Goal: Task Accomplishment & Management: Complete application form

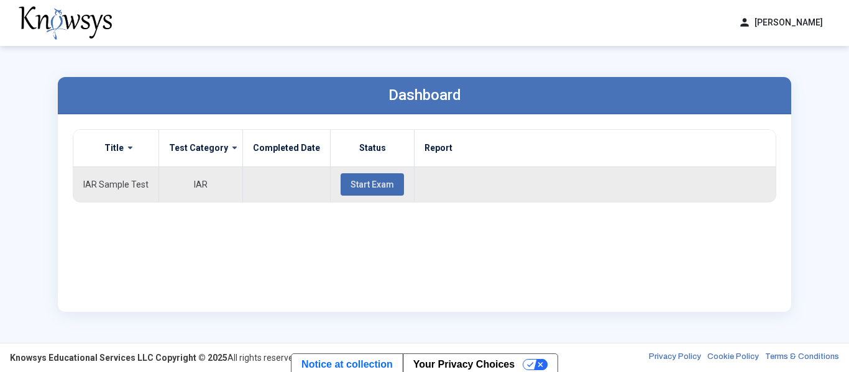
click at [379, 180] on span "Start Exam" at bounding box center [373, 185] width 44 height 10
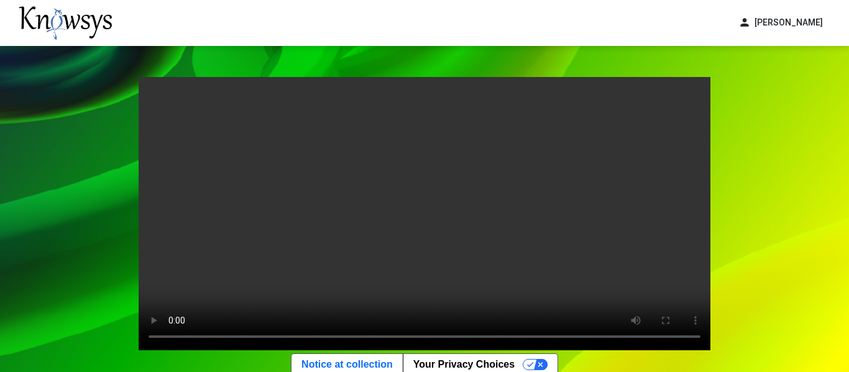
click at [191, 226] on video "Your browser does not support the video tag." at bounding box center [425, 214] width 572 height 274
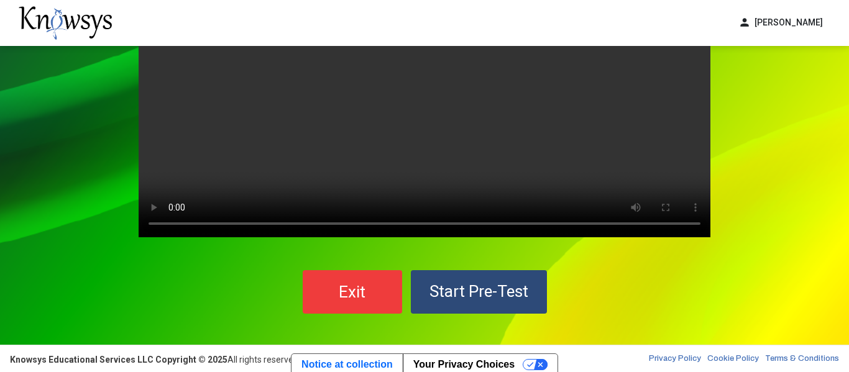
scroll to position [115, 0]
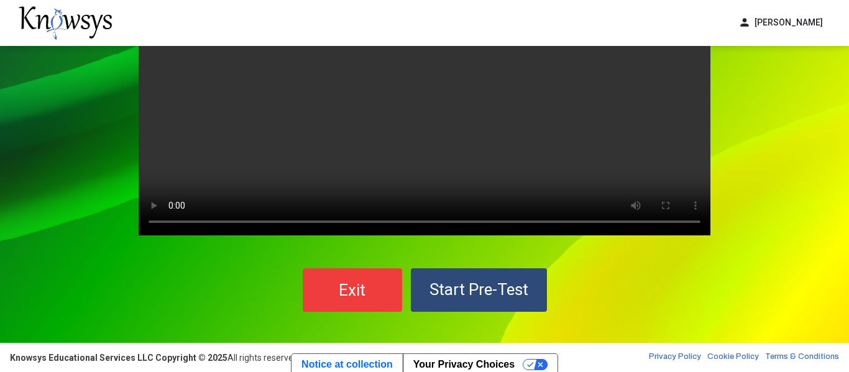
click at [517, 299] on button "Start Pre-Test" at bounding box center [479, 291] width 136 height 44
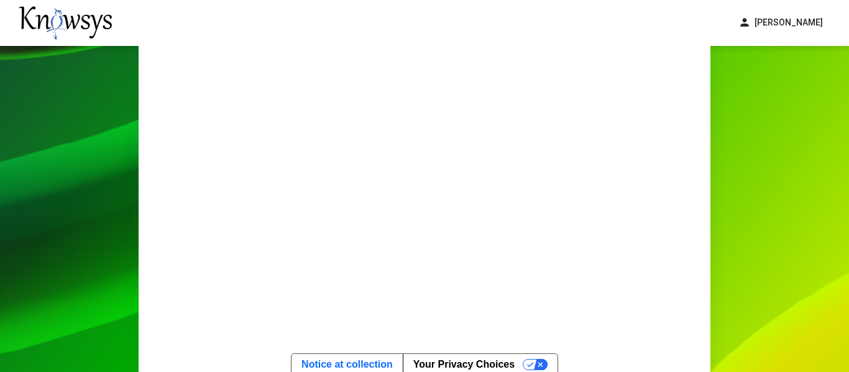
scroll to position [85, 0]
click at [540, 366] on button "Your Privacy Choices" at bounding box center [480, 364] width 155 height 21
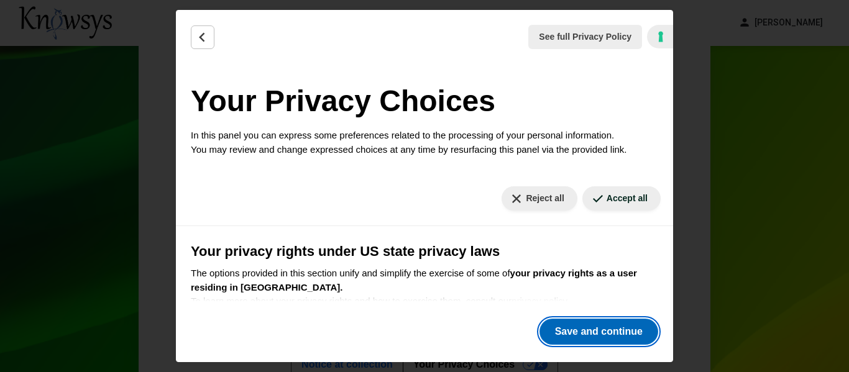
click at [586, 331] on button "Save and continue" at bounding box center [599, 332] width 119 height 26
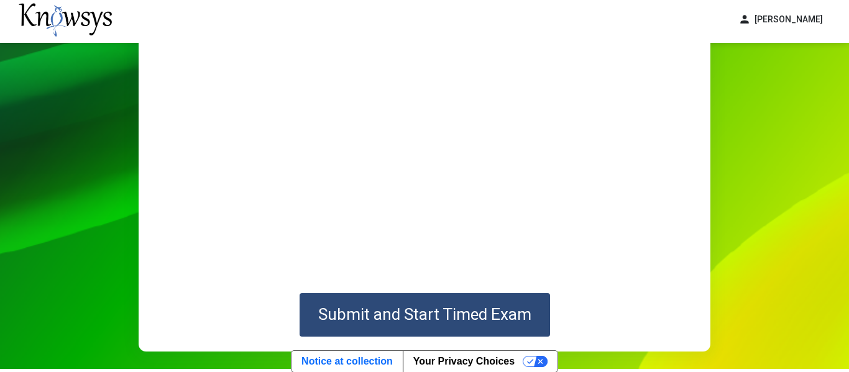
scroll to position [180, 0]
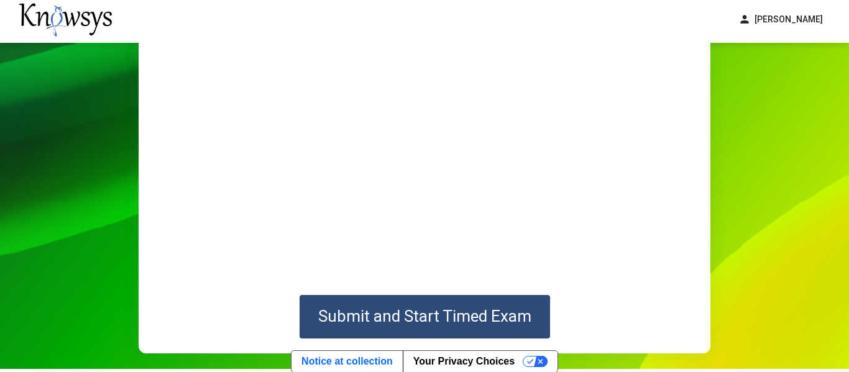
click at [470, 309] on span "Submit and Start Timed Exam" at bounding box center [424, 316] width 213 height 19
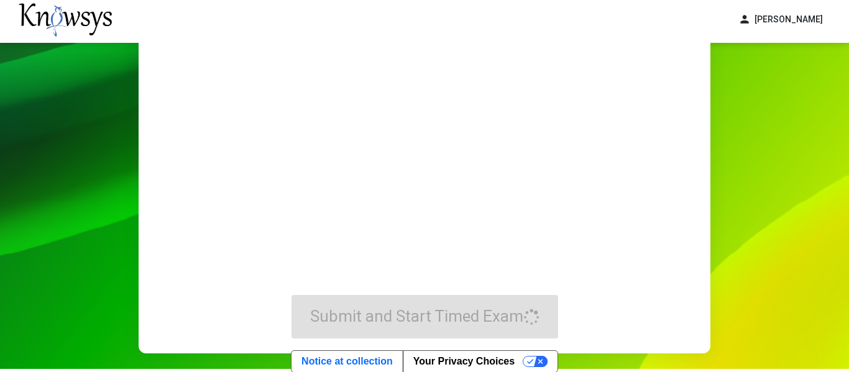
scroll to position [0, 0]
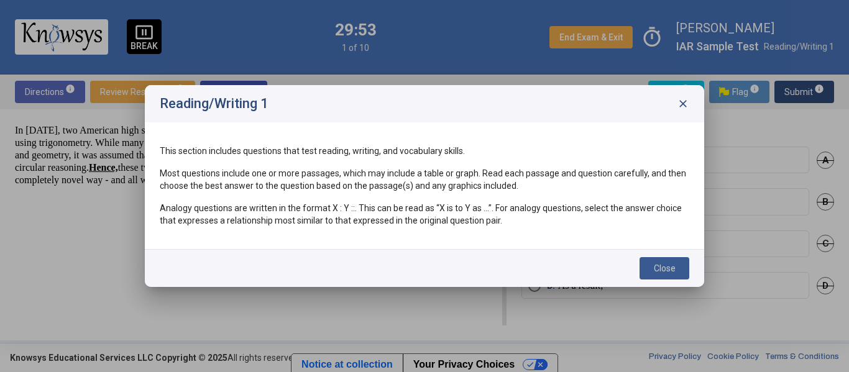
click at [668, 264] on span "Close" at bounding box center [665, 269] width 22 height 10
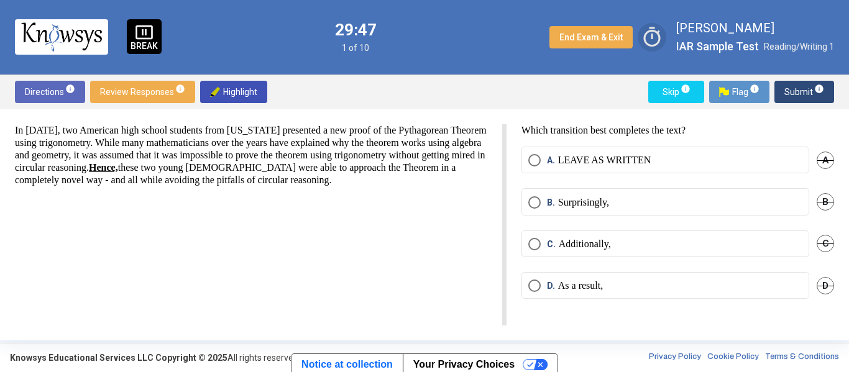
click at [655, 37] on span "timer" at bounding box center [652, 37] width 29 height 29
click at [551, 205] on span "B." at bounding box center [552, 202] width 11 height 12
click at [806, 95] on span "Submit info" at bounding box center [805, 92] width 40 height 22
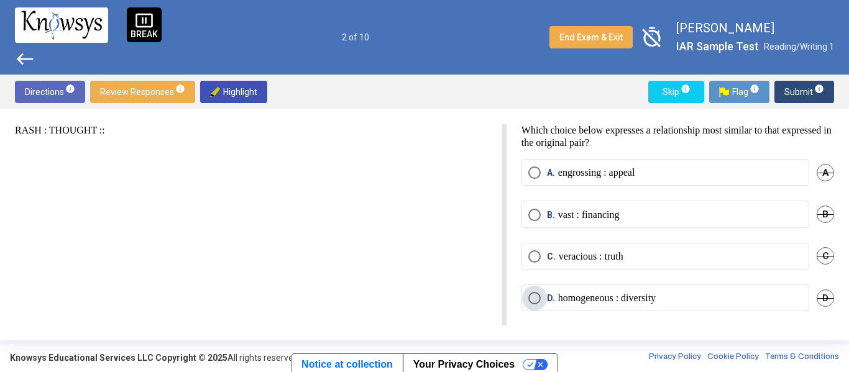
click at [594, 292] on p "homogeneous : diversity" at bounding box center [607, 298] width 98 height 12
click at [792, 98] on span "Submit info" at bounding box center [805, 92] width 40 height 22
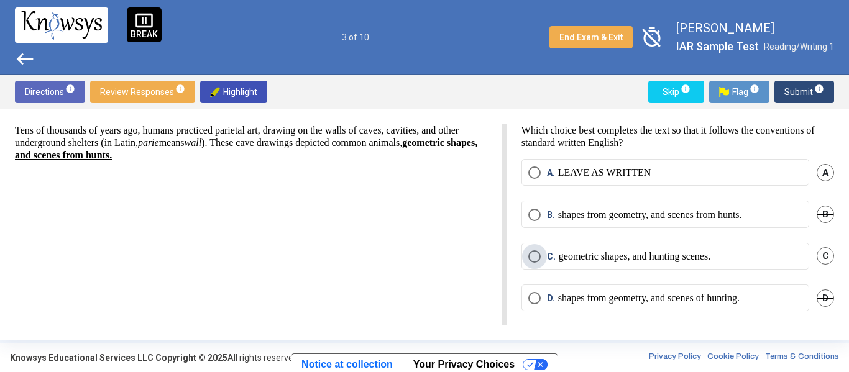
click at [613, 260] on p "geometric shapes, and hunting scenes." at bounding box center [635, 257] width 152 height 12
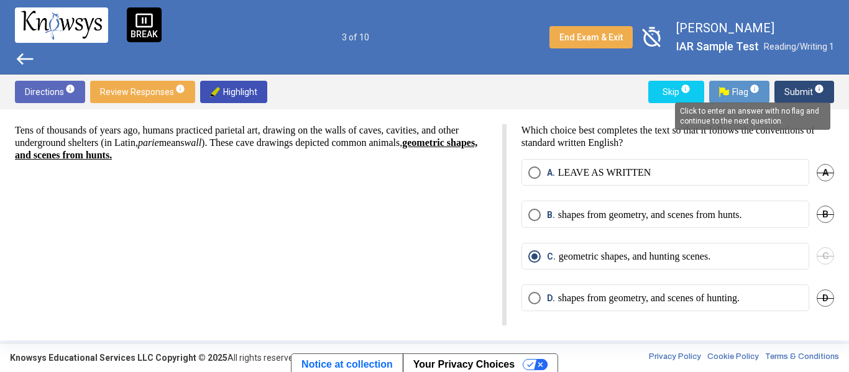
click at [815, 94] on mat-tooltip-component "Click to enter an answer with no flag and continue to the next question." at bounding box center [752, 116] width 173 height 45
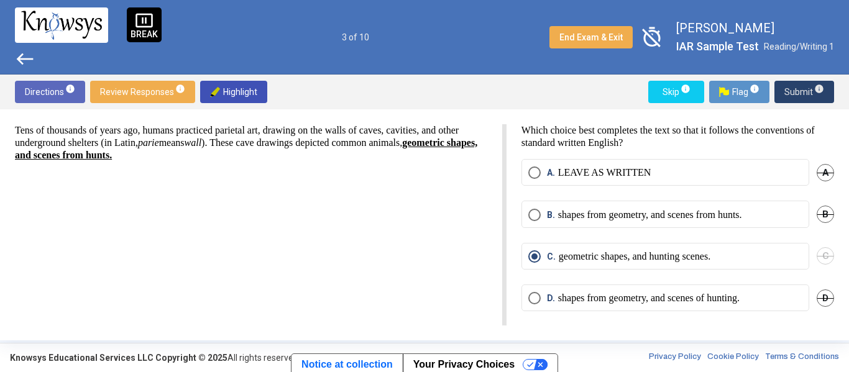
click at [796, 101] on span "Submit info" at bounding box center [805, 92] width 40 height 22
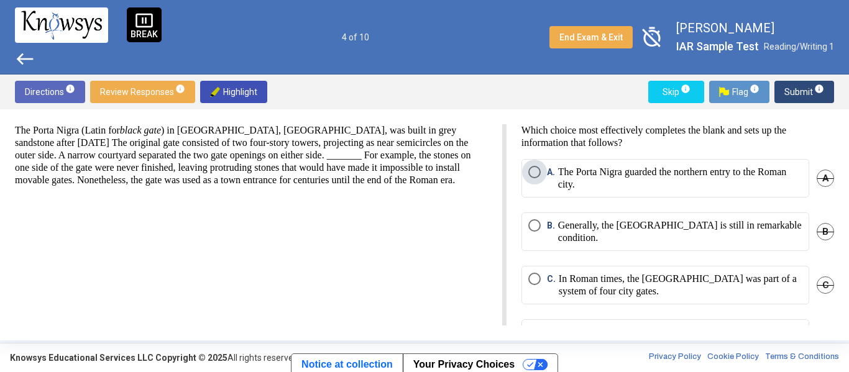
click at [684, 177] on p "The Porta Nigra guarded the northern entry to the Roman city." at bounding box center [680, 178] width 244 height 25
click at [797, 88] on span "Submit info" at bounding box center [805, 92] width 40 height 22
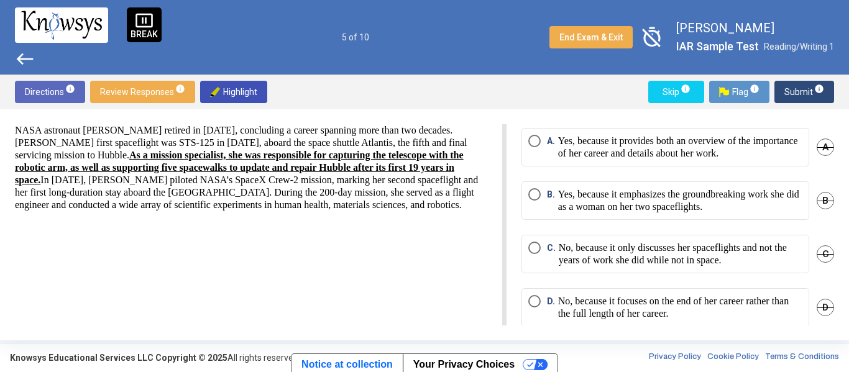
scroll to position [27, 0]
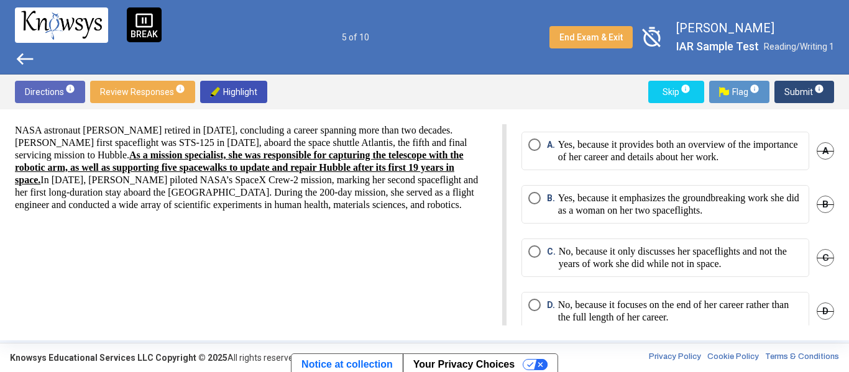
click at [603, 164] on p "Yes, because it provides both an overview of the importance of her career and d…" at bounding box center [680, 151] width 244 height 25
click at [801, 95] on span "Submit info" at bounding box center [805, 92] width 40 height 22
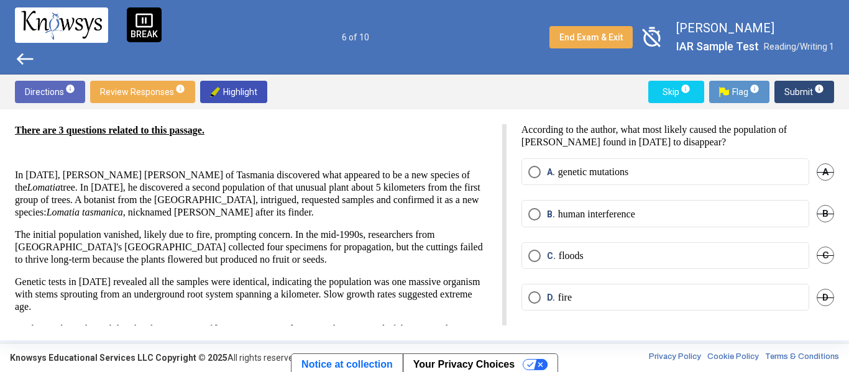
scroll to position [1, 0]
click at [657, 38] on span "timer_off" at bounding box center [652, 37] width 29 height 29
click at [652, 39] on span "timer" at bounding box center [652, 37] width 29 height 29
click at [568, 302] on p "fire" at bounding box center [565, 298] width 14 height 12
click at [812, 100] on span "Submit info" at bounding box center [805, 92] width 40 height 22
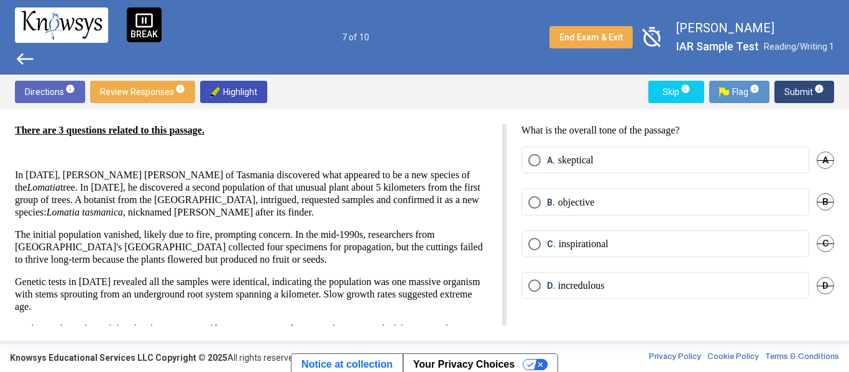
scroll to position [0, 0]
click at [811, 94] on span "Submit info" at bounding box center [805, 92] width 40 height 22
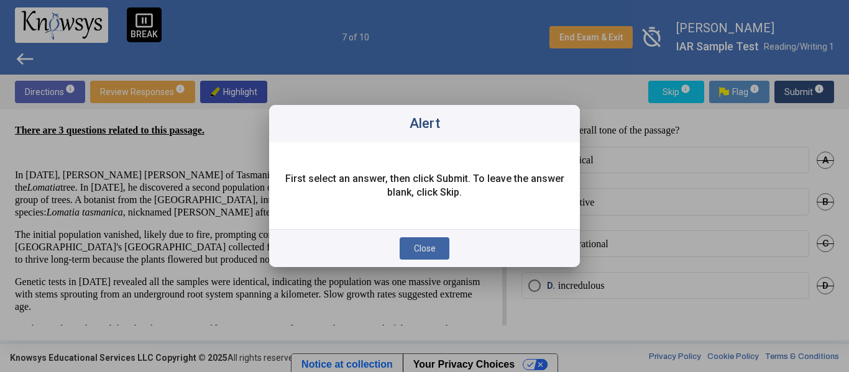
click at [436, 251] on button "Close" at bounding box center [425, 248] width 50 height 22
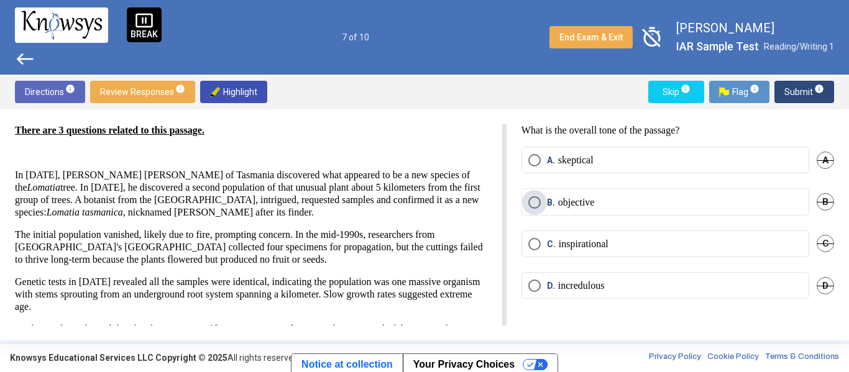
click at [564, 202] on p "objective" at bounding box center [576, 202] width 37 height 12
click at [795, 103] on span "Submit info" at bounding box center [805, 92] width 40 height 22
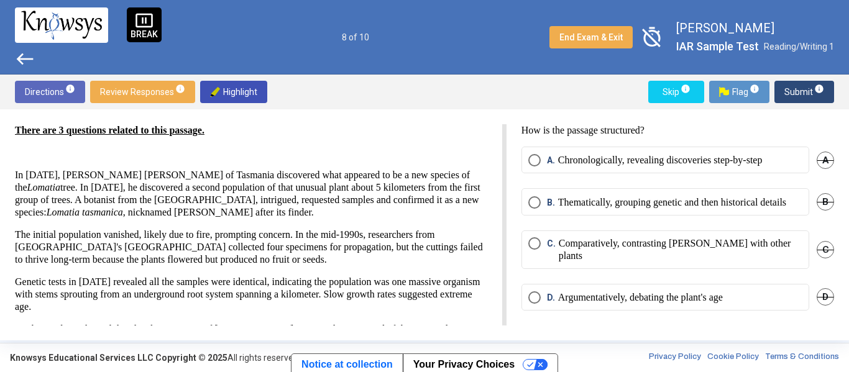
scroll to position [4, 0]
click at [609, 157] on p "Chronologically, revealing discoveries step-by-step" at bounding box center [660, 160] width 205 height 12
click at [793, 94] on span "Submit info" at bounding box center [805, 92] width 40 height 22
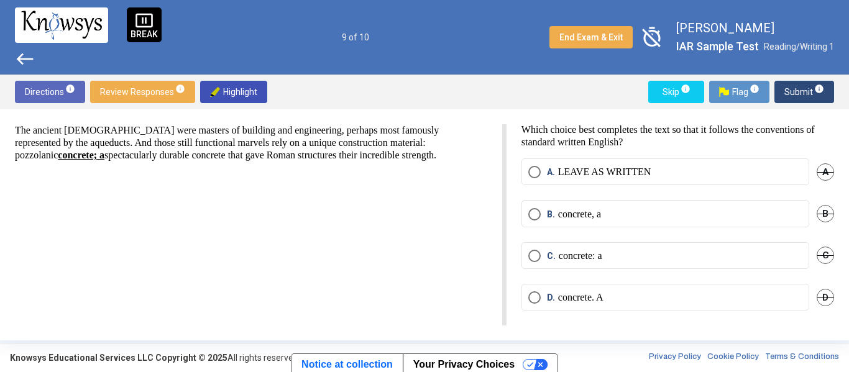
scroll to position [1, 0]
click at [545, 213] on span "B. concrete, a" at bounding box center [571, 214] width 60 height 12
click at [788, 93] on span "Submit info" at bounding box center [805, 92] width 40 height 22
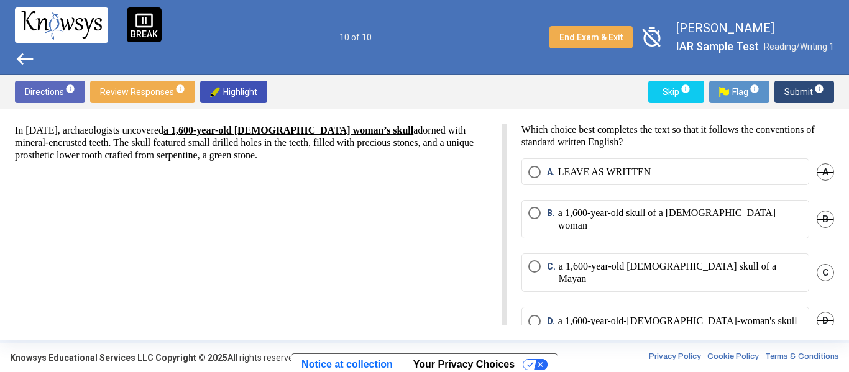
click at [611, 221] on mat-radio-button "B. a 1,600-year-old skull of a [DEMOGRAPHIC_DATA] woman" at bounding box center [666, 219] width 288 height 39
click at [795, 96] on span "Submit info" at bounding box center [805, 92] width 40 height 22
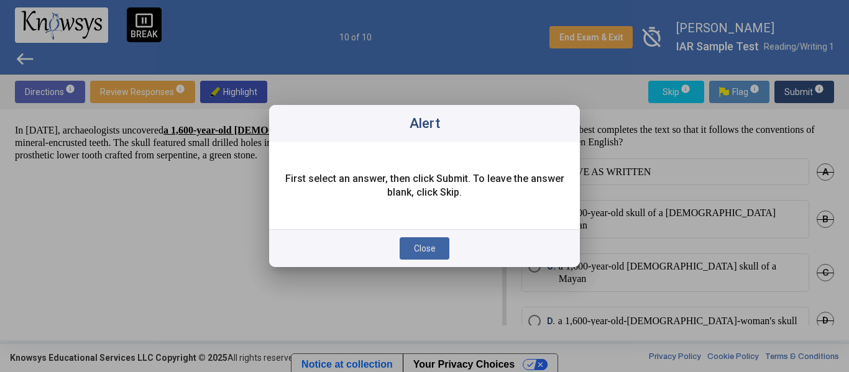
click at [433, 246] on span "Close" at bounding box center [425, 249] width 22 height 10
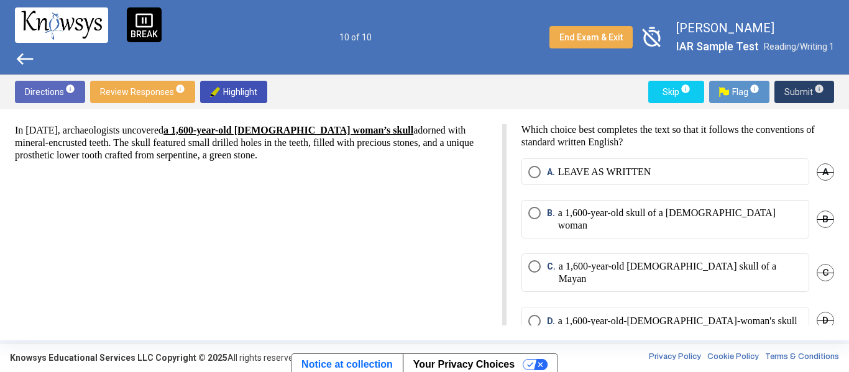
click at [532, 212] on span "Select an option" at bounding box center [534, 213] width 12 height 12
click at [799, 94] on span "Submit info" at bounding box center [805, 92] width 40 height 22
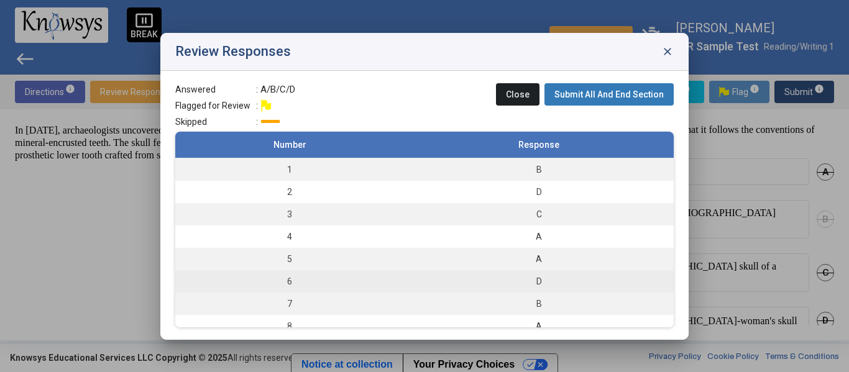
scroll to position [55, 0]
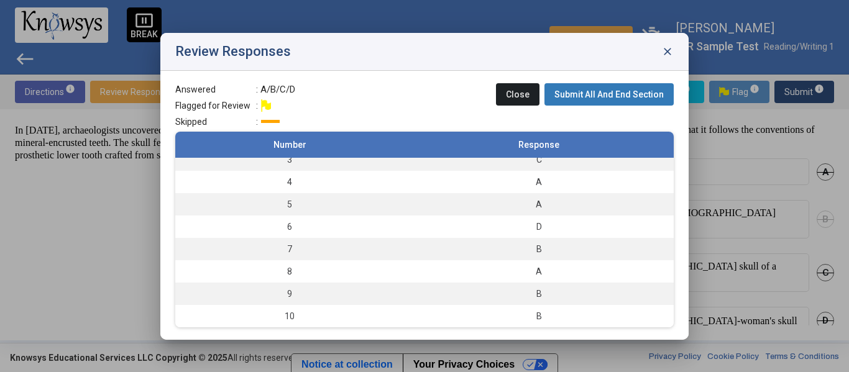
click at [619, 94] on span "Submit All And End Section" at bounding box center [609, 95] width 109 height 10
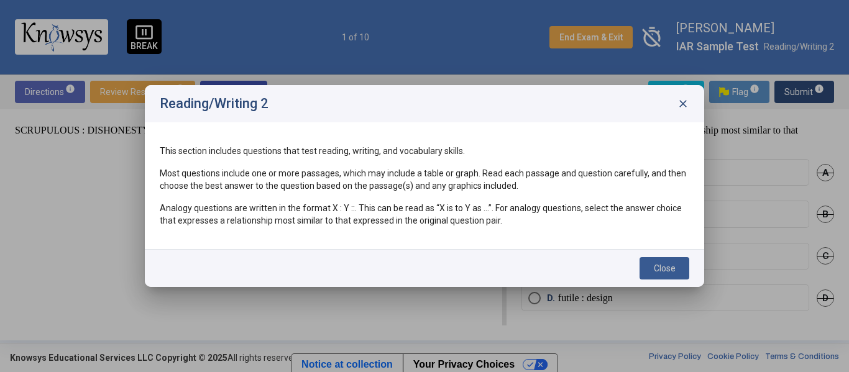
click at [677, 269] on button "Close" at bounding box center [665, 268] width 50 height 22
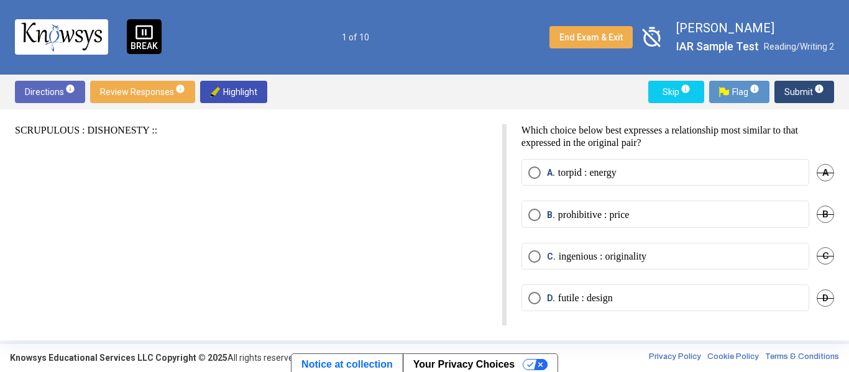
click at [653, 35] on span "timer_off" at bounding box center [652, 37] width 29 height 29
click at [653, 35] on span "timer" at bounding box center [652, 37] width 29 height 29
click at [601, 261] on p "ingenious : originality" at bounding box center [603, 256] width 88 height 12
click at [826, 93] on button "Submit info" at bounding box center [805, 92] width 60 height 22
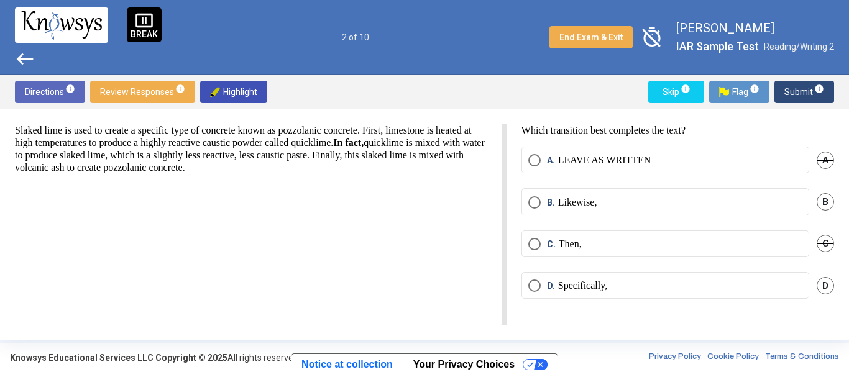
scroll to position [0, 0]
click at [563, 246] on p "Then," at bounding box center [570, 244] width 23 height 12
click at [803, 86] on span "Submit info" at bounding box center [805, 92] width 40 height 22
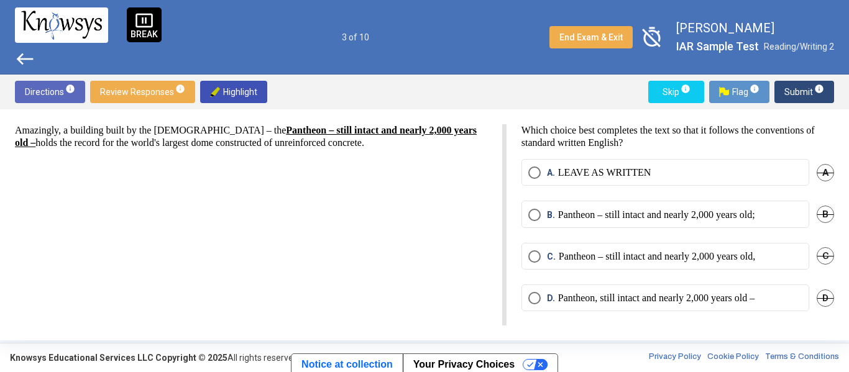
click at [727, 255] on p "Pantheon – still intact and nearly 2,000 years old," at bounding box center [657, 257] width 196 height 12
click at [798, 93] on span "Submit info" at bounding box center [805, 92] width 40 height 22
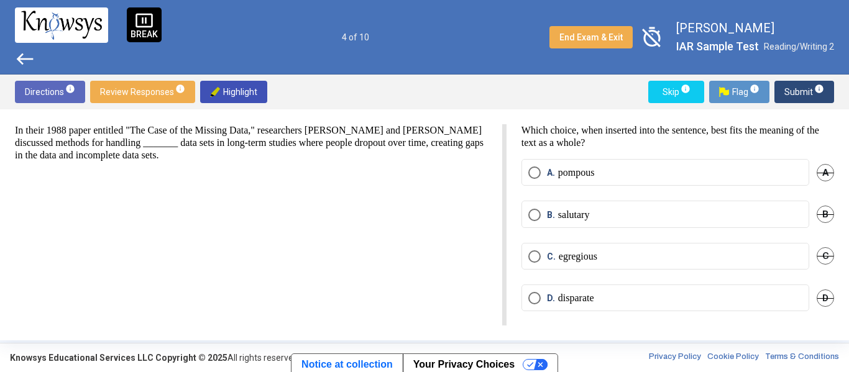
click at [547, 293] on span "D." at bounding box center [552, 298] width 11 height 12
click at [791, 93] on span "Submit info" at bounding box center [805, 92] width 40 height 22
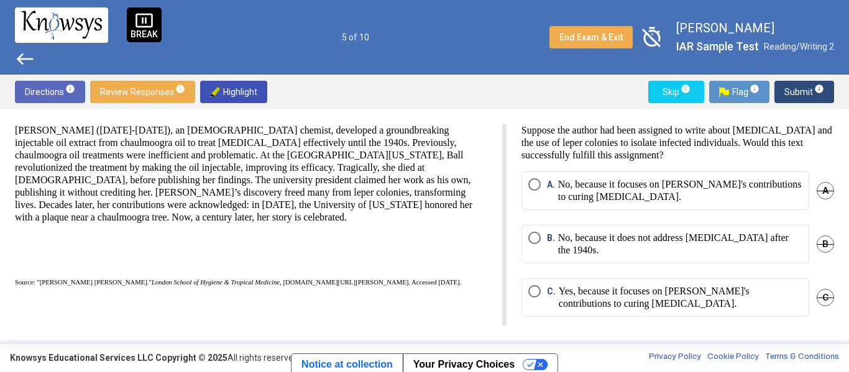
click at [156, 140] on p "[PERSON_NAME] ([DATE]-[DATE]), an [DEMOGRAPHIC_DATA] chemist, developed a groun…" at bounding box center [251, 173] width 472 height 99
click at [241, 86] on span "Highlight" at bounding box center [233, 92] width 47 height 22
drag, startPoint x: 551, startPoint y: 142, endPoint x: 742, endPoint y: 142, distance: 190.2
click at [742, 142] on p "Suppose the author had been assigned to write about [MEDICAL_DATA] and the use …" at bounding box center [678, 142] width 313 height 37
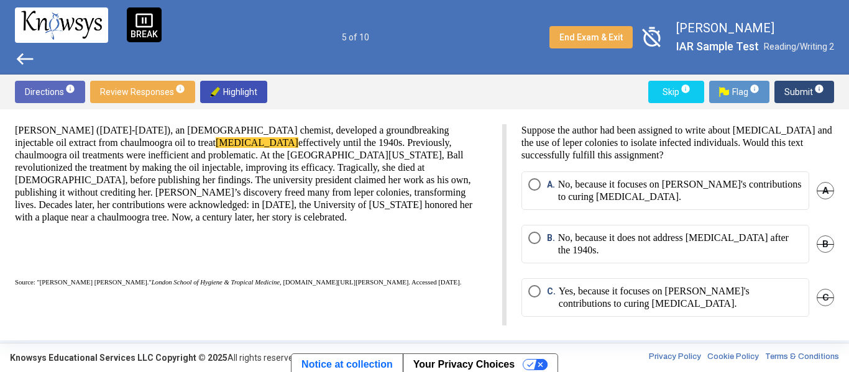
click at [224, 93] on span "Highlight" at bounding box center [233, 92] width 47 height 22
click at [226, 91] on span "Highlight" at bounding box center [233, 92] width 47 height 22
click at [387, 150] on p "[PERSON_NAME] ([DATE]-[DATE]), an [DEMOGRAPHIC_DATA] chemist, developed a groun…" at bounding box center [251, 173] width 472 height 99
drag, startPoint x: 384, startPoint y: 180, endPoint x: 128, endPoint y: 191, distance: 256.4
click at [128, 191] on p "[PERSON_NAME] ([DATE]-[DATE]), an [DEMOGRAPHIC_DATA] chemist, developed a groun…" at bounding box center [251, 173] width 472 height 99
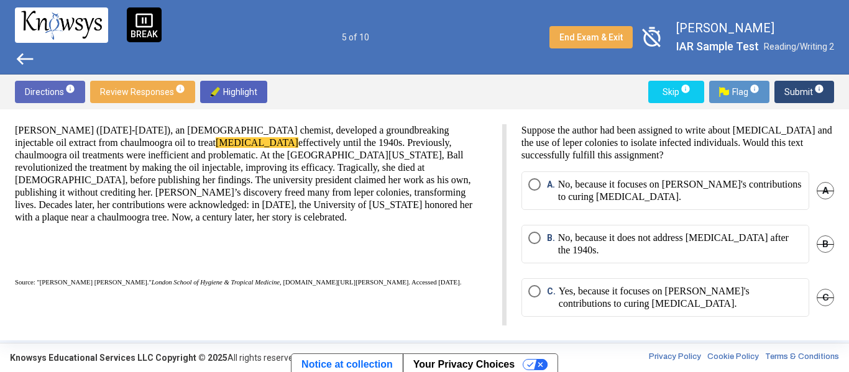
click at [233, 81] on span "Highlight" at bounding box center [233, 92] width 47 height 22
click at [234, 91] on span "Highlight" at bounding box center [233, 92] width 47 height 22
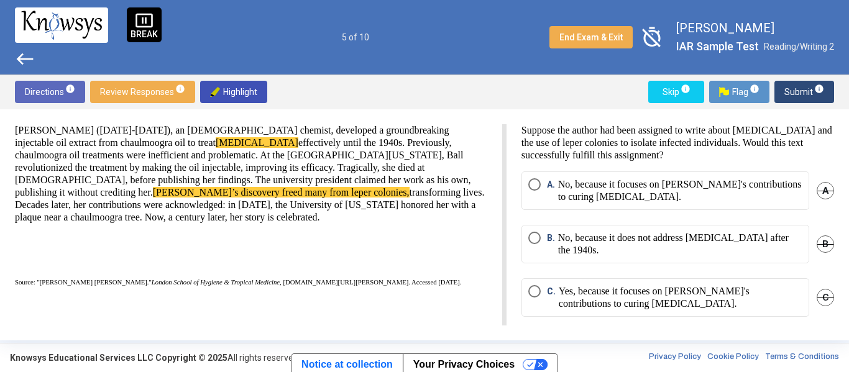
click at [302, 226] on div "[PERSON_NAME] ([DATE]-[DATE]), an [DEMOGRAPHIC_DATA] chemist, developed a groun…" at bounding box center [251, 205] width 472 height 162
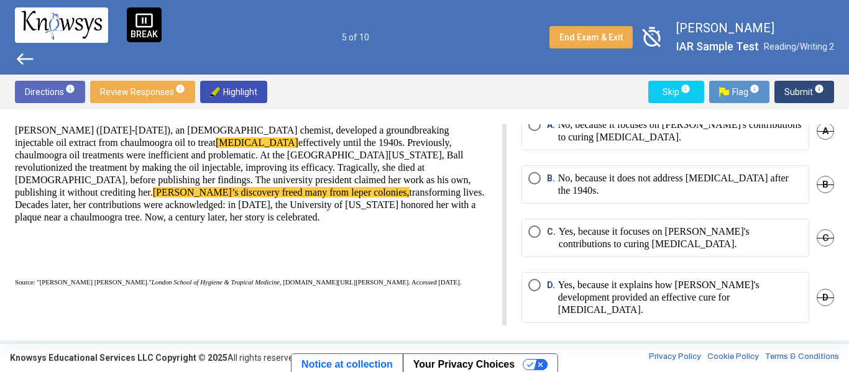
scroll to position [52, 0]
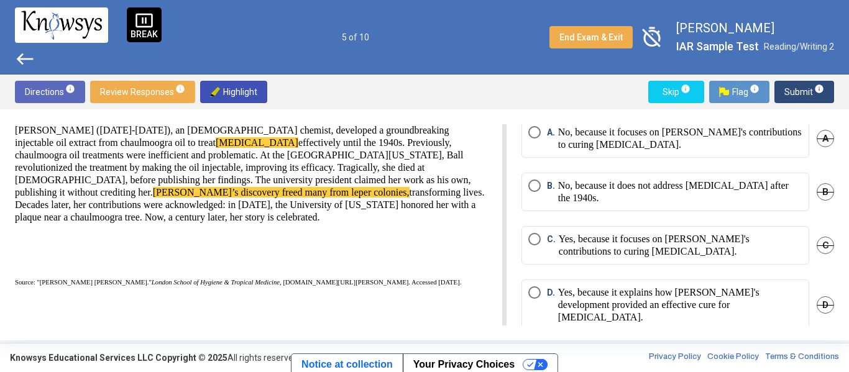
click at [740, 293] on p "Yes, because it explains how [PERSON_NAME]'s development provided an effective …" at bounding box center [680, 305] width 244 height 37
click at [158, 172] on p "[PERSON_NAME] ([DATE]-[DATE]), an [DEMOGRAPHIC_DATA] chemist, developed a groun…" at bounding box center [251, 173] width 472 height 99
click at [225, 90] on span "Highlight" at bounding box center [233, 92] width 47 height 22
click at [248, 90] on span "Highlight" at bounding box center [233, 92] width 47 height 22
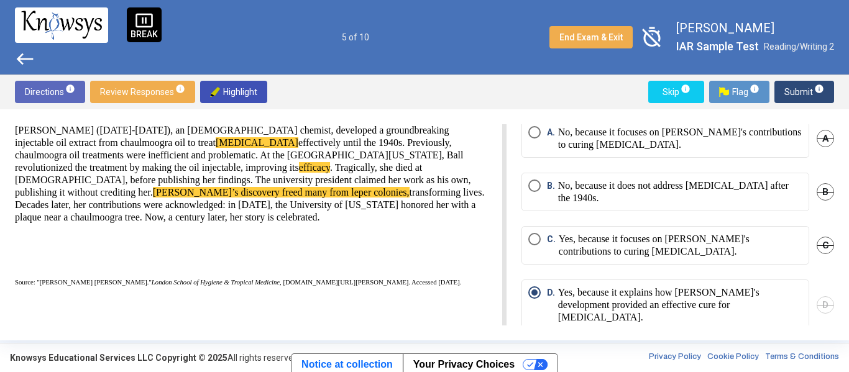
scroll to position [0, 0]
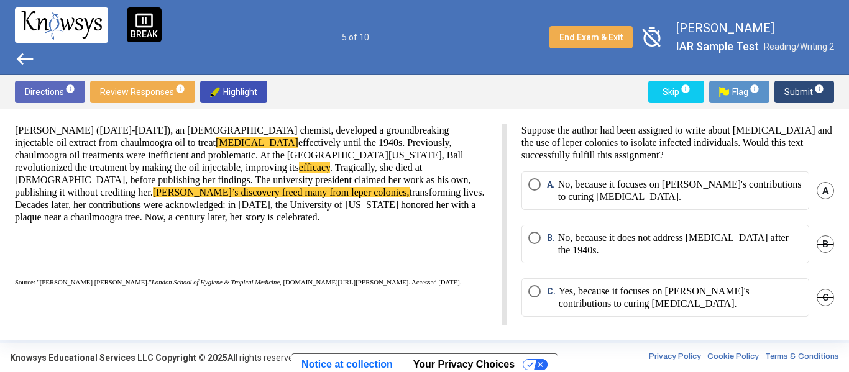
click at [790, 97] on span "Submit info" at bounding box center [805, 92] width 40 height 22
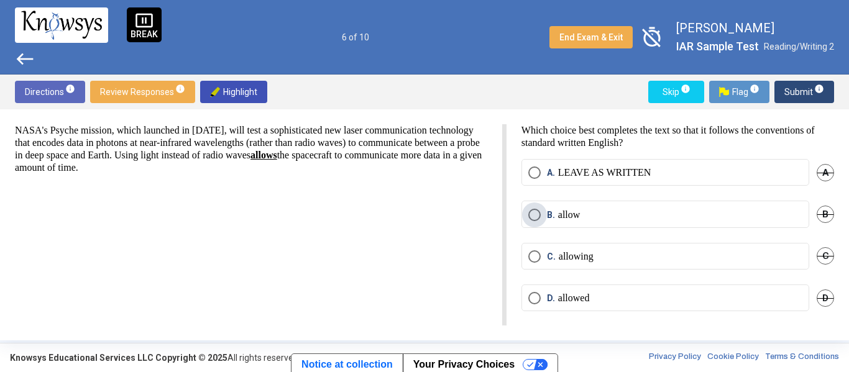
click at [612, 209] on label "B. allow" at bounding box center [665, 215] width 274 height 12
click at [668, 287] on mat-radio-button "D. allowed" at bounding box center [666, 298] width 288 height 27
click at [670, 293] on label "D. allowed" at bounding box center [665, 298] width 274 height 12
click at [798, 96] on span "Submit info" at bounding box center [805, 92] width 40 height 22
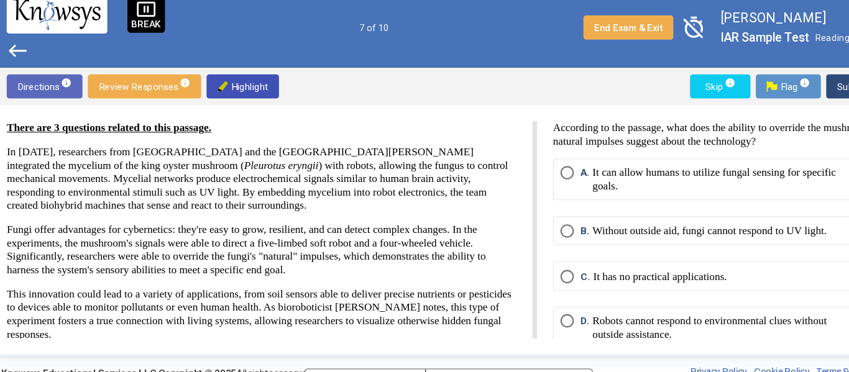
scroll to position [9, 0]
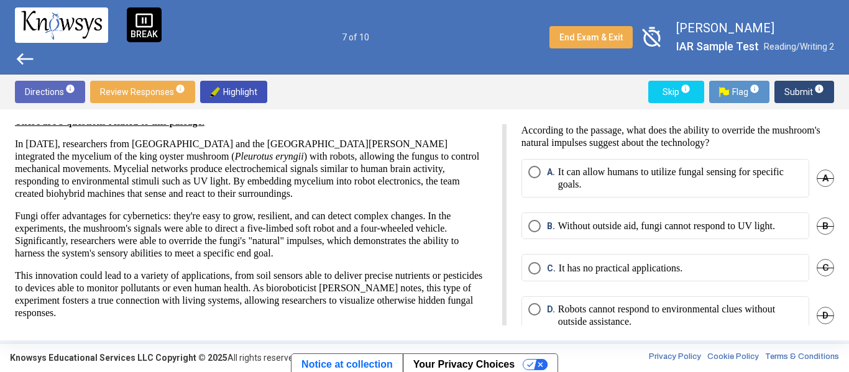
click at [583, 160] on mat-radio-button "A. It can allow humans to utilize fungal sensing for specific goals." at bounding box center [666, 178] width 288 height 39
click at [578, 174] on p "It can allow humans to utilize fungal sensing for specific goals." at bounding box center [680, 178] width 244 height 25
click at [812, 94] on span "Submit info" at bounding box center [805, 92] width 40 height 22
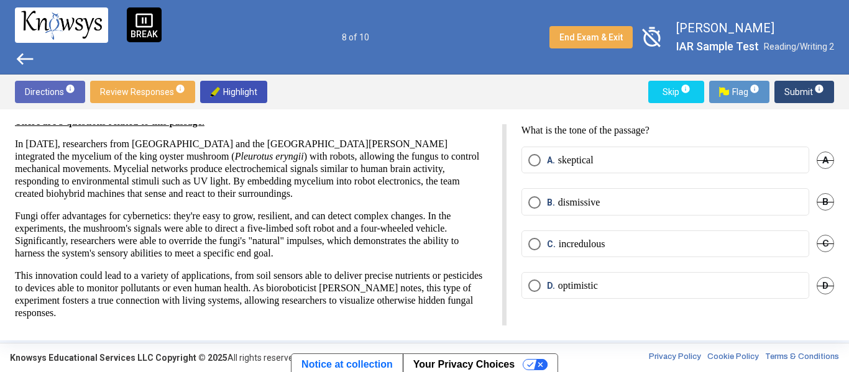
click at [589, 287] on p "optimistic" at bounding box center [578, 286] width 40 height 12
click at [795, 89] on span "Submit info" at bounding box center [805, 92] width 40 height 22
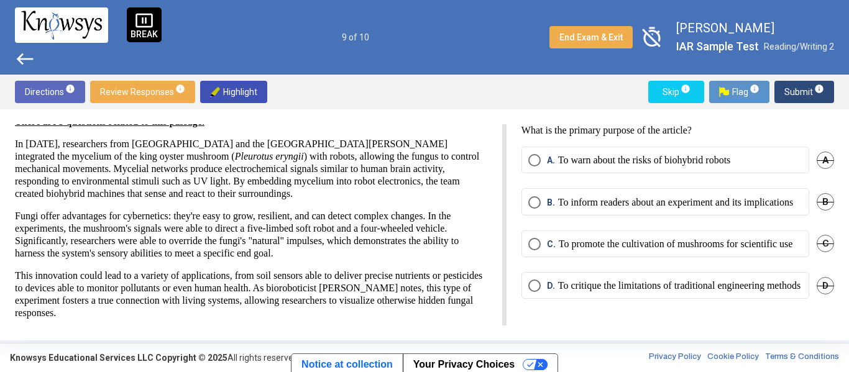
scroll to position [0, 0]
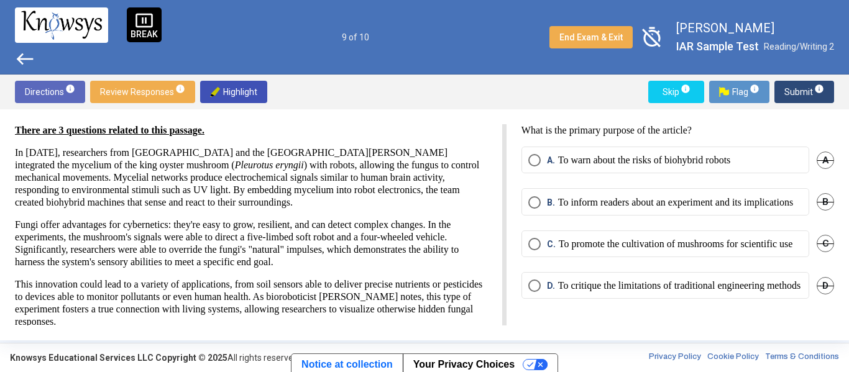
click at [591, 272] on div "C. To promote the cultivation of mushrooms for scientific use C" at bounding box center [678, 252] width 313 height 42
click at [576, 251] on p "To promote the cultivation of mushrooms for scientific use" at bounding box center [676, 244] width 234 height 12
click at [804, 98] on span "Submit info" at bounding box center [805, 92] width 40 height 22
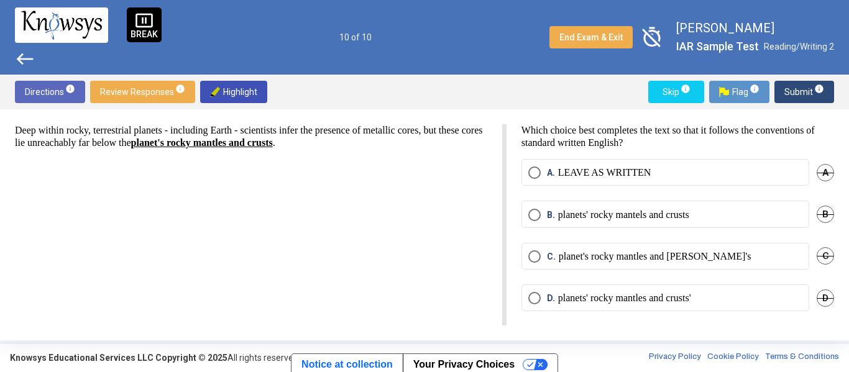
click at [566, 219] on p "planets' rocky mantels and crusts" at bounding box center [623, 215] width 131 height 12
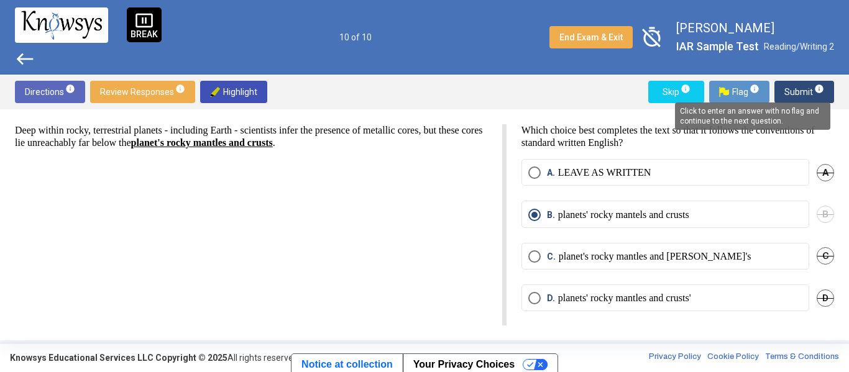
click at [821, 91] on span "info" at bounding box center [819, 89] width 10 height 10
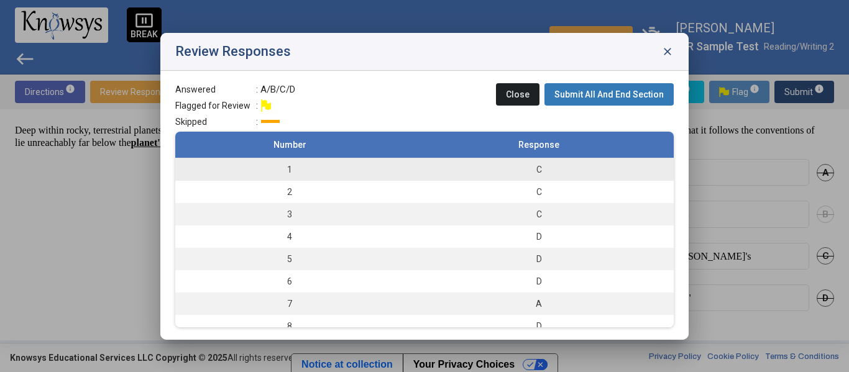
click at [547, 168] on div "C" at bounding box center [538, 170] width 257 height 12
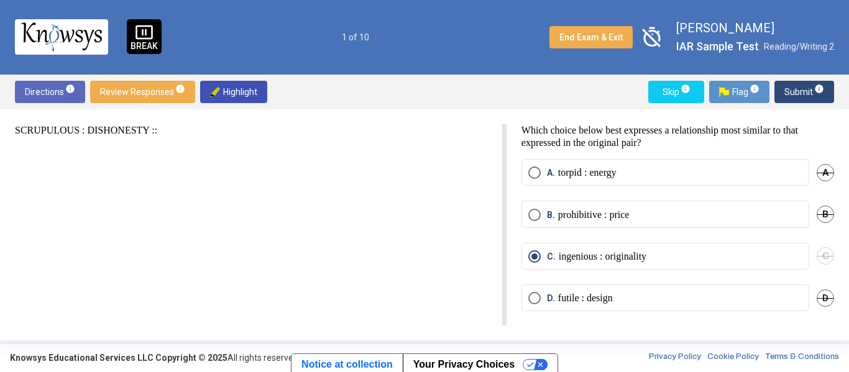
click at [569, 177] on p "torpid : energy" at bounding box center [587, 173] width 58 height 12
click at [799, 90] on span "Submit info" at bounding box center [805, 92] width 40 height 22
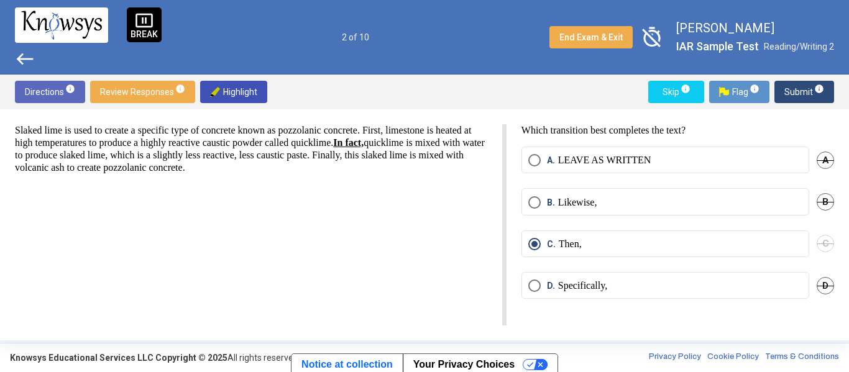
click at [803, 96] on span "Submit info" at bounding box center [805, 92] width 40 height 22
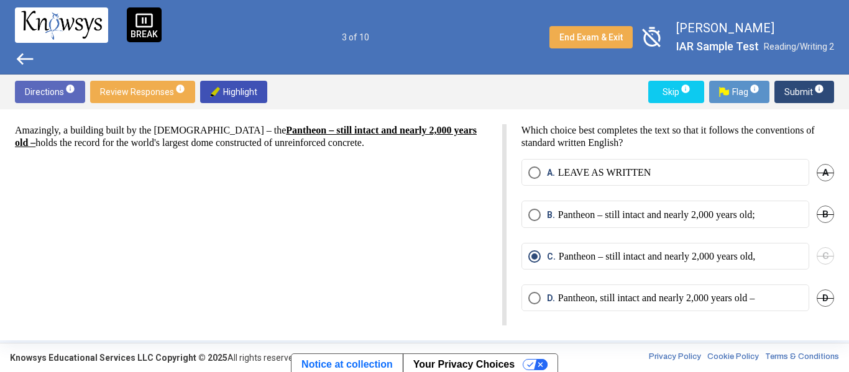
click at [801, 90] on span "Submit info" at bounding box center [805, 92] width 40 height 22
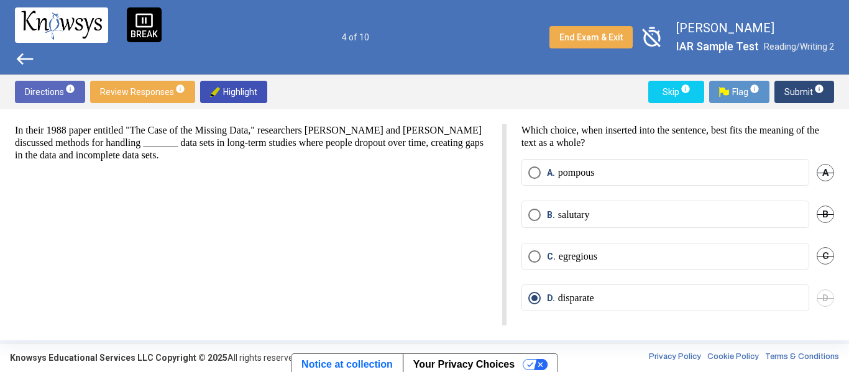
click at [801, 90] on span "Submit info" at bounding box center [805, 92] width 40 height 22
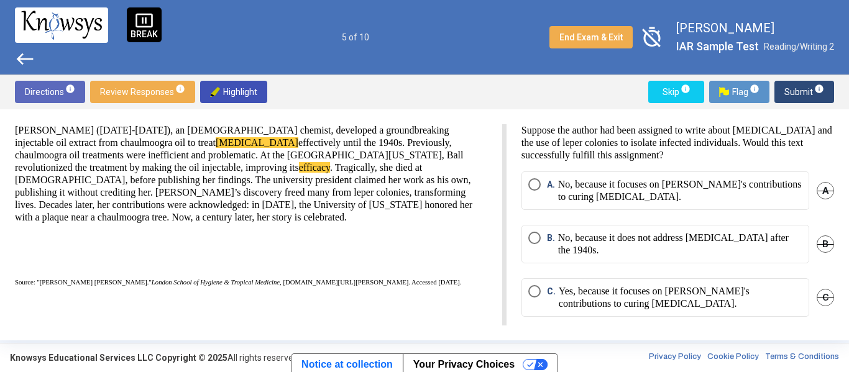
scroll to position [60, 0]
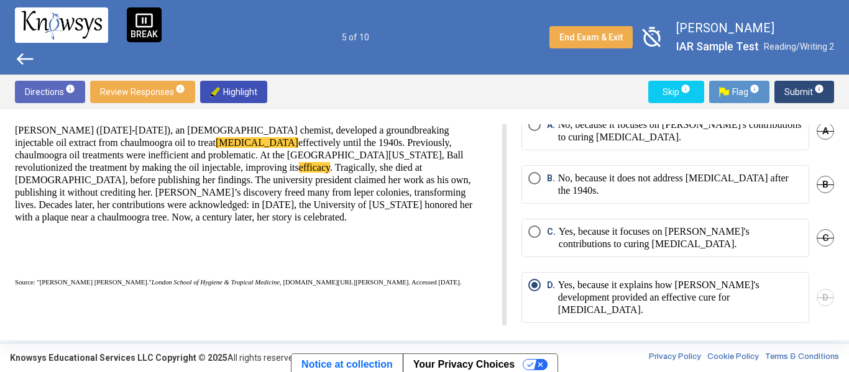
click at [792, 91] on span "Submit info" at bounding box center [805, 92] width 40 height 22
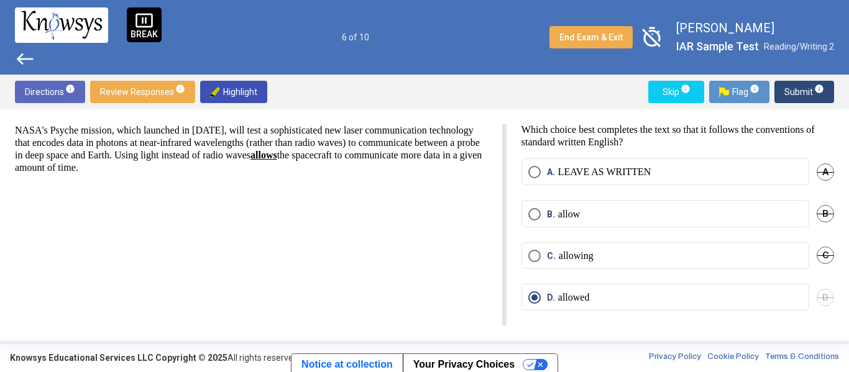
click at [801, 94] on span "Submit info" at bounding box center [805, 92] width 40 height 22
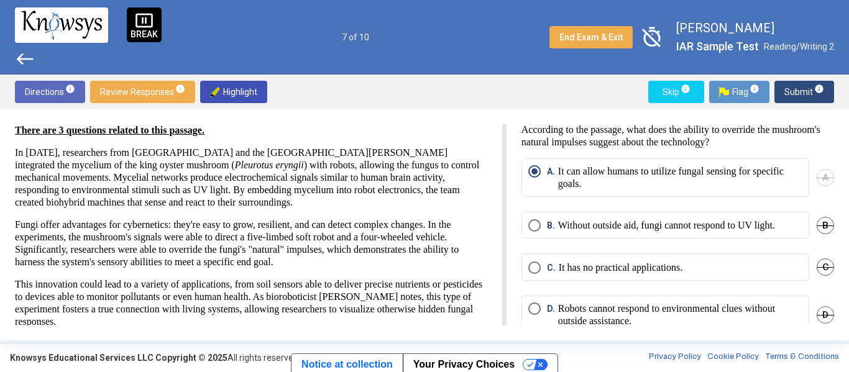
scroll to position [24, 0]
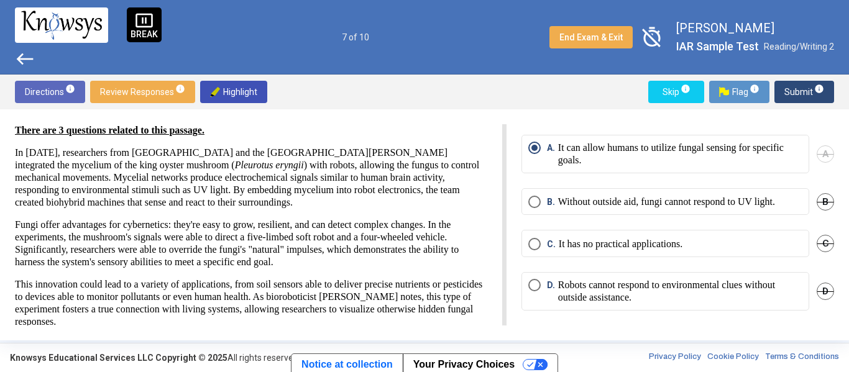
click at [801, 94] on span "Submit info" at bounding box center [805, 92] width 40 height 22
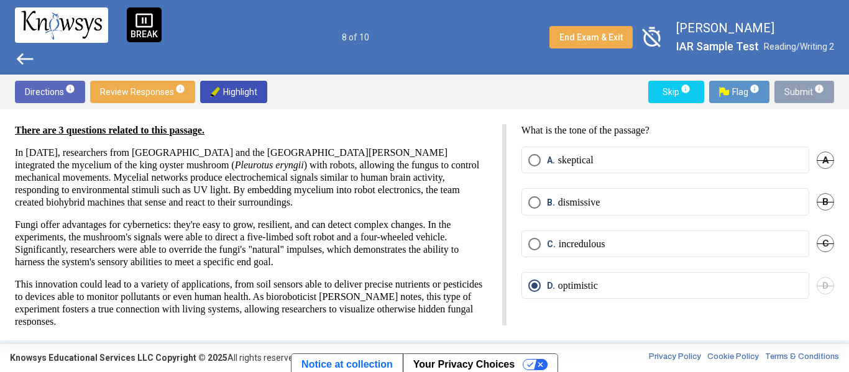
scroll to position [0, 0]
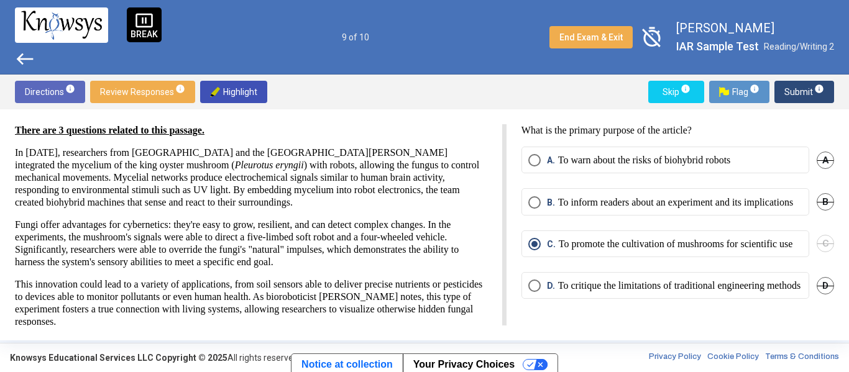
click at [801, 94] on span "Submit info" at bounding box center [805, 92] width 40 height 22
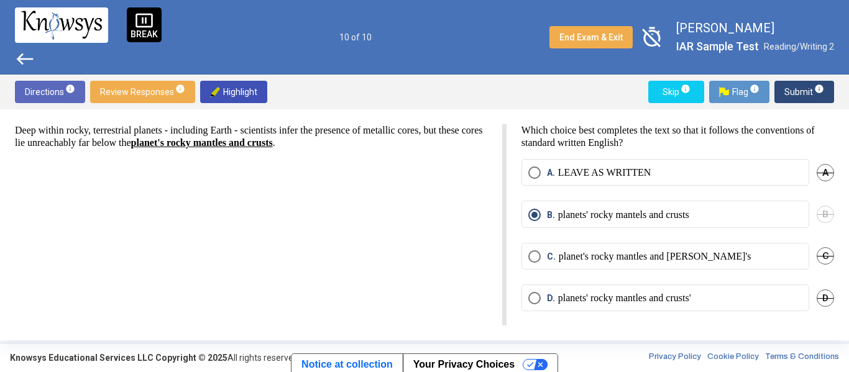
click at [801, 94] on span "Submit info" at bounding box center [805, 92] width 40 height 22
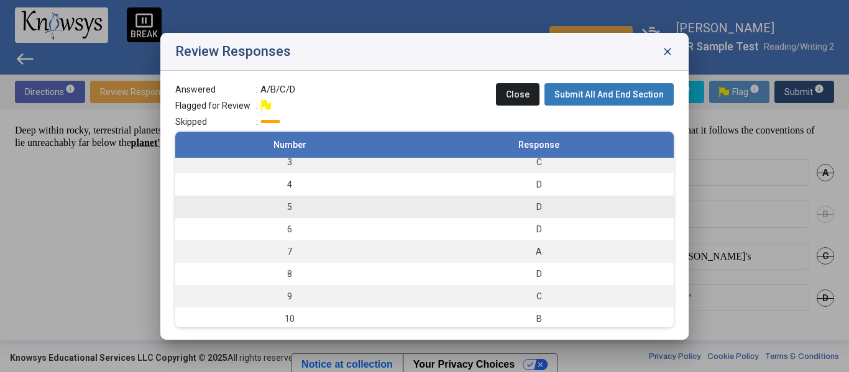
scroll to position [55, 0]
click at [617, 90] on span "Submit All And End Section" at bounding box center [609, 95] width 109 height 10
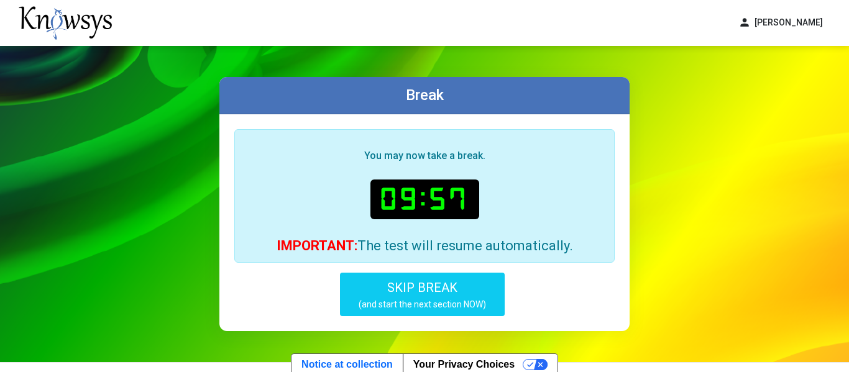
click at [489, 290] on button "SKIP BREAK (and start the next section NOW)" at bounding box center [422, 295] width 165 height 44
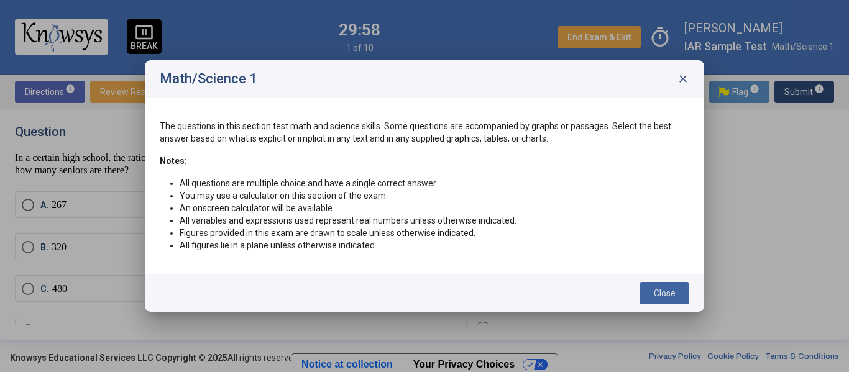
click at [663, 290] on span "Close" at bounding box center [665, 293] width 22 height 10
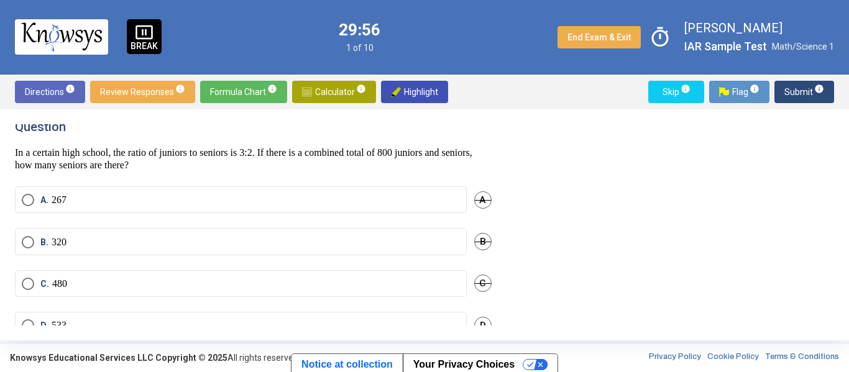
scroll to position [6, 0]
click at [587, 41] on span "End Exam & Exit" at bounding box center [599, 37] width 63 height 10
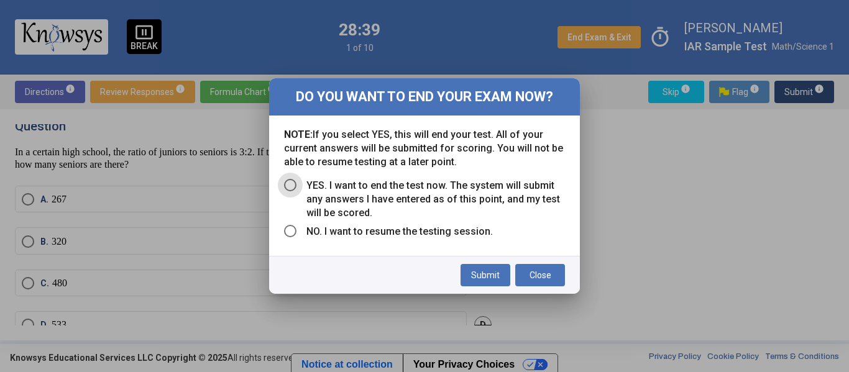
click at [534, 276] on span "Close" at bounding box center [541, 275] width 22 height 10
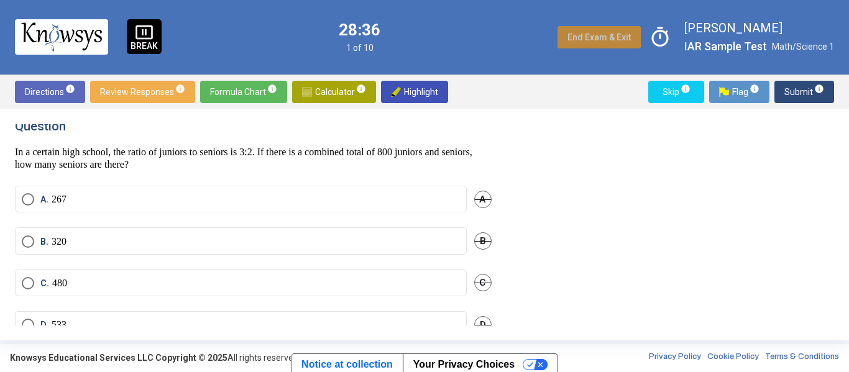
click at [597, 37] on span "End Exam & Exit" at bounding box center [599, 37] width 63 height 10
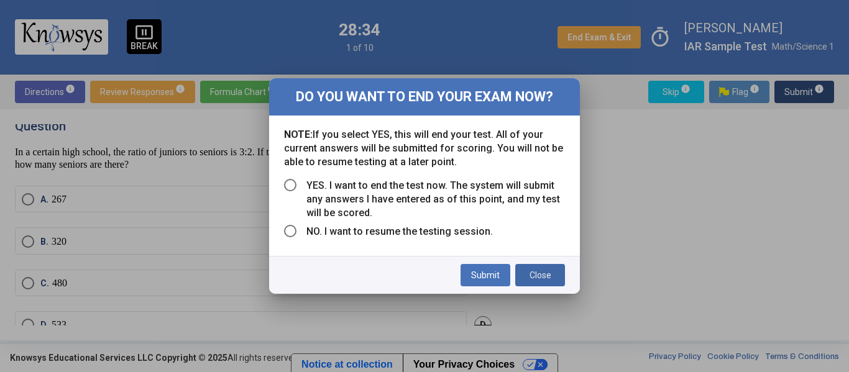
click at [548, 280] on button "Close" at bounding box center [540, 275] width 50 height 22
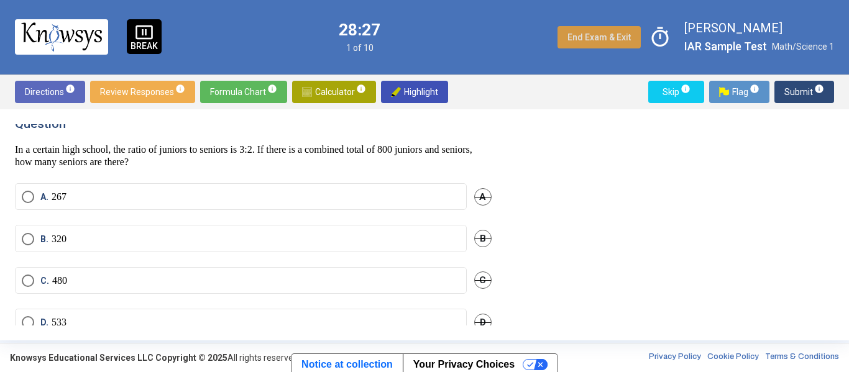
scroll to position [7, 0]
click at [344, 93] on span "Calculator info" at bounding box center [334, 92] width 64 height 22
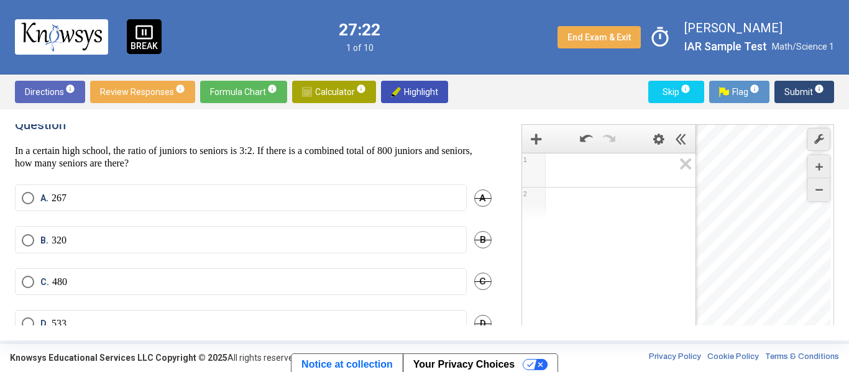
click at [561, 173] on span "Math Input:" at bounding box center [614, 170] width 119 height 15
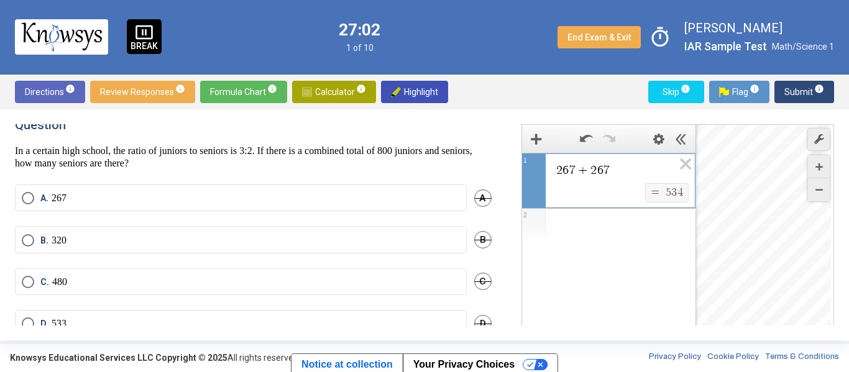
click at [637, 230] on div "Expression List" at bounding box center [608, 225] width 173 height 32
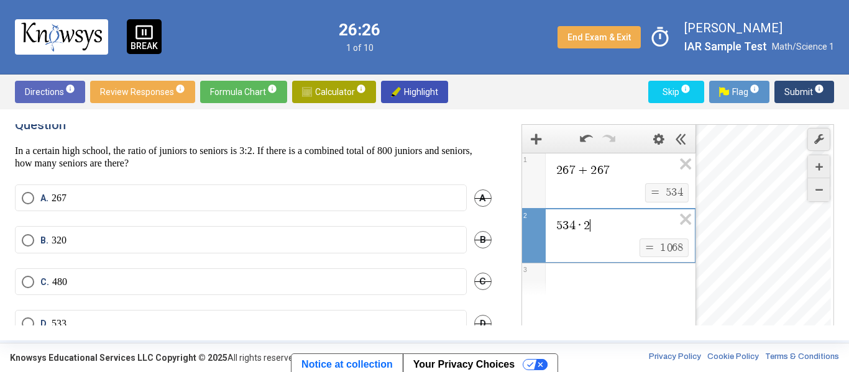
click at [634, 274] on div "Expression List" at bounding box center [608, 280] width 173 height 32
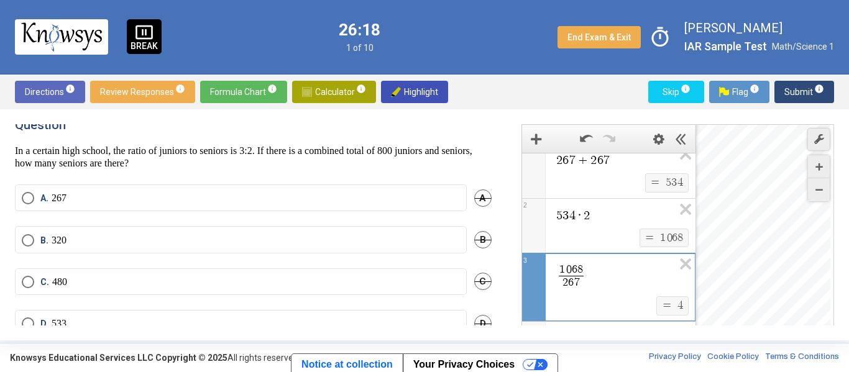
scroll to position [33, 0]
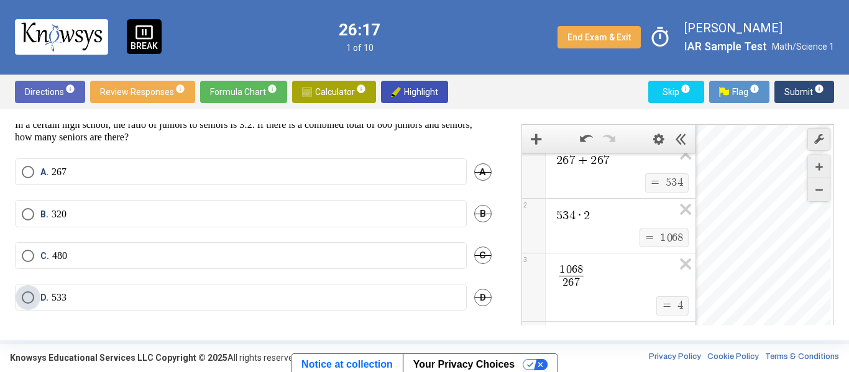
click at [311, 300] on label "D. 533" at bounding box center [241, 298] width 438 height 12
click at [802, 94] on span "Submit info" at bounding box center [805, 92] width 40 height 22
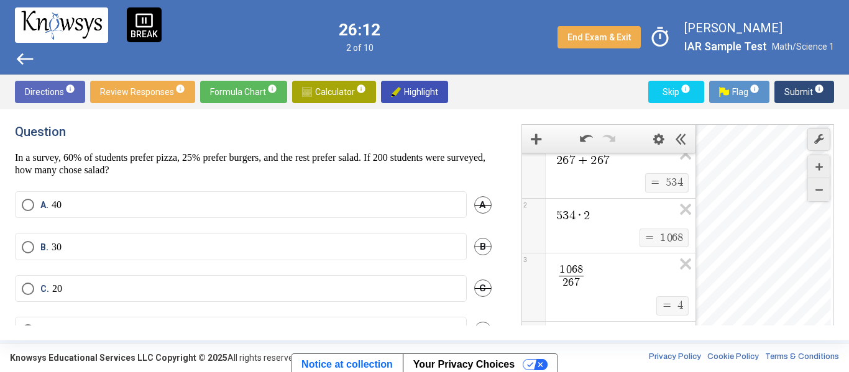
scroll to position [2, 0]
click at [681, 262] on icon "Expression List" at bounding box center [682, 268] width 28 height 29
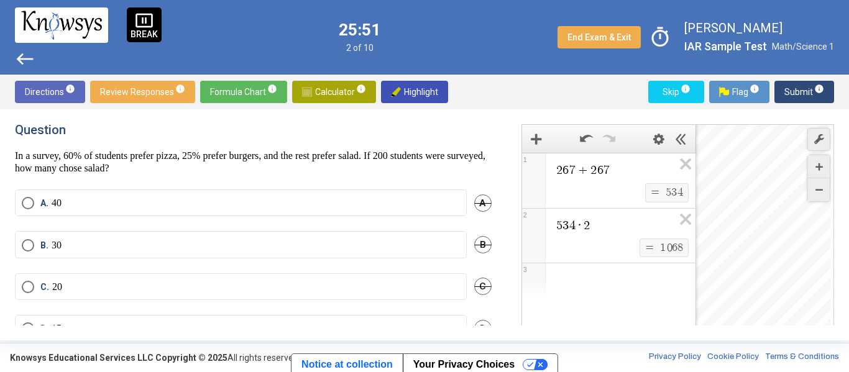
scroll to position [0, 0]
click at [685, 224] on icon "Expression List" at bounding box center [682, 223] width 28 height 29
click at [684, 164] on icon "Expression List" at bounding box center [682, 168] width 28 height 29
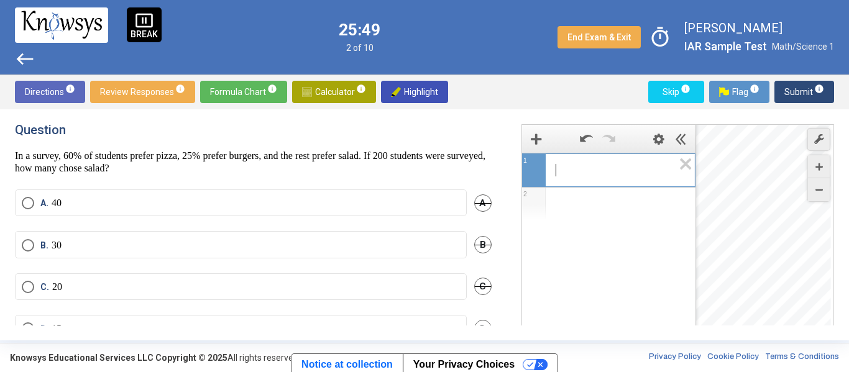
click at [597, 170] on span "​" at bounding box center [614, 170] width 118 height 15
click at [408, 247] on label "B. 30" at bounding box center [241, 245] width 438 height 12
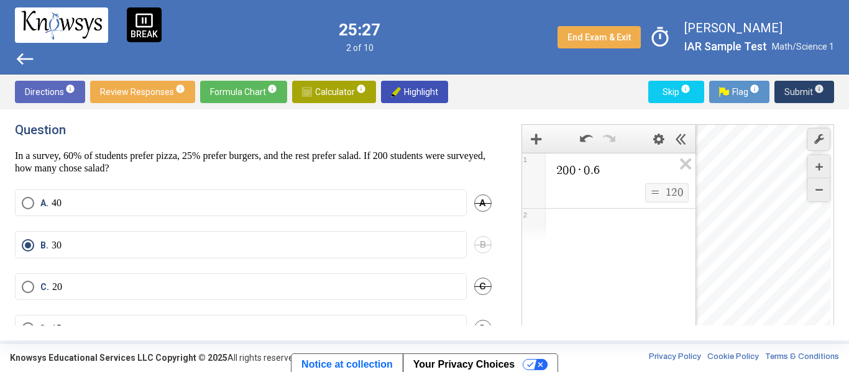
click at [810, 90] on span "Submit info" at bounding box center [805, 92] width 40 height 22
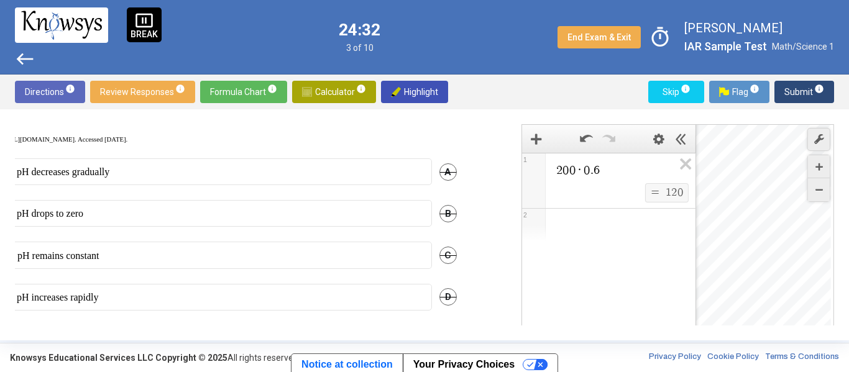
scroll to position [455, 34]
click at [366, 171] on label "A. pH decreases gradually" at bounding box center [207, 172] width 438 height 12
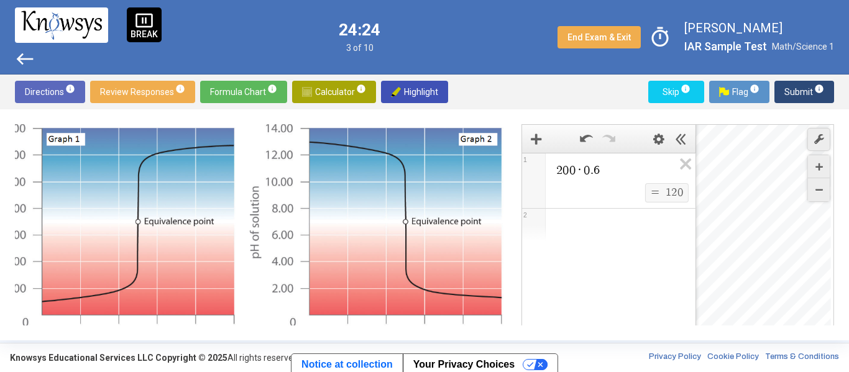
scroll to position [53, 40]
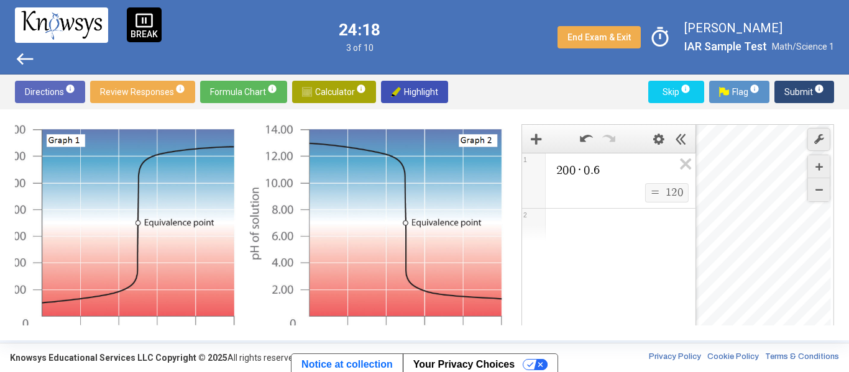
click at [797, 90] on span "Submit info" at bounding box center [805, 92] width 40 height 22
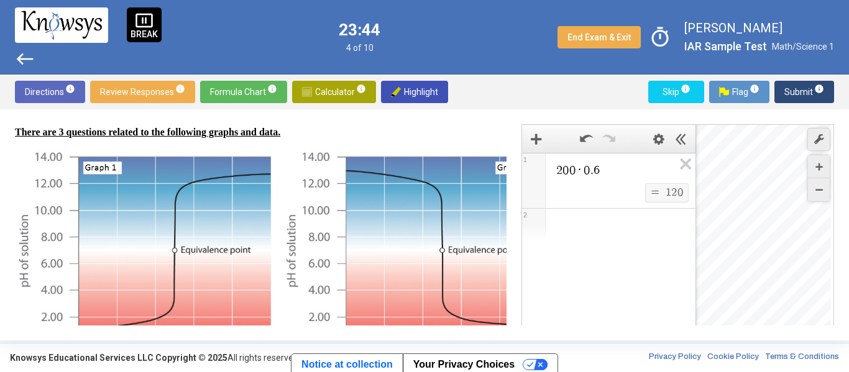
scroll to position [499, 0]
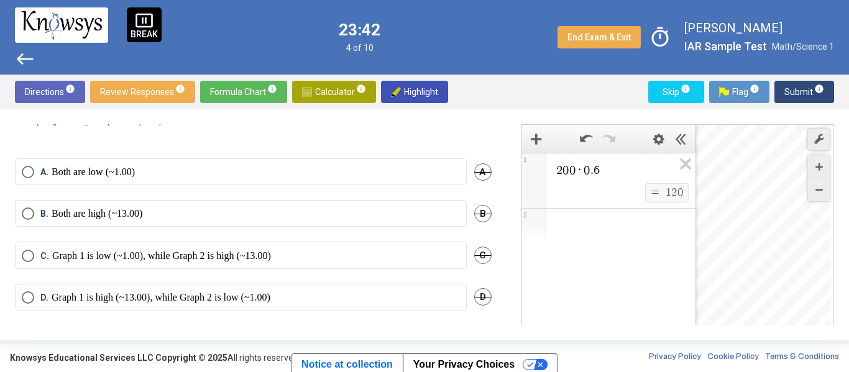
click at [335, 297] on mat-radio-button "D. Graph 1 is high (~13.00), while Graph 2 is low (~1.00)" at bounding box center [241, 297] width 452 height 27
click at [270, 292] on p "Graph 1 is high (~13.00), while Graph 2 is low (~1.00)" at bounding box center [161, 298] width 219 height 12
click at [801, 94] on span "Submit info" at bounding box center [805, 92] width 40 height 22
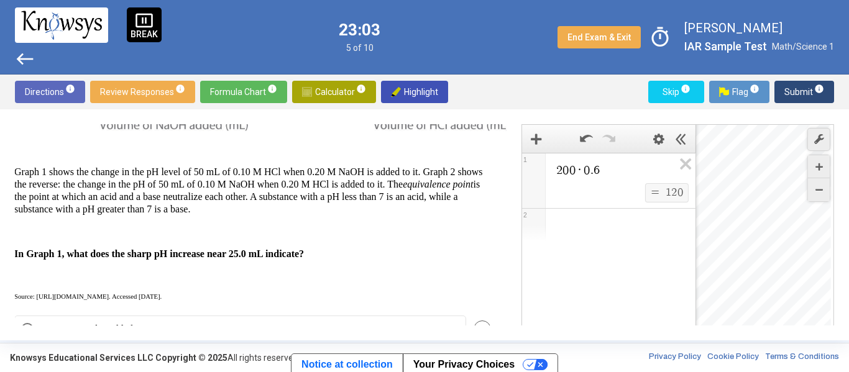
scroll to position [0, 0]
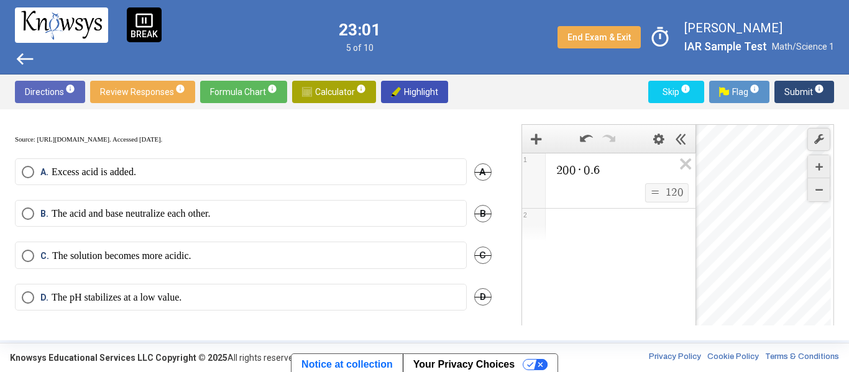
click at [308, 208] on label "B. The acid and base neutralize each other." at bounding box center [241, 214] width 438 height 12
click at [786, 91] on span "Submit info" at bounding box center [805, 92] width 40 height 22
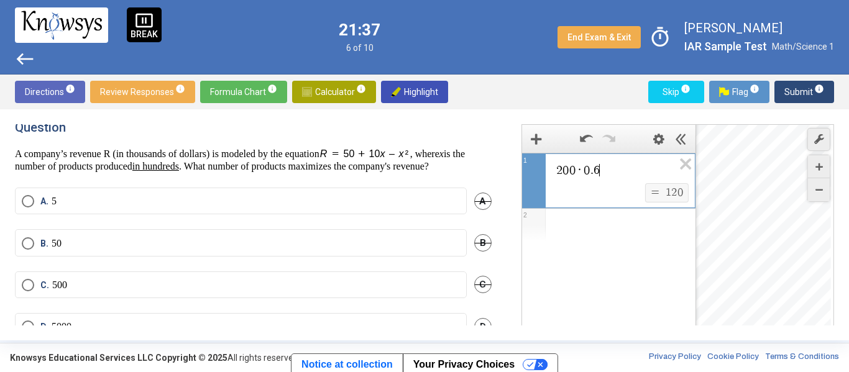
click at [616, 177] on span "2 0 0 · 0 . 6 ​" at bounding box center [614, 170] width 118 height 15
click at [586, 233] on div "Expression List" at bounding box center [608, 225] width 173 height 32
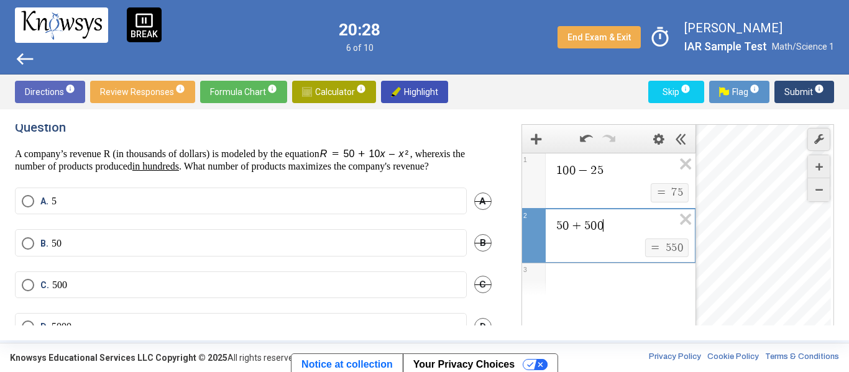
click at [561, 291] on div "Expression List" at bounding box center [608, 280] width 173 height 32
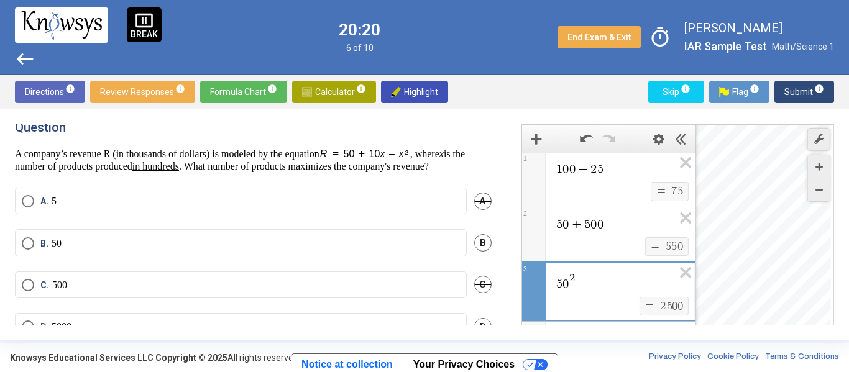
scroll to position [1, 0]
click at [683, 276] on icon "Expression List" at bounding box center [682, 277] width 28 height 29
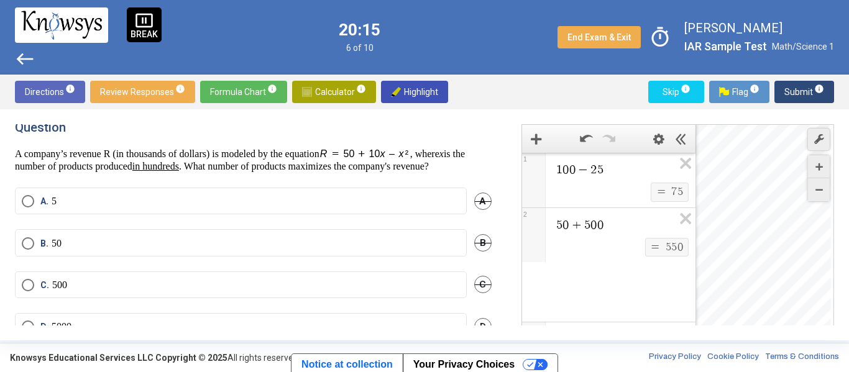
scroll to position [0, 0]
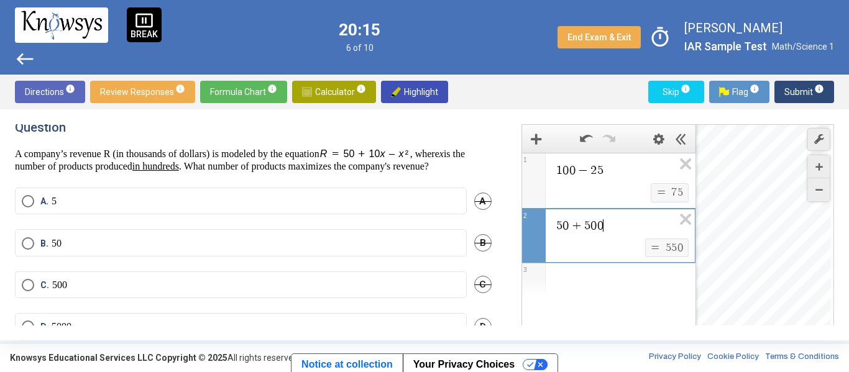
click at [313, 214] on mat-radio-button "A. 5" at bounding box center [241, 201] width 452 height 27
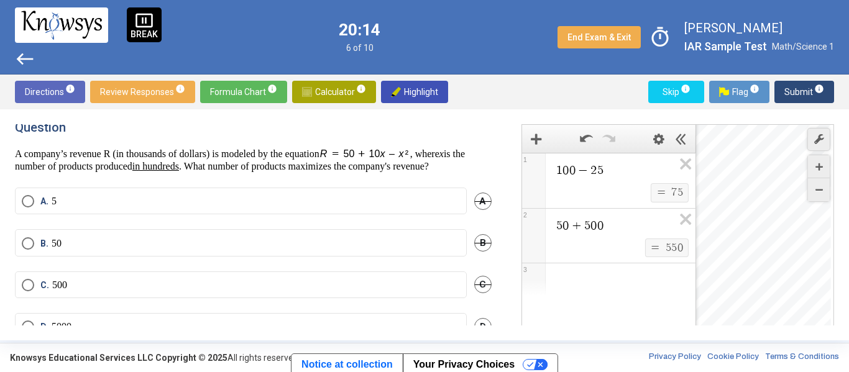
click at [303, 206] on label "A. 5" at bounding box center [241, 201] width 438 height 12
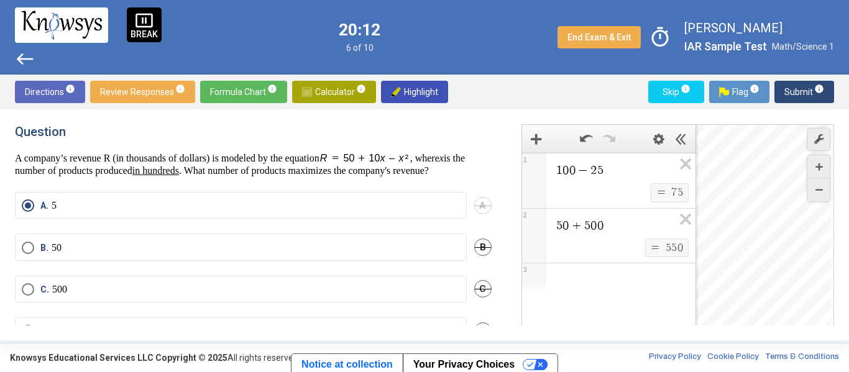
scroll to position [1, 0]
click at [809, 91] on span "Submit info" at bounding box center [805, 92] width 40 height 22
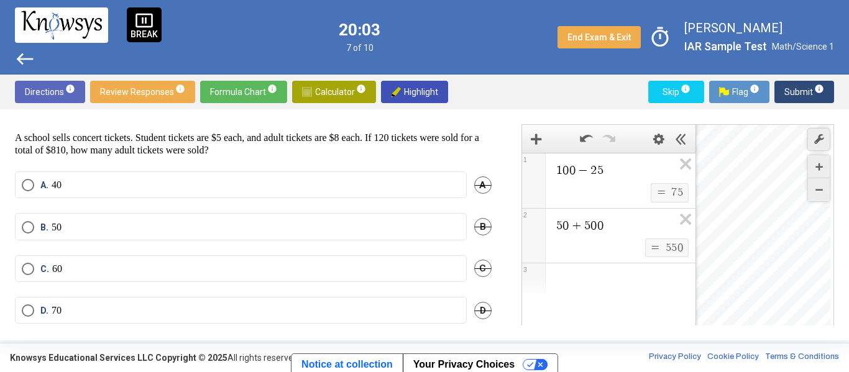
scroll to position [22, 0]
click at [313, 315] on mat-radio-button "D. 70" at bounding box center [241, 308] width 452 height 27
click at [319, 310] on label "D. 70" at bounding box center [241, 308] width 438 height 12
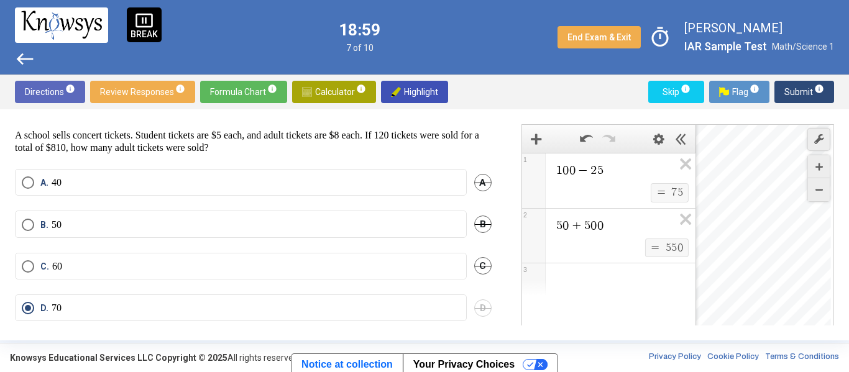
click at [803, 89] on span "Submit info" at bounding box center [805, 92] width 40 height 22
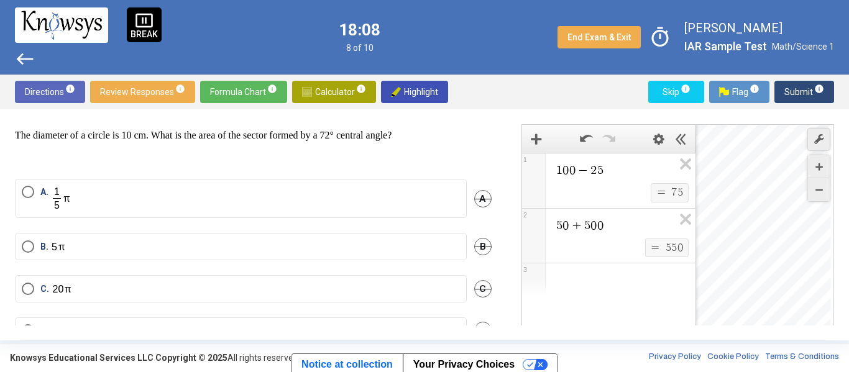
click at [604, 297] on div "1 0 0 − 2 5 $$ = $$ 7 5 1 5 0 + 5 0 0 $$ = $$ 5 5 0 2 3 powered by" at bounding box center [608, 269] width 173 height 233
click at [595, 276] on div "Expression List" at bounding box center [608, 280] width 173 height 32
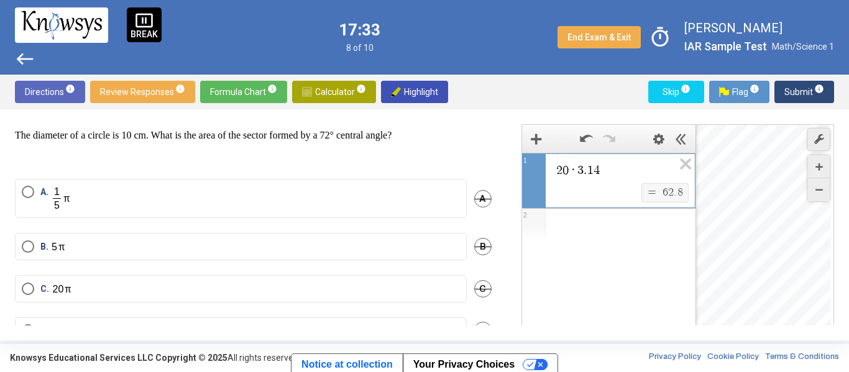
scroll to position [55, 0]
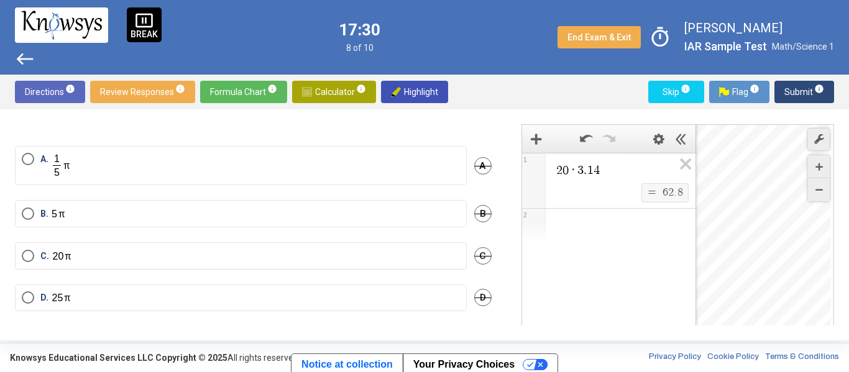
click at [569, 172] on span "·" at bounding box center [573, 170] width 8 height 12
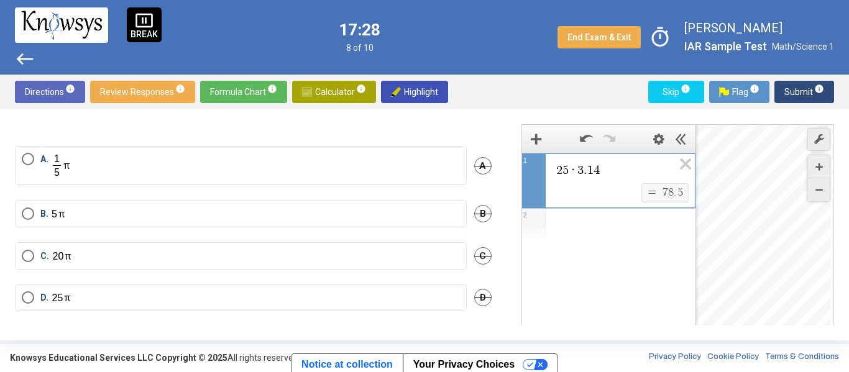
scroll to position [0, 0]
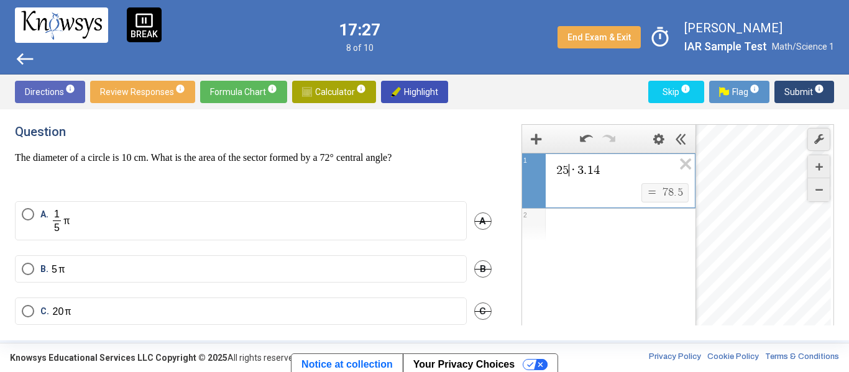
click at [612, 170] on span "2 5 ​ · 3 . 1 4" at bounding box center [614, 170] width 118 height 15
click at [571, 172] on span "·" at bounding box center [573, 170] width 8 height 12
click at [658, 177] on span "2 0 ​ · 3 . 1 4" at bounding box center [614, 170] width 118 height 15
click at [251, 83] on span "Formula Chart info" at bounding box center [243, 92] width 67 height 22
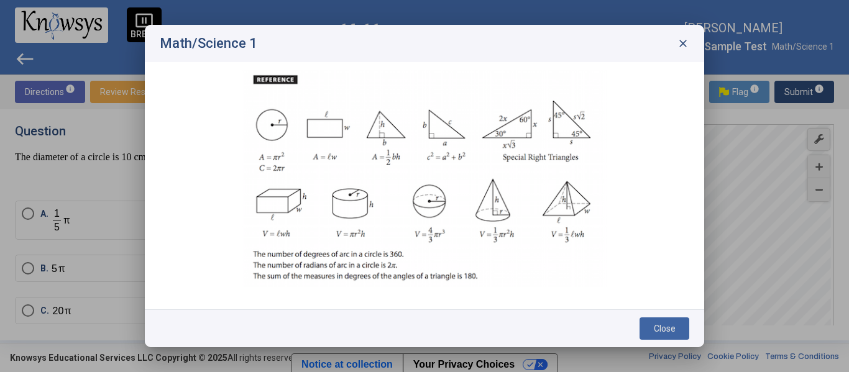
scroll to position [27, 0]
click at [681, 43] on span "close" at bounding box center [683, 43] width 12 height 12
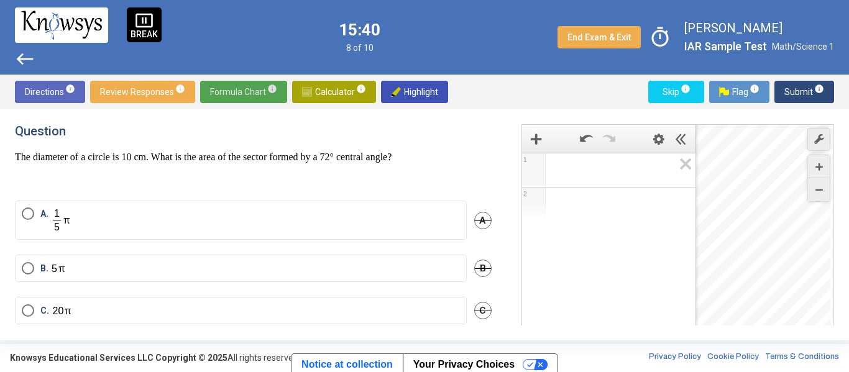
scroll to position [55, 0]
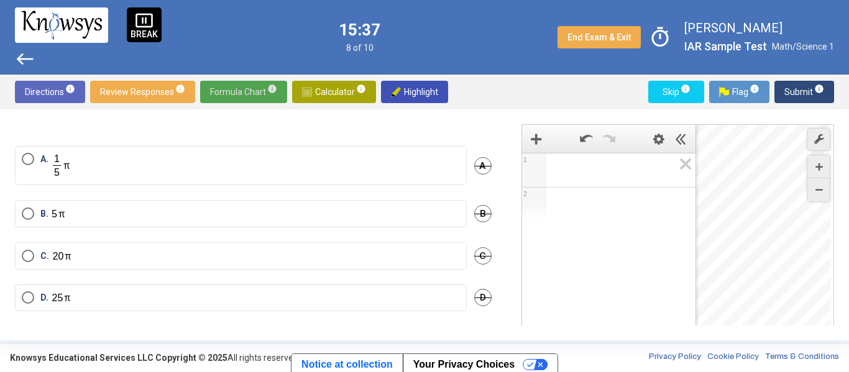
click at [479, 294] on span "D" at bounding box center [482, 297] width 17 height 17
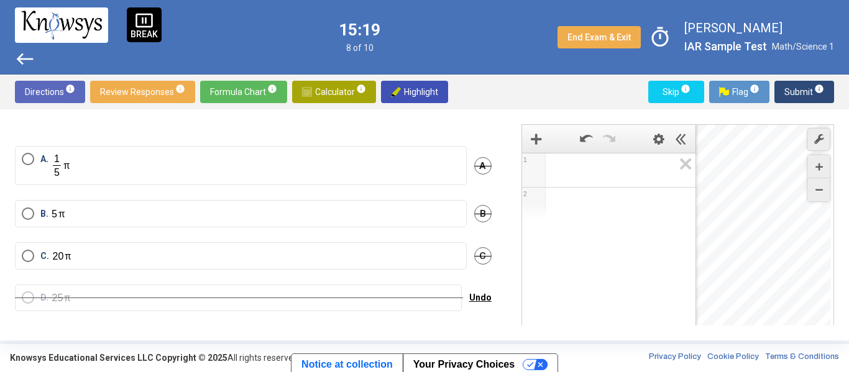
click at [566, 168] on span "Expression 1:" at bounding box center [614, 170] width 119 height 15
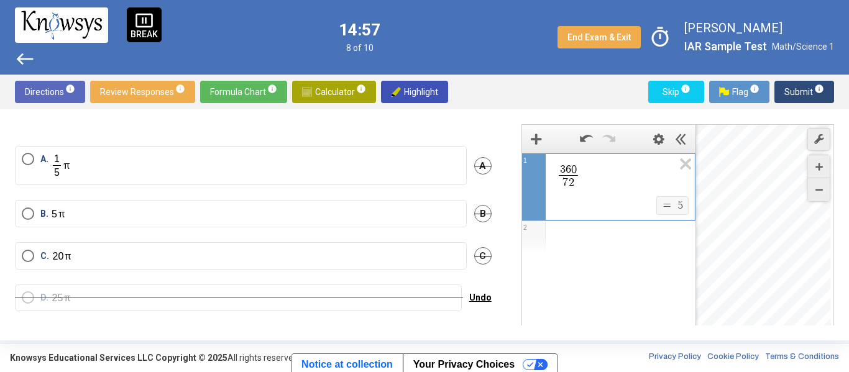
click at [281, 216] on label "B." at bounding box center [241, 214] width 438 height 13
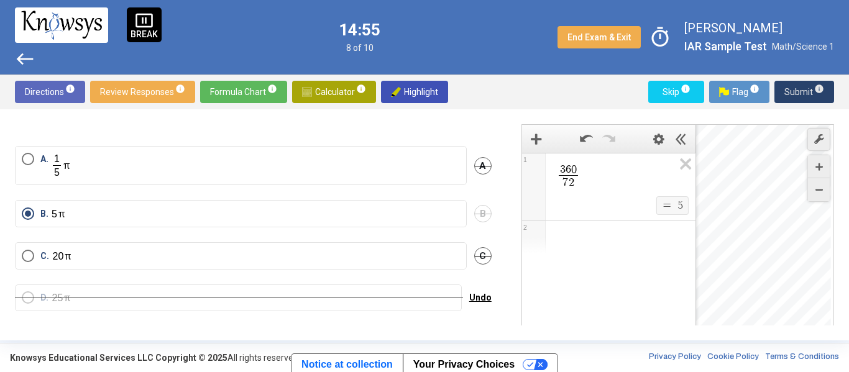
click at [801, 90] on span "Submit info" at bounding box center [805, 92] width 40 height 22
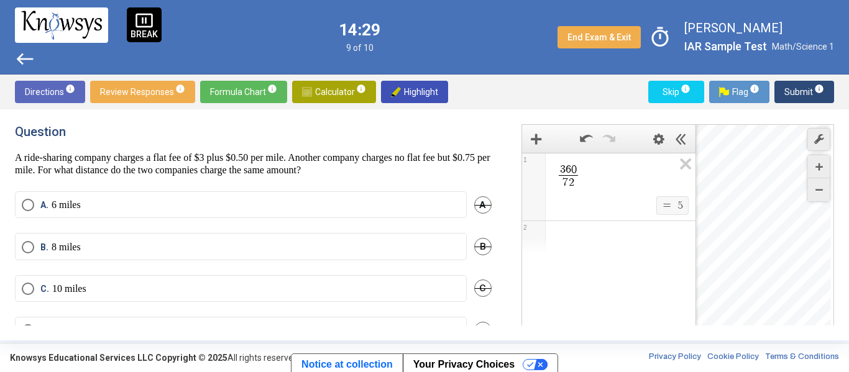
scroll to position [1, 0]
click at [689, 170] on icon "Expression List" at bounding box center [682, 168] width 28 height 29
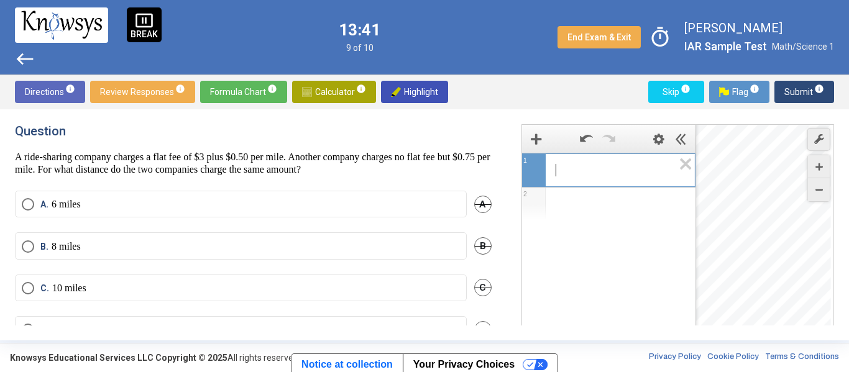
click at [635, 169] on span "​" at bounding box center [614, 170] width 118 height 15
click at [614, 223] on div "Expression List" at bounding box center [608, 225] width 173 height 32
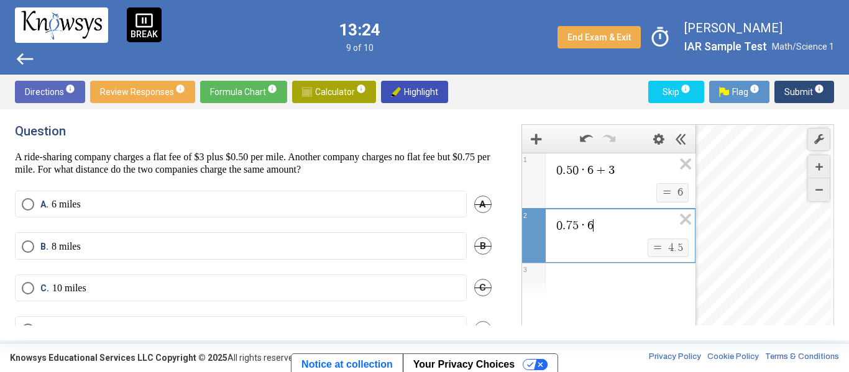
click at [597, 174] on span "+" at bounding box center [601, 170] width 15 height 12
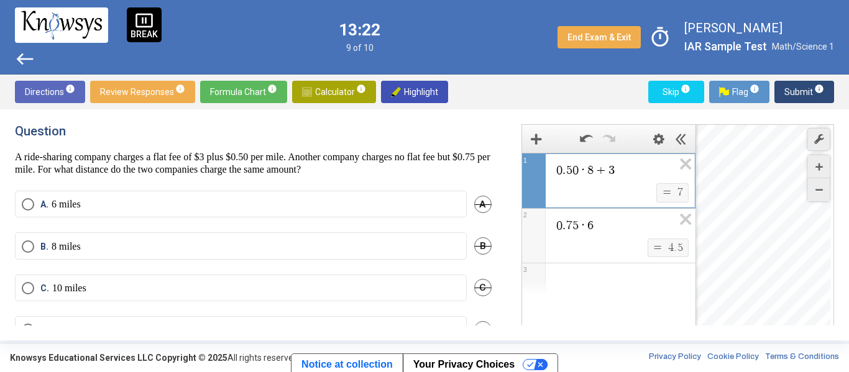
click at [603, 229] on span "0 . 7 5 · 6" at bounding box center [614, 225] width 119 height 15
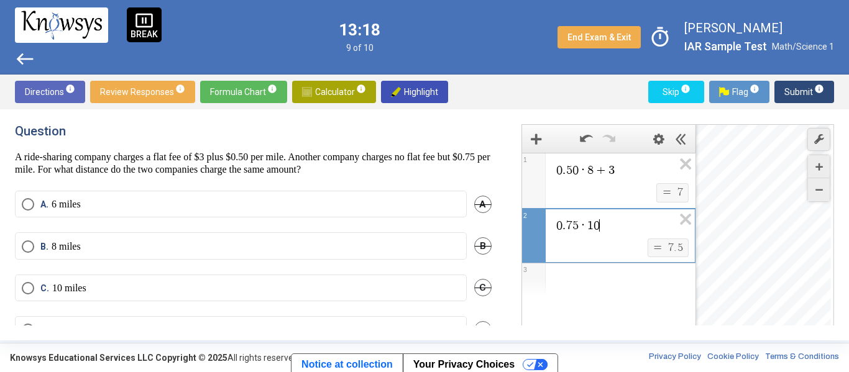
click at [593, 173] on span "8" at bounding box center [590, 170] width 6 height 12
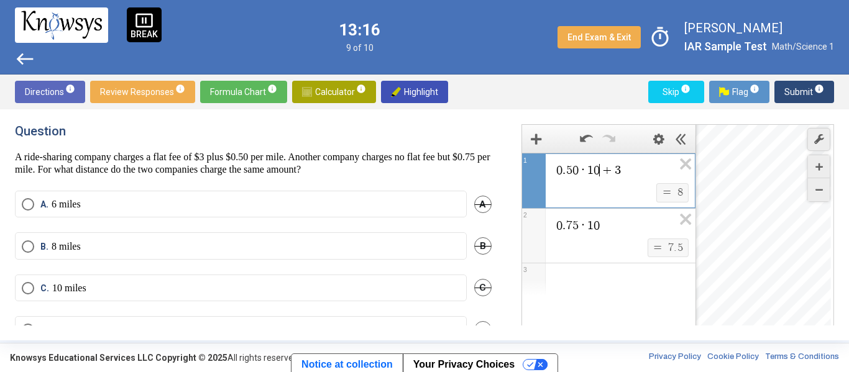
click at [618, 233] on span "0 . 7 5 · 1 0" at bounding box center [614, 225] width 119 height 15
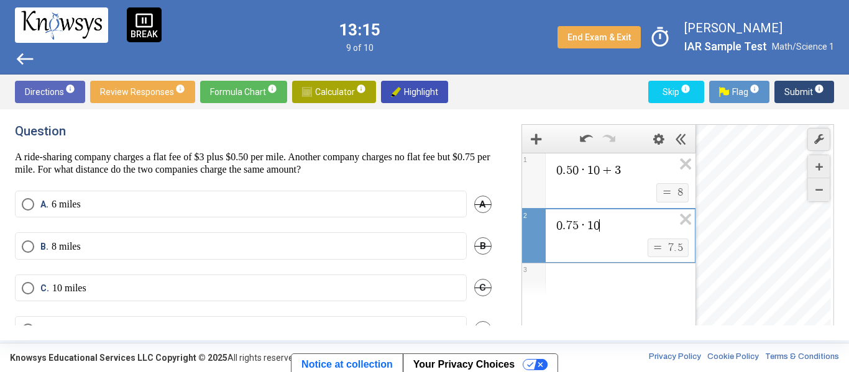
scroll to position [33, 0]
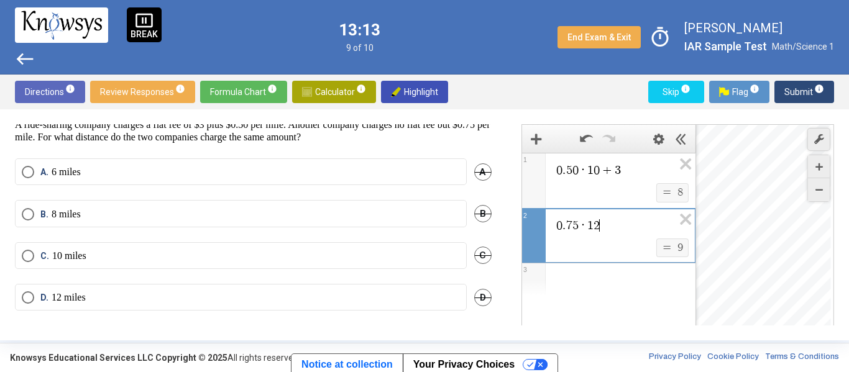
click at [604, 175] on span "+" at bounding box center [607, 170] width 15 height 12
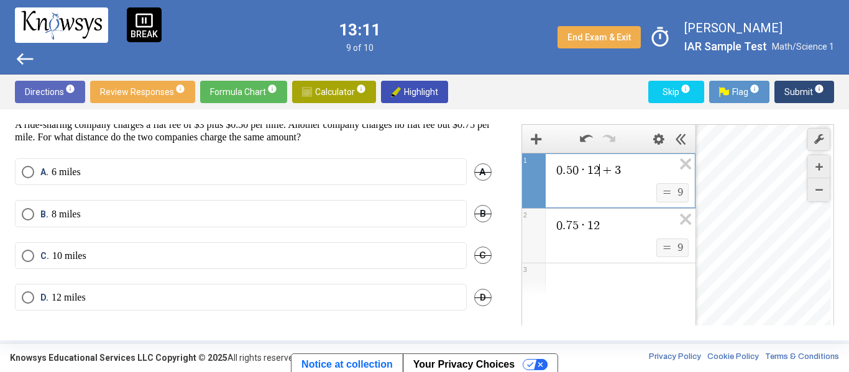
click at [280, 293] on label "D. 12 miles" at bounding box center [241, 298] width 438 height 12
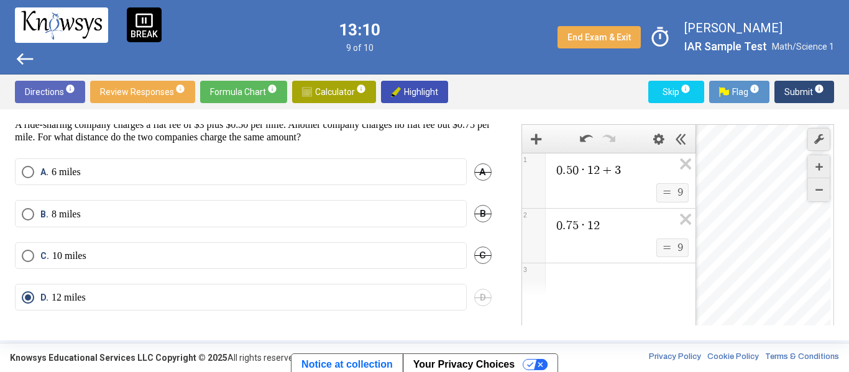
click at [814, 82] on span "Submit info" at bounding box center [805, 92] width 40 height 22
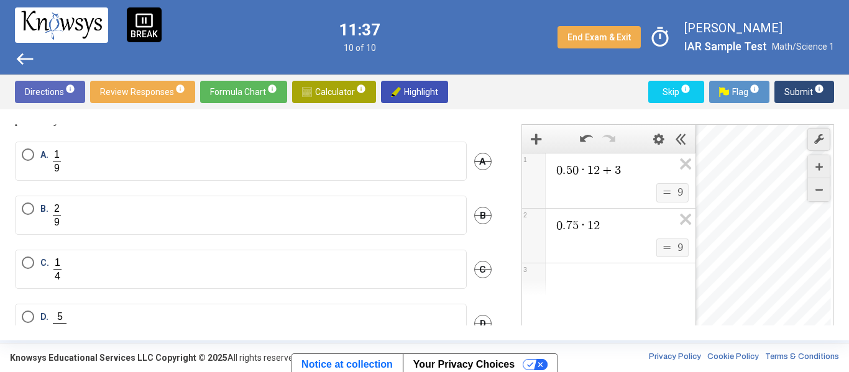
scroll to position [53, 0]
click at [681, 224] on icon "Expression List" at bounding box center [682, 223] width 28 height 29
click at [676, 168] on icon "Expression List" at bounding box center [682, 168] width 28 height 29
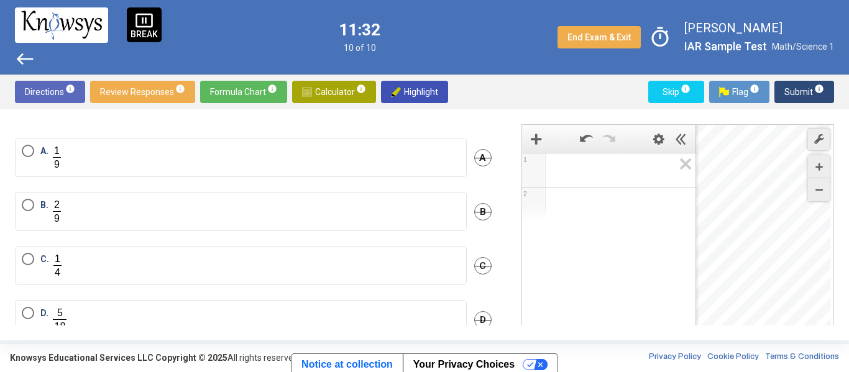
click at [638, 174] on span "Math Input:" at bounding box center [614, 170] width 119 height 15
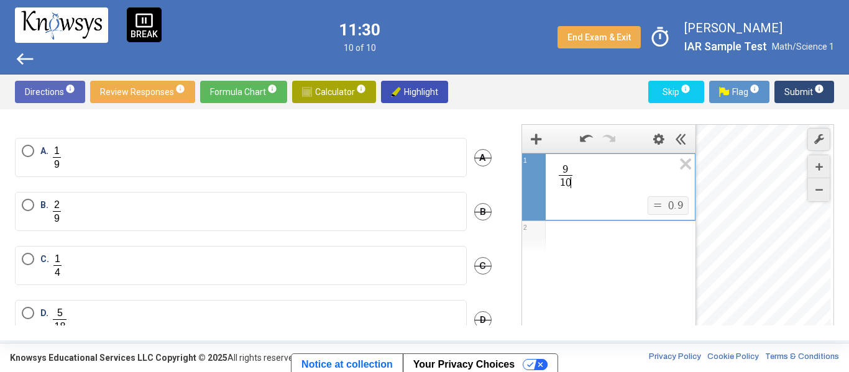
click at [579, 242] on div "Expression List" at bounding box center [608, 237] width 173 height 32
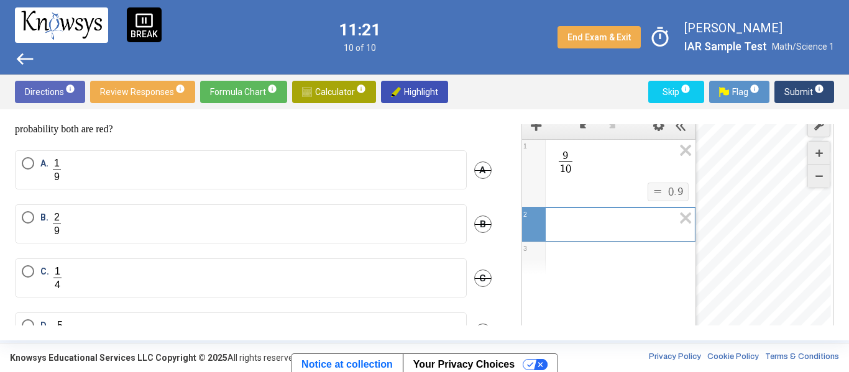
scroll to position [43, 0]
click at [685, 154] on icon "Expression List" at bounding box center [682, 154] width 28 height 29
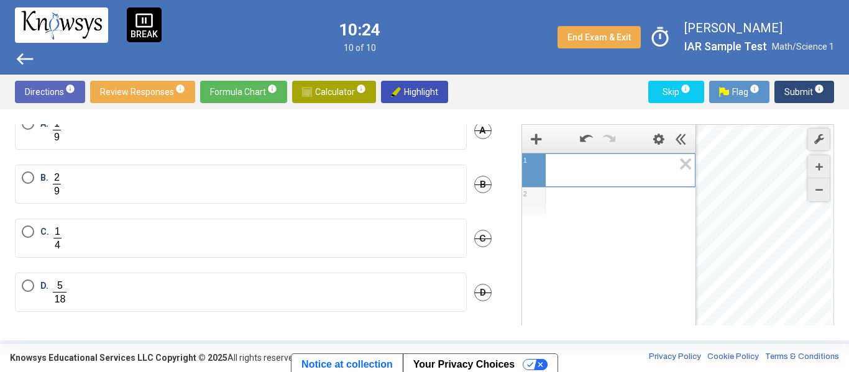
scroll to position [80, 0]
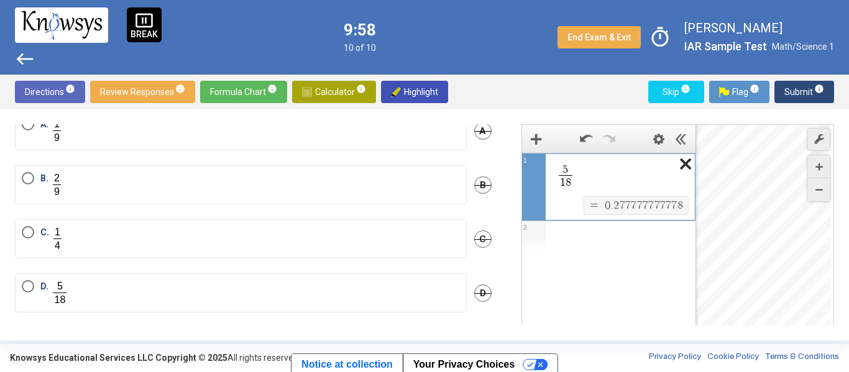
click at [686, 170] on icon "Expression List" at bounding box center [682, 168] width 28 height 29
click at [163, 184] on label "B." at bounding box center [241, 184] width 438 height 25
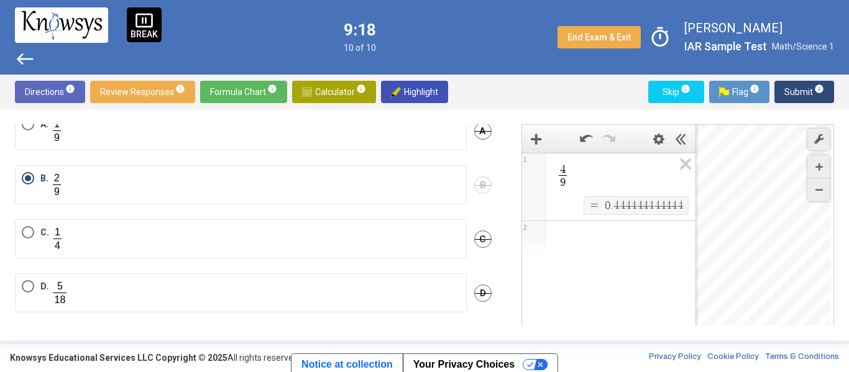
click at [786, 91] on span "Submit info" at bounding box center [805, 92] width 40 height 22
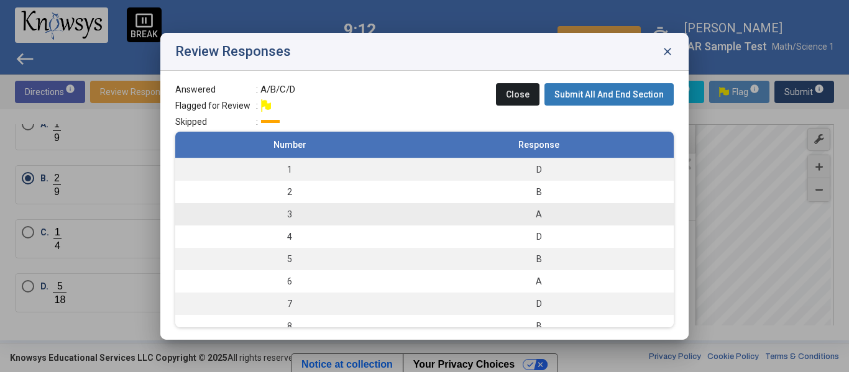
scroll to position [55, 0]
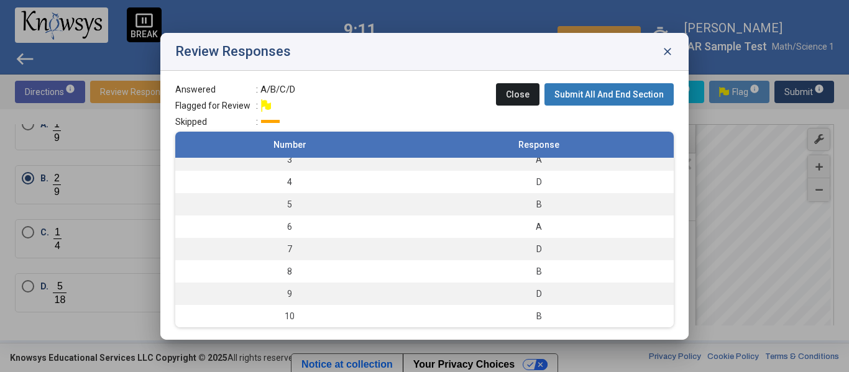
click at [589, 92] on span "Submit All And End Section" at bounding box center [609, 95] width 109 height 10
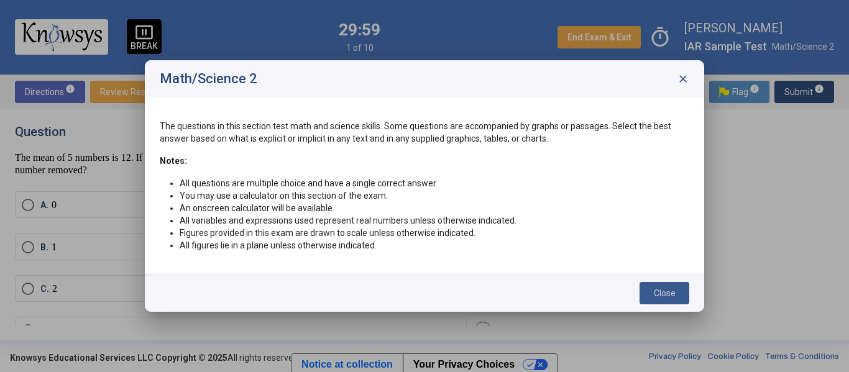
click at [670, 292] on span "Close" at bounding box center [665, 293] width 22 height 10
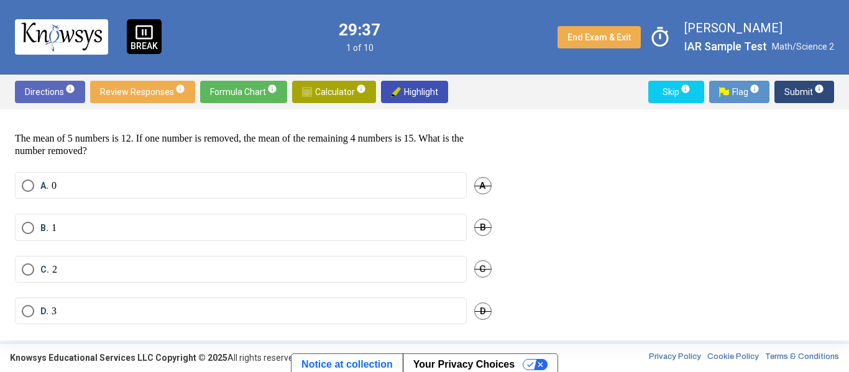
scroll to position [14, 0]
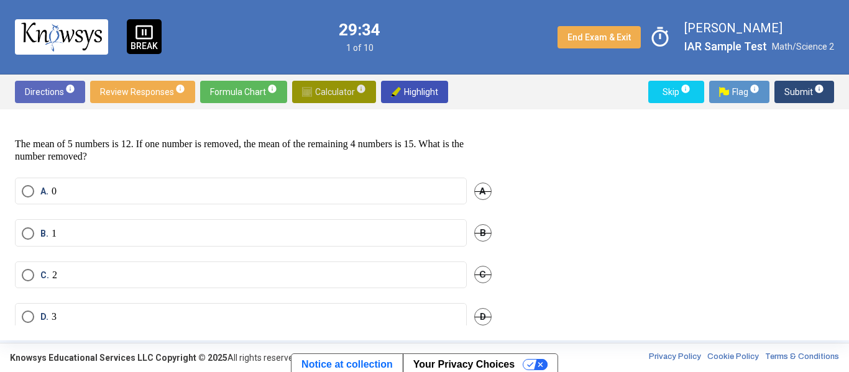
click at [333, 90] on span "Calculator info" at bounding box center [334, 92] width 64 height 22
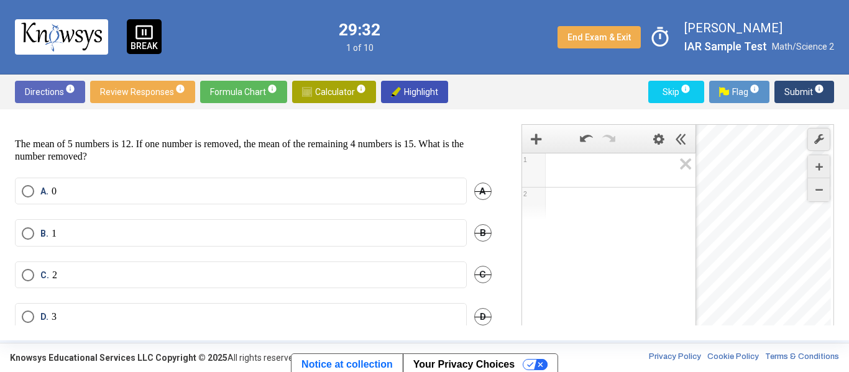
click at [599, 183] on div "Expression List" at bounding box center [608, 171] width 173 height 34
click at [346, 191] on label "A. 0" at bounding box center [241, 191] width 438 height 12
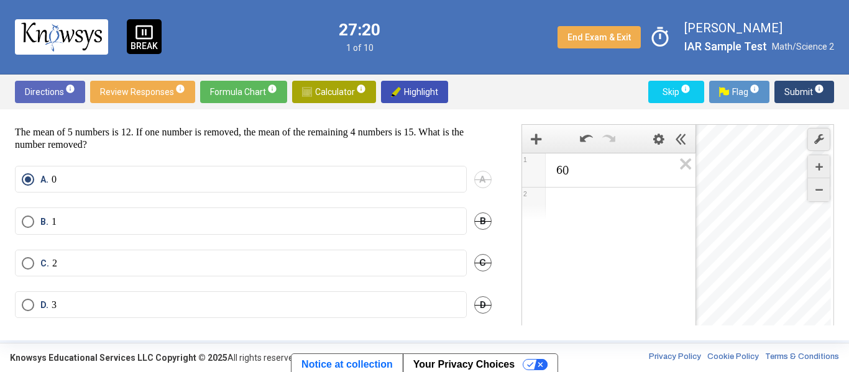
scroll to position [30, 0]
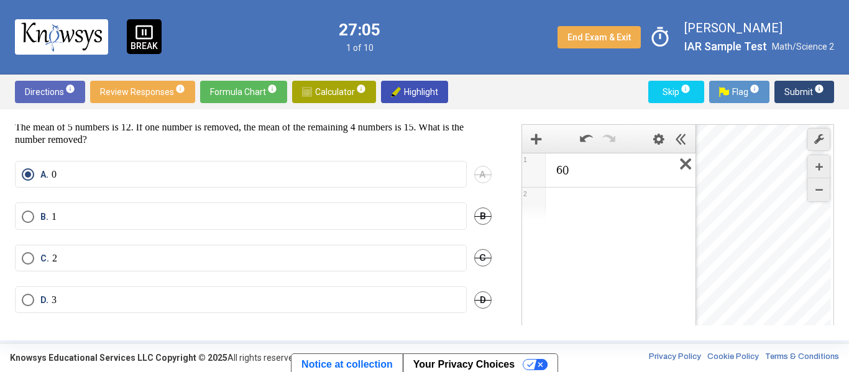
click at [677, 173] on icon "Expression List" at bounding box center [682, 168] width 28 height 29
click at [597, 173] on span "Math Input:" at bounding box center [614, 170] width 119 height 15
click at [335, 259] on label "C. 2" at bounding box center [241, 258] width 438 height 12
click at [814, 90] on span "info" at bounding box center [819, 89] width 10 height 10
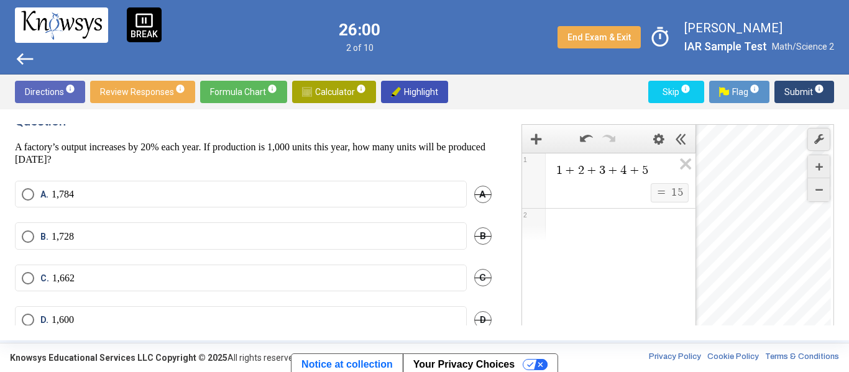
scroll to position [12, 0]
click at [693, 161] on icon "Expression List" at bounding box center [682, 168] width 28 height 29
click at [650, 165] on span "Math Input:" at bounding box center [614, 170] width 119 height 15
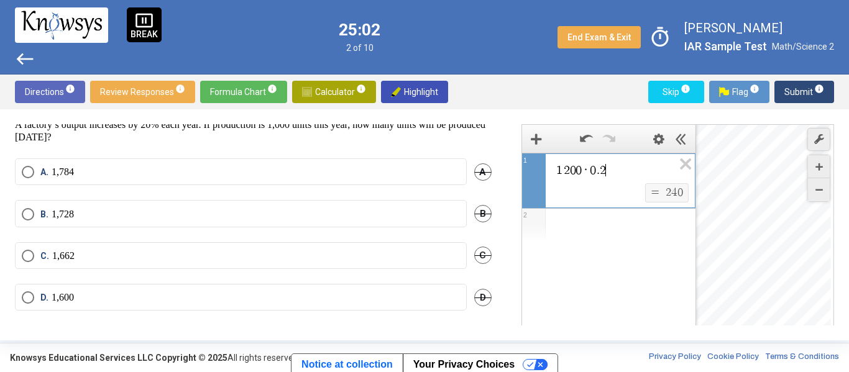
scroll to position [29, 0]
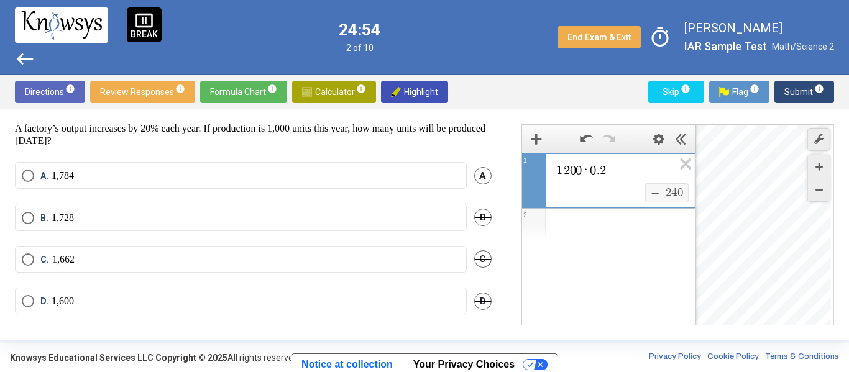
click at [582, 162] on div "1 2 0 0 · 0 . 2 ​" at bounding box center [608, 169] width 173 height 30
click at [580, 167] on span "0" at bounding box center [579, 170] width 6 height 12
click at [56, 223] on p "1,728" at bounding box center [63, 218] width 22 height 12
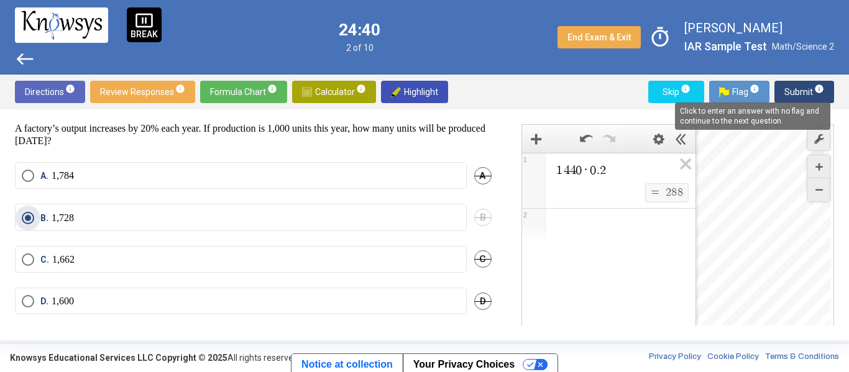
click at [816, 92] on span "info" at bounding box center [819, 89] width 10 height 10
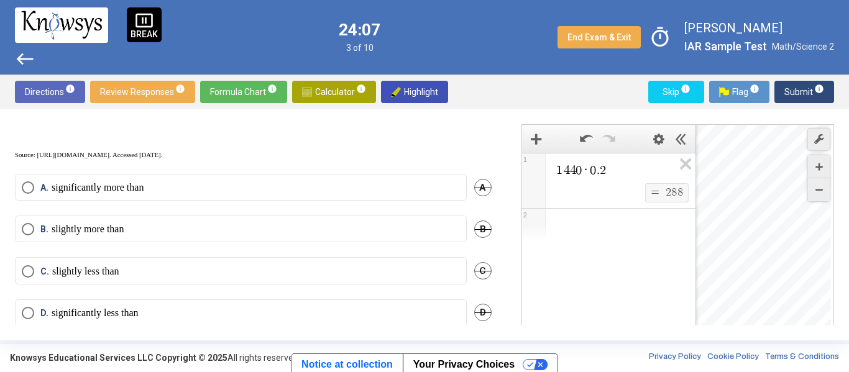
scroll to position [312, 0]
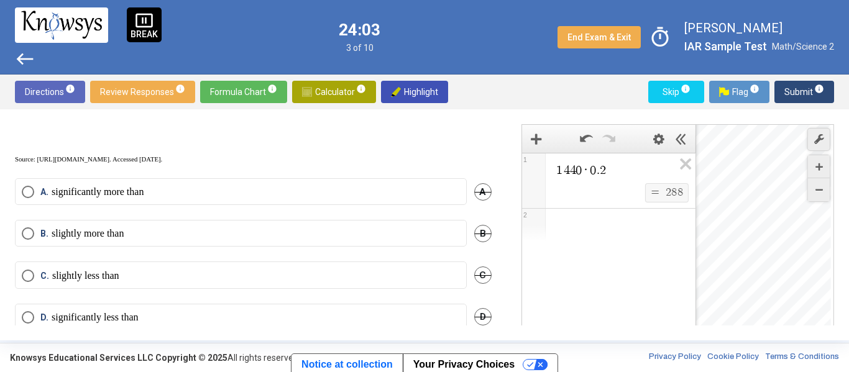
click at [265, 198] on label "A. significantly more than" at bounding box center [241, 192] width 438 height 12
click at [267, 198] on label "A. significantly more than" at bounding box center [241, 192] width 438 height 12
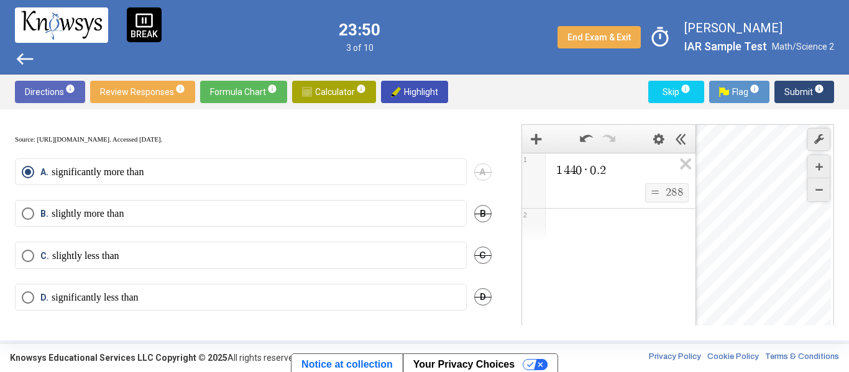
scroll to position [357, 0]
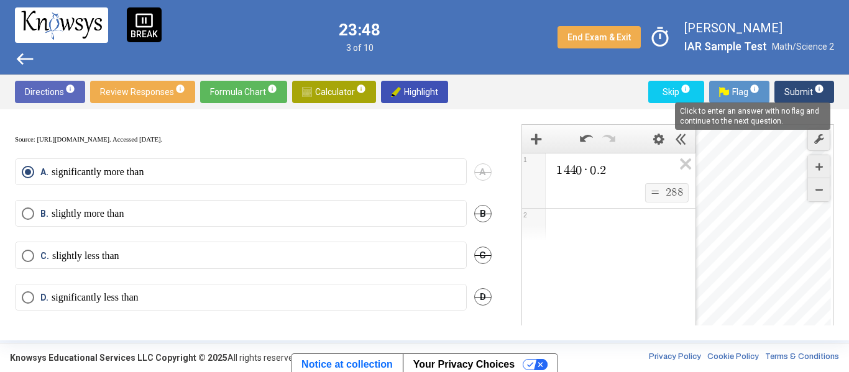
click at [817, 90] on span "info" at bounding box center [819, 89] width 10 height 10
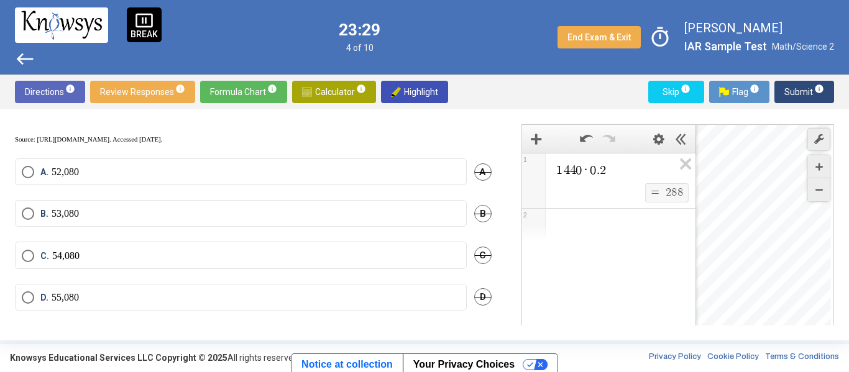
scroll to position [0, 0]
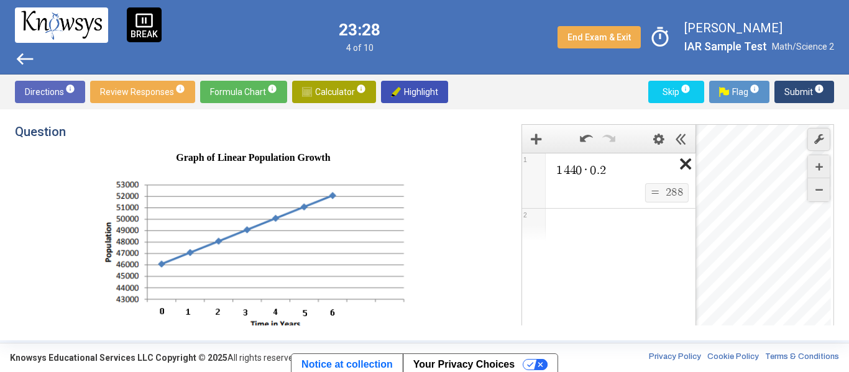
click at [683, 164] on icon "Expression List" at bounding box center [682, 168] width 28 height 29
click at [579, 174] on span "Math Input:" at bounding box center [614, 170] width 119 height 15
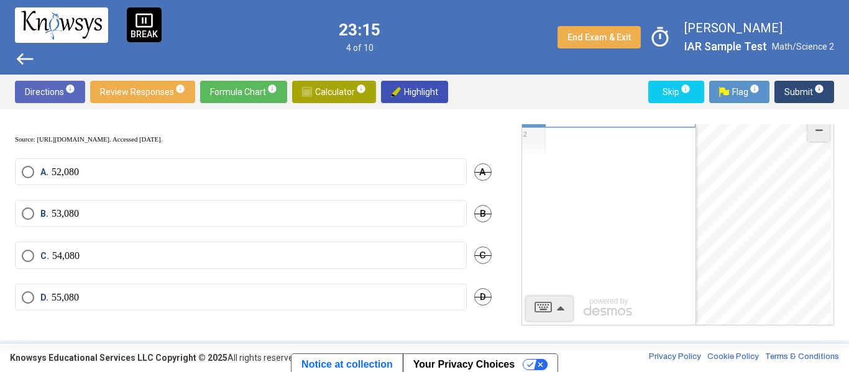
scroll to position [332, 0]
click at [154, 308] on mat-radio-button "D. 55,080" at bounding box center [241, 297] width 452 height 27
click at [124, 298] on label "D. 55,080" at bounding box center [241, 298] width 438 height 12
click at [805, 88] on span "Submit info" at bounding box center [805, 92] width 40 height 22
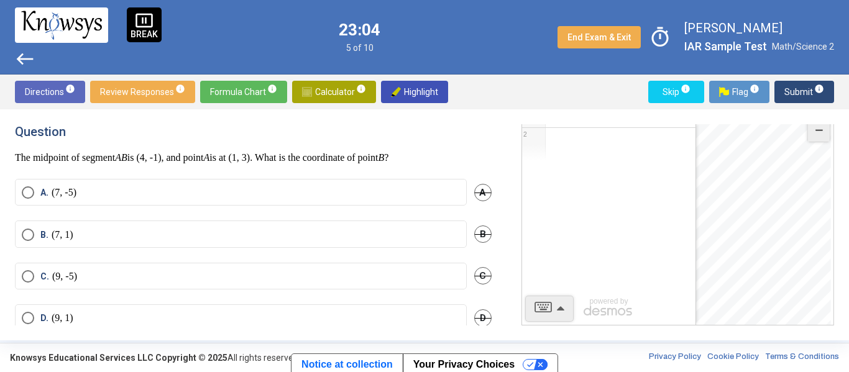
scroll to position [2, 0]
click at [111, 193] on label "A. (7, -5)" at bounding box center [241, 191] width 438 height 12
click at [811, 94] on span "Submit info" at bounding box center [805, 92] width 40 height 22
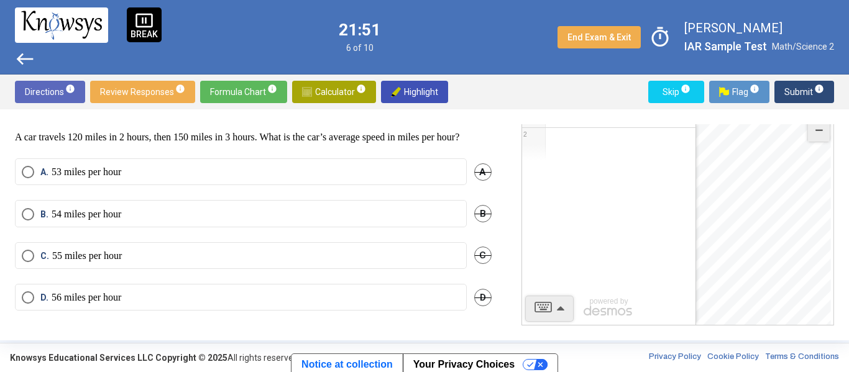
scroll to position [16, 0]
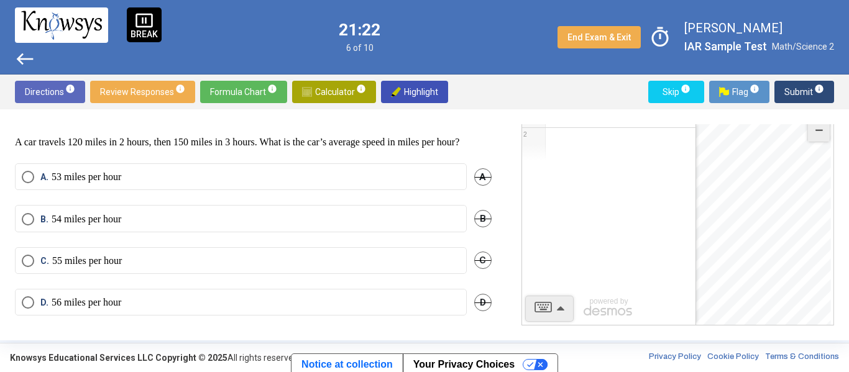
click at [576, 153] on div "Expression List" at bounding box center [608, 144] width 173 height 32
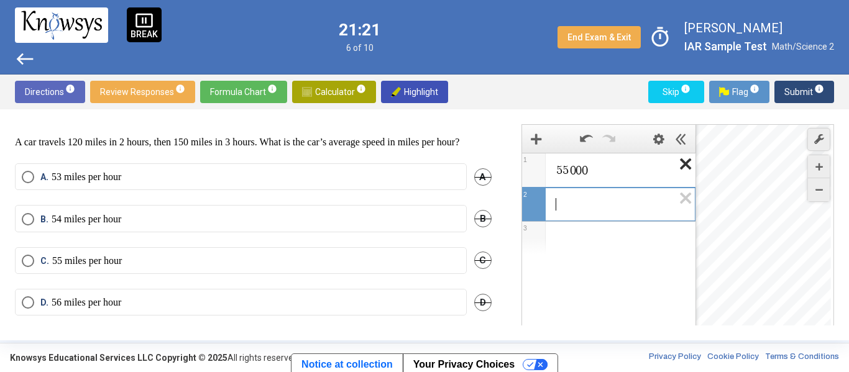
click at [677, 164] on icon "Expression List" at bounding box center [682, 168] width 28 height 29
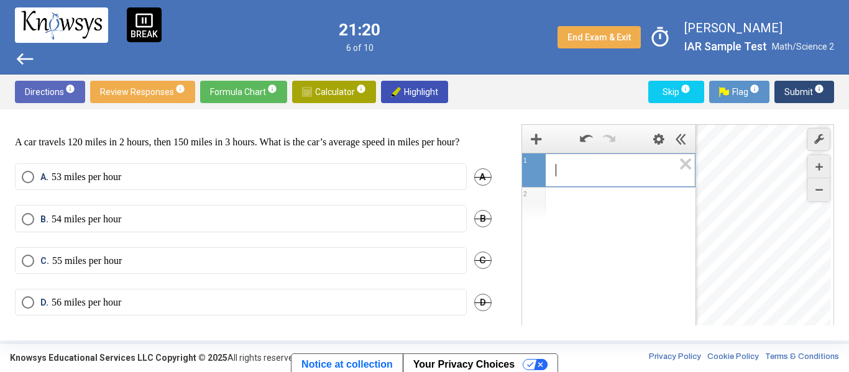
click at [614, 165] on span "​" at bounding box center [614, 170] width 118 height 15
click at [652, 223] on div "Expression List" at bounding box center [608, 225] width 173 height 32
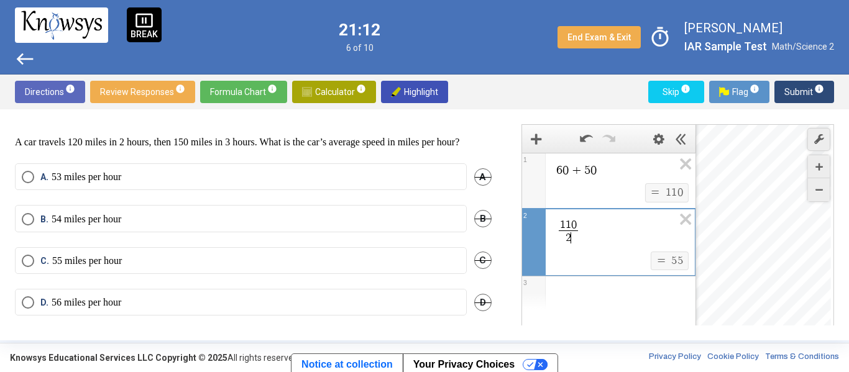
click at [103, 289] on div "C. 55 miles per hour C" at bounding box center [253, 268] width 477 height 42
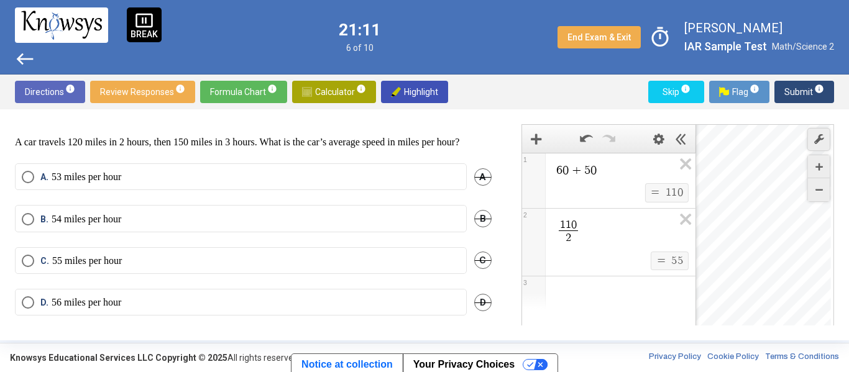
click at [101, 288] on div "C. 55 miles per hour C" at bounding box center [253, 268] width 477 height 42
click at [93, 267] on p "55 miles per hour" at bounding box center [87, 261] width 70 height 12
click at [803, 92] on span "Submit info" at bounding box center [805, 92] width 40 height 22
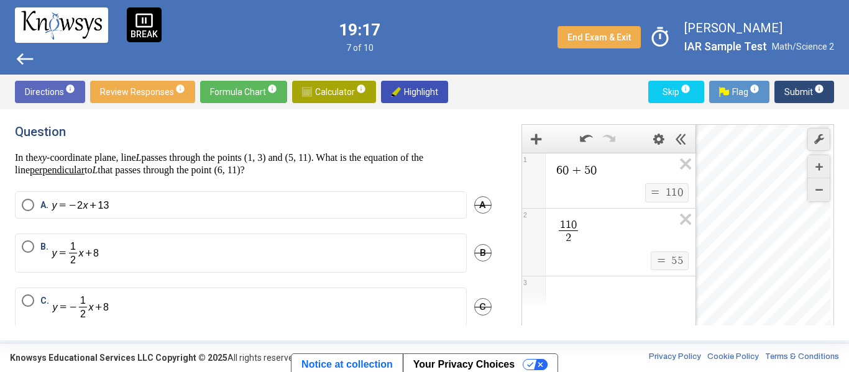
click at [252, 83] on span "Formula Chart info" at bounding box center [243, 92] width 67 height 22
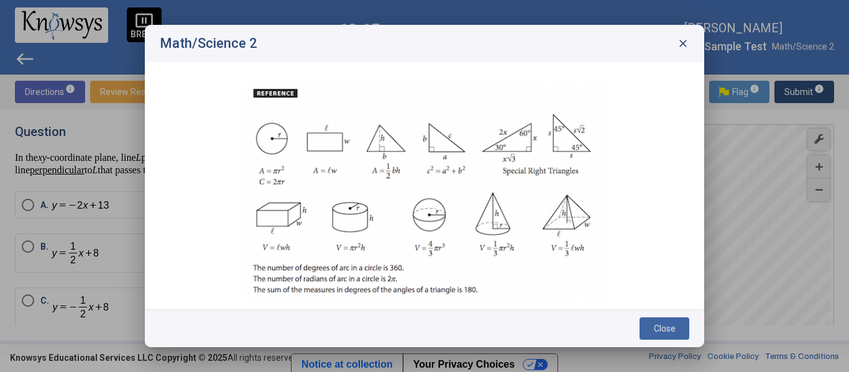
scroll to position [27, 0]
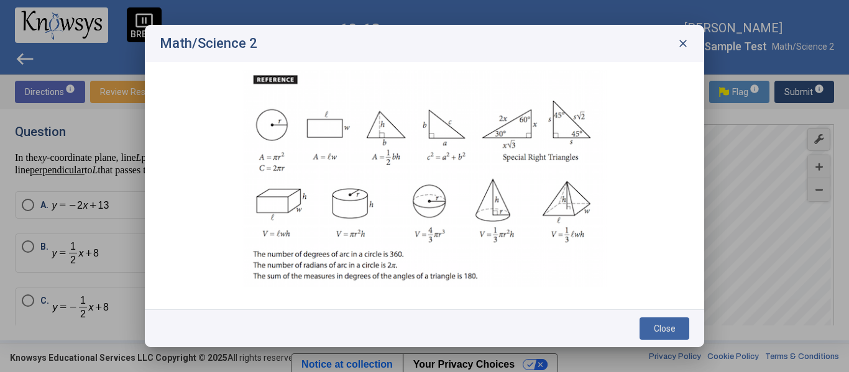
click at [693, 46] on div "Math/Science 2 close" at bounding box center [425, 43] width 560 height 37
click at [686, 43] on span "close" at bounding box center [683, 43] width 12 height 12
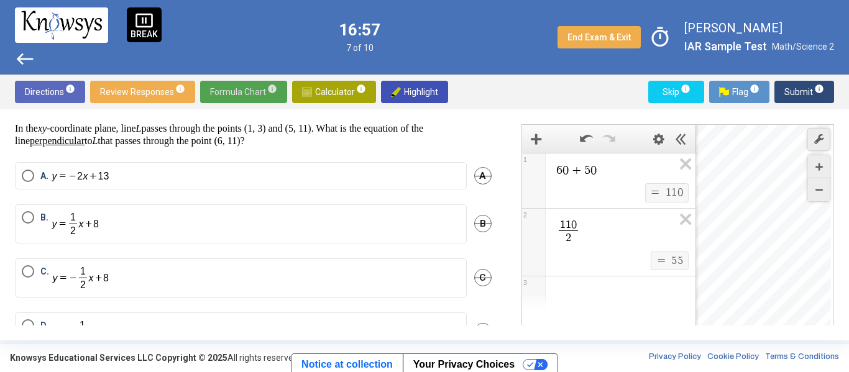
scroll to position [24, 0]
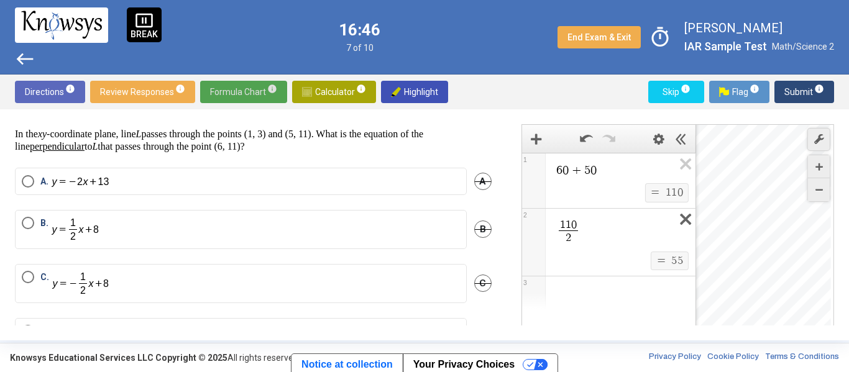
click at [683, 221] on icon "Expression List" at bounding box center [682, 223] width 28 height 29
click at [679, 165] on icon "Expression List" at bounding box center [682, 168] width 28 height 29
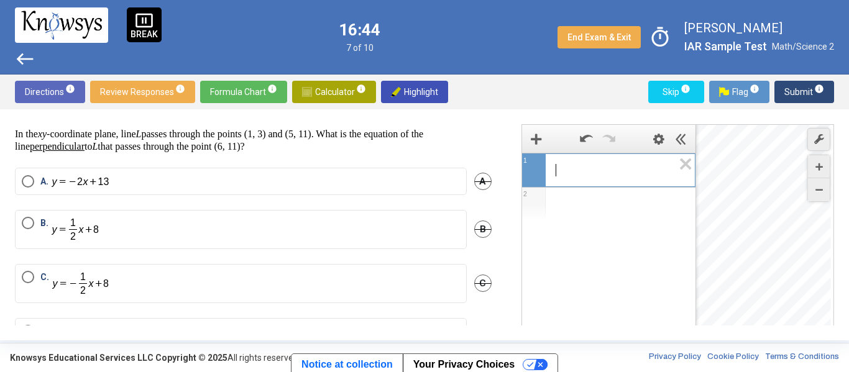
click at [597, 164] on span "​" at bounding box center [614, 170] width 118 height 15
click at [560, 194] on icon "Label" at bounding box center [561, 193] width 10 height 10
click at [563, 225] on div "Expression List" at bounding box center [608, 224] width 173 height 32
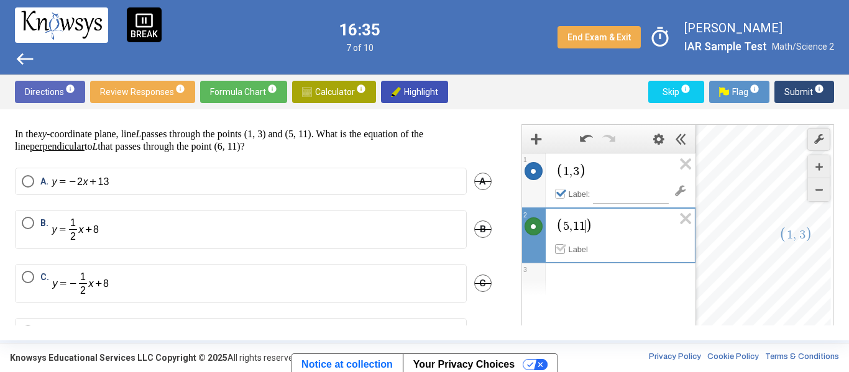
click at [558, 247] on icon "Label" at bounding box center [561, 248] width 10 height 10
click at [645, 284] on div "Expression List" at bounding box center [608, 280] width 173 height 32
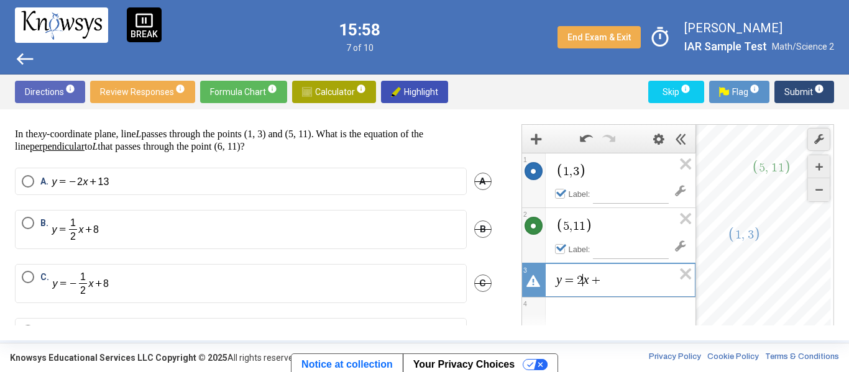
click at [630, 281] on span "y = 2 ​ x +" at bounding box center [614, 280] width 118 height 15
click at [111, 286] on label "C." at bounding box center [241, 283] width 438 height 25
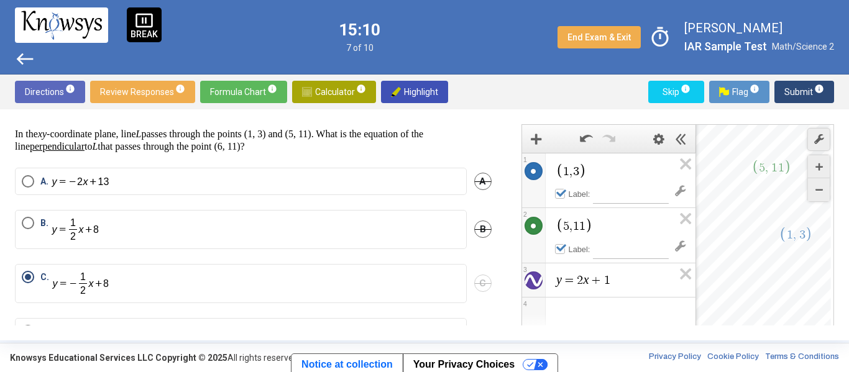
scroll to position [56, 0]
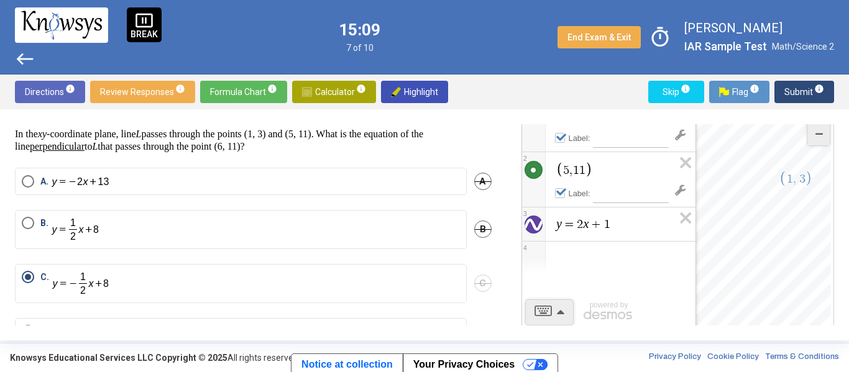
click at [586, 259] on div "Expression List" at bounding box center [608, 258] width 173 height 32
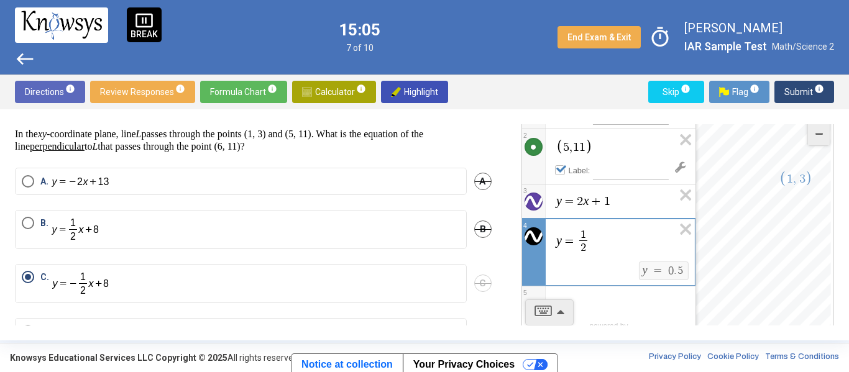
scroll to position [23, 0]
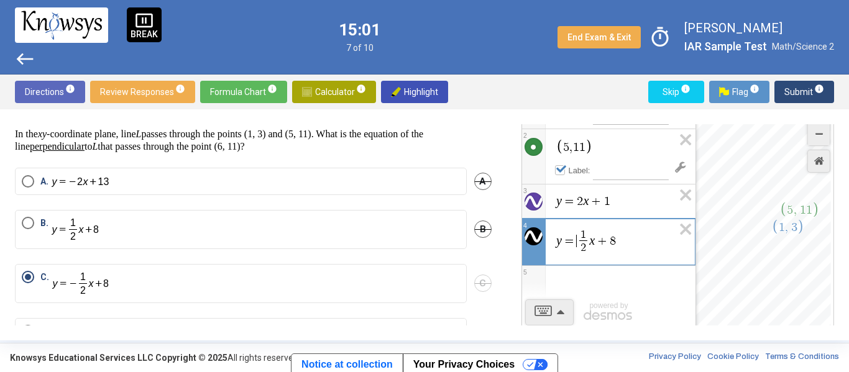
click at [575, 238] on span "=" at bounding box center [569, 241] width 15 height 12
click at [807, 93] on span "Submit info" at bounding box center [805, 92] width 40 height 22
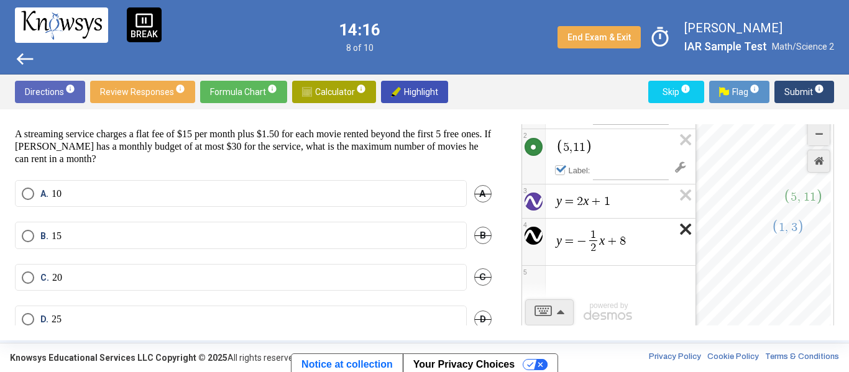
click at [673, 226] on icon "Expression List" at bounding box center [682, 233] width 28 height 29
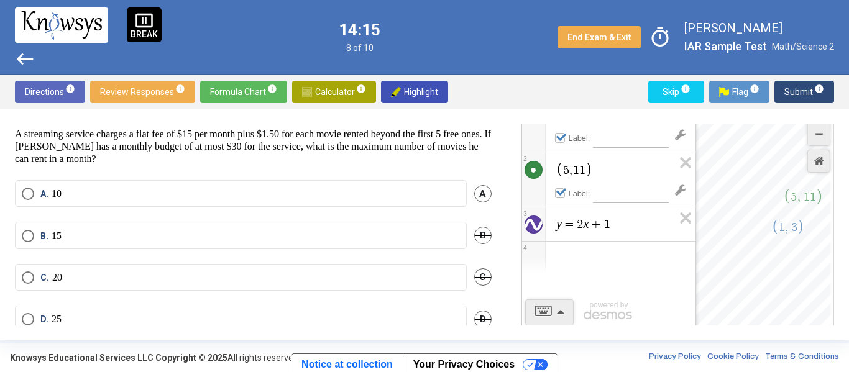
click at [655, 228] on span "y = 2 x + 1" at bounding box center [614, 224] width 119 height 15
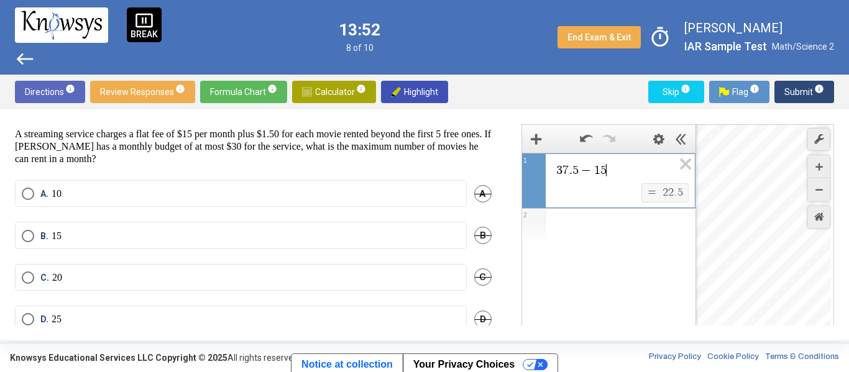
click at [619, 218] on div "Expression List" at bounding box center [608, 225] width 173 height 32
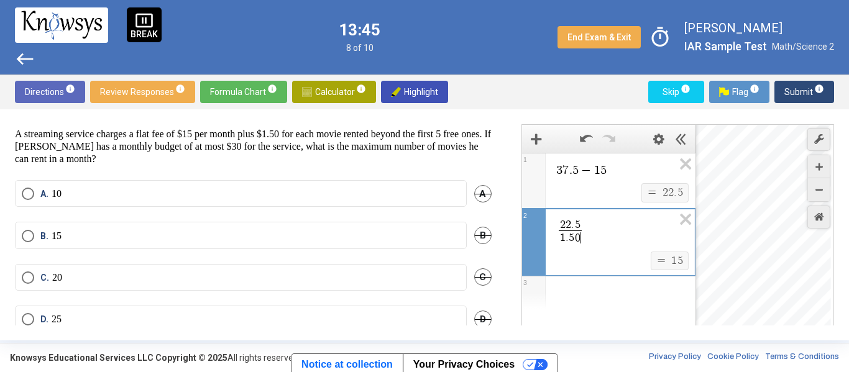
click at [297, 233] on label "B. 15" at bounding box center [241, 236] width 438 height 12
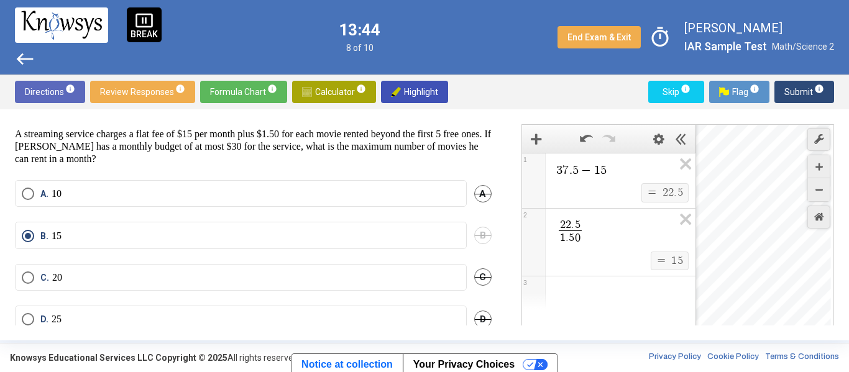
click at [586, 285] on div "Expression List" at bounding box center [608, 293] width 173 height 32
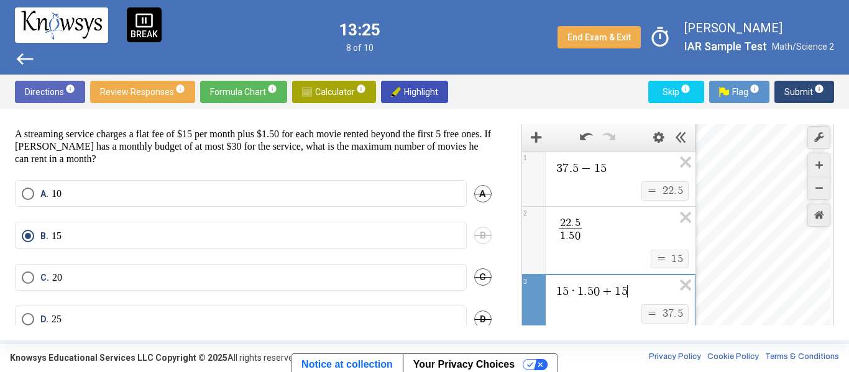
scroll to position [11, 0]
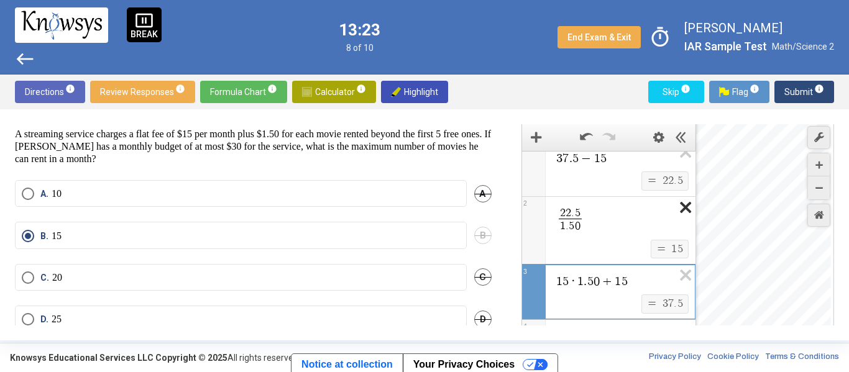
click at [685, 209] on icon "Expression List" at bounding box center [682, 211] width 28 height 29
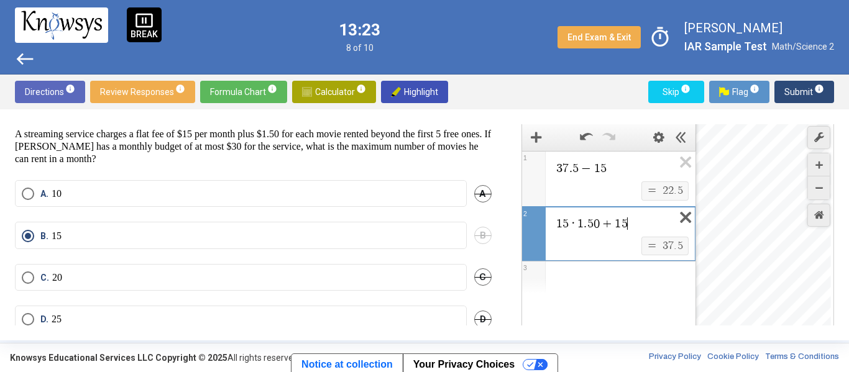
scroll to position [0, 0]
click at [681, 166] on icon "Expression List" at bounding box center [682, 166] width 28 height 29
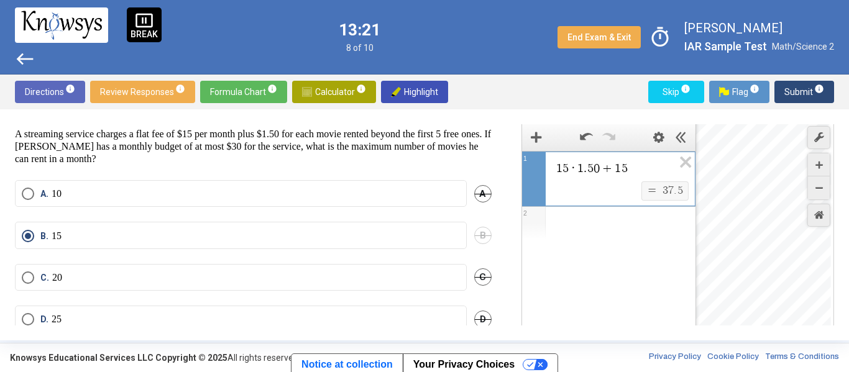
click at [586, 224] on div "Expression List" at bounding box center [608, 223] width 173 height 32
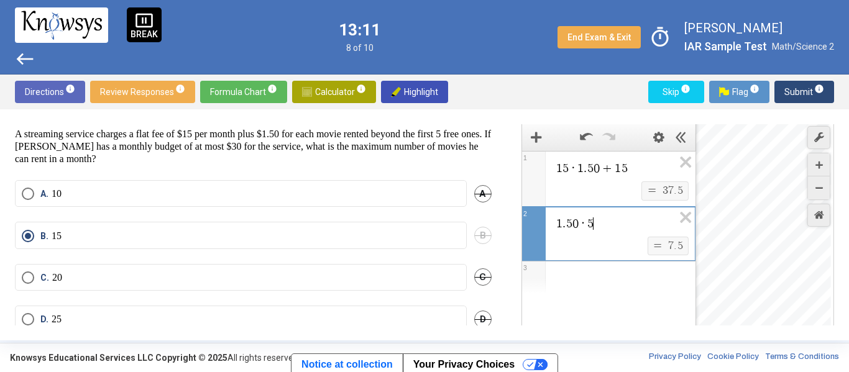
click at [801, 90] on span "Submit info" at bounding box center [805, 92] width 40 height 22
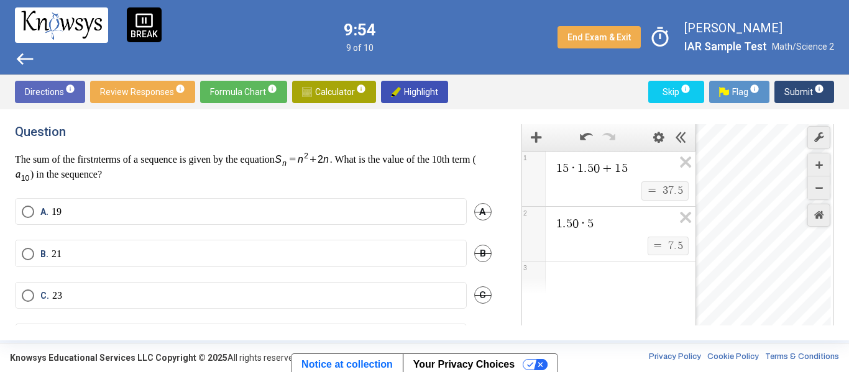
scroll to position [40, 0]
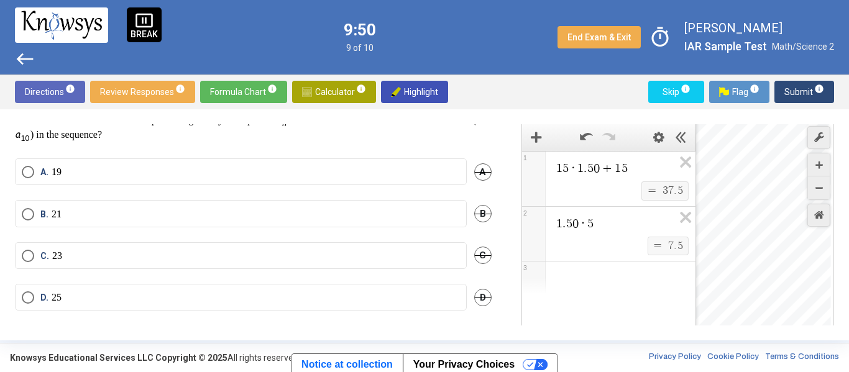
click at [210, 217] on label "B. 21" at bounding box center [241, 214] width 438 height 12
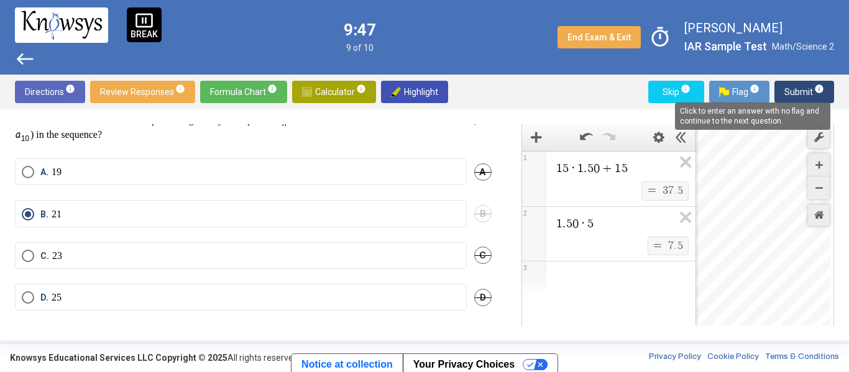
click at [817, 94] on mat-tooltip-component "Click to enter an answer with no flag and continue to the next question." at bounding box center [752, 116] width 173 height 45
click at [814, 94] on mat-tooltip-component "Click to enter an answer with no flag and continue to the next question." at bounding box center [752, 116] width 173 height 45
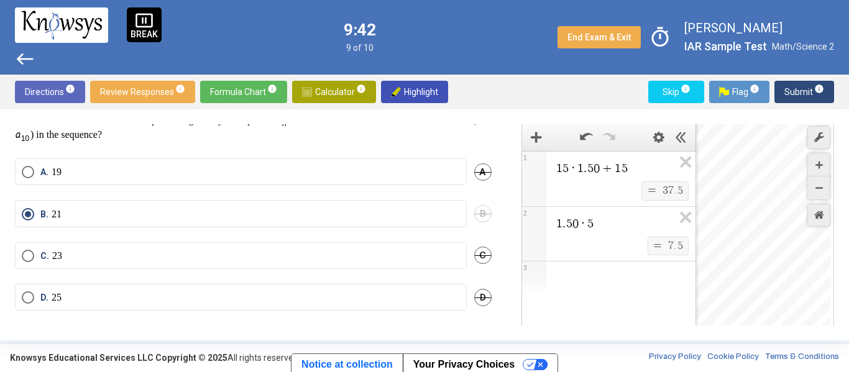
click at [802, 85] on span "Submit info" at bounding box center [805, 92] width 40 height 22
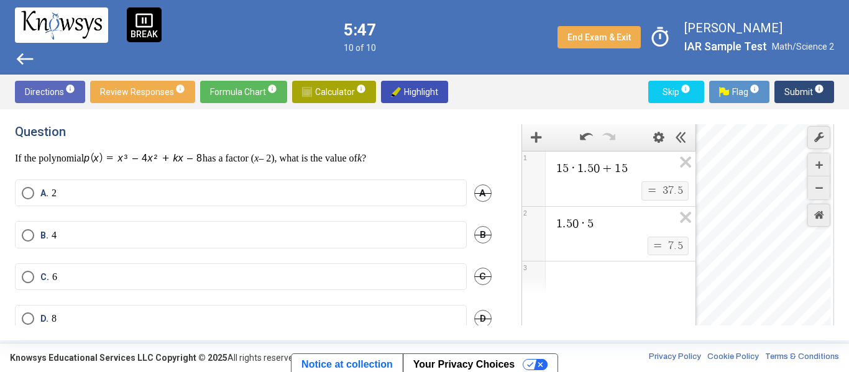
click at [88, 245] on mat-radio-button "B. 4" at bounding box center [241, 234] width 452 height 27
click at [88, 242] on mat-radio-button "B. 4" at bounding box center [241, 234] width 452 height 27
click at [33, 234] on span "Select an option" at bounding box center [28, 235] width 12 height 12
click at [801, 96] on span "Submit info" at bounding box center [805, 92] width 40 height 22
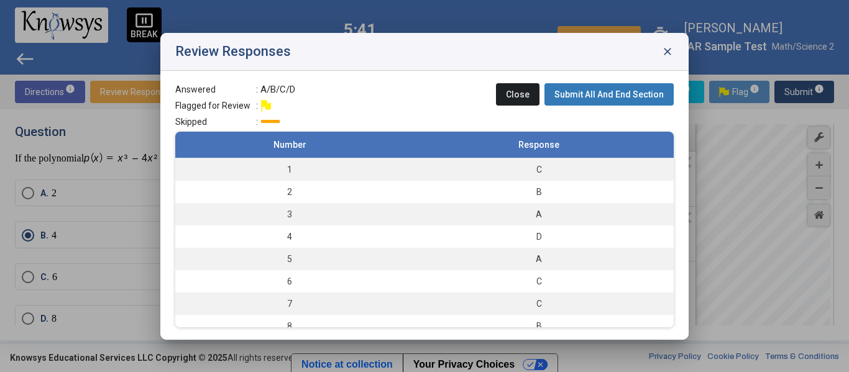
click at [621, 88] on button "Submit All And End Section" at bounding box center [609, 94] width 129 height 22
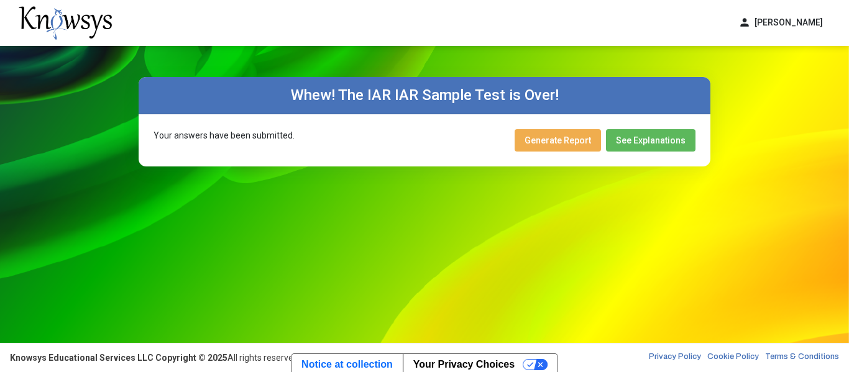
click at [589, 143] on span "Generate Report" at bounding box center [558, 141] width 67 height 10
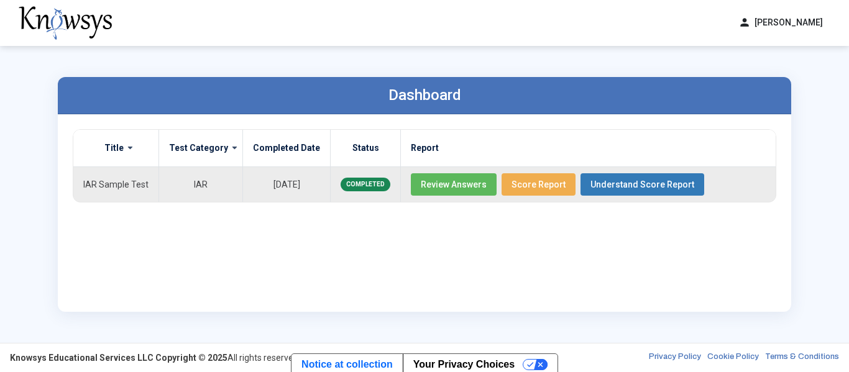
click at [451, 188] on span "Review Answers" at bounding box center [454, 185] width 66 height 10
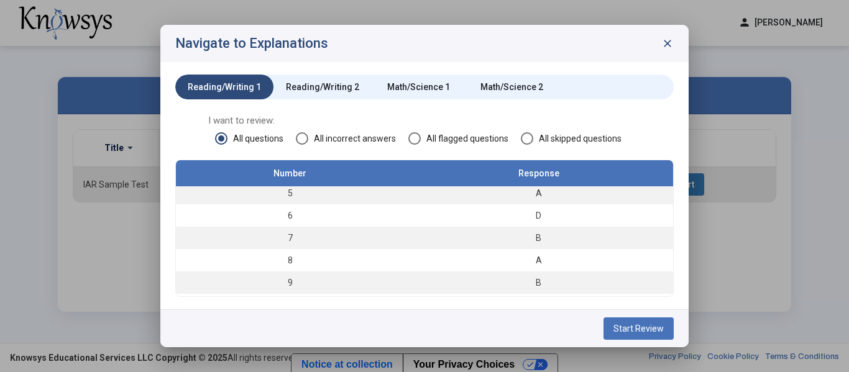
scroll to position [114, 0]
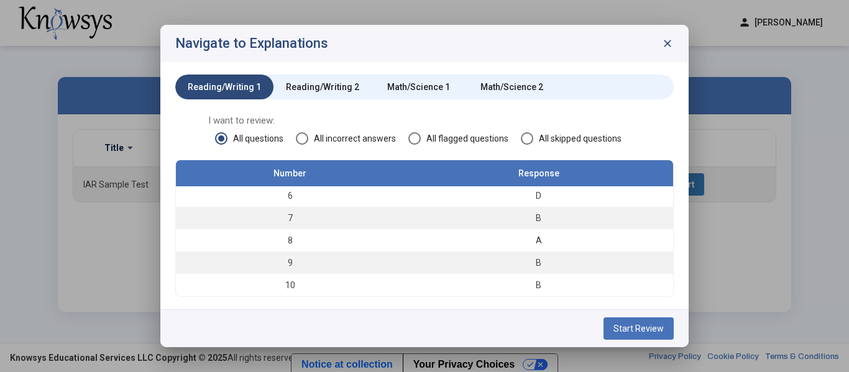
click at [635, 329] on span "Start Review" at bounding box center [639, 329] width 50 height 10
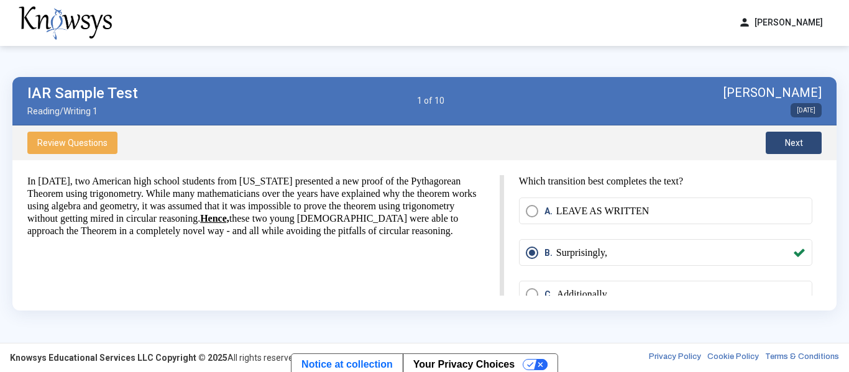
click at [779, 141] on button "Next" at bounding box center [794, 143] width 56 height 22
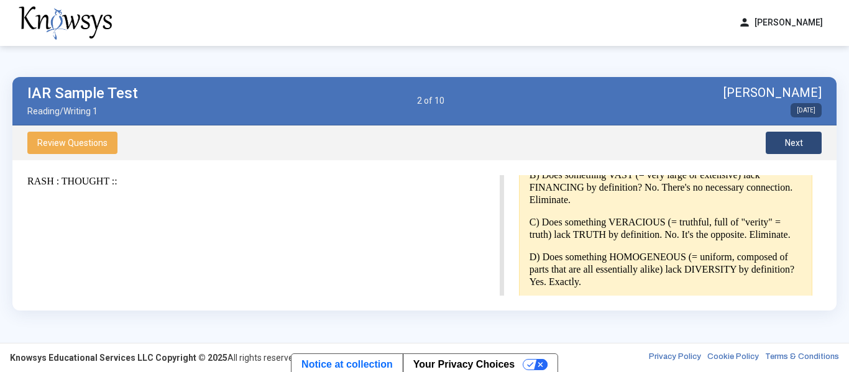
scroll to position [368, 0]
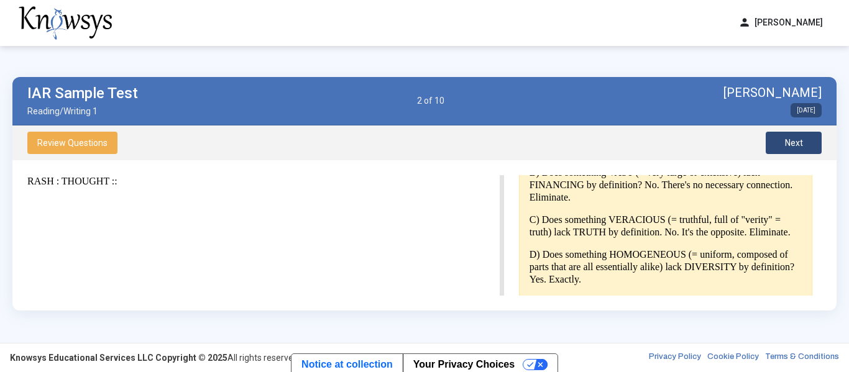
click at [796, 136] on button "Next" at bounding box center [794, 143] width 56 height 22
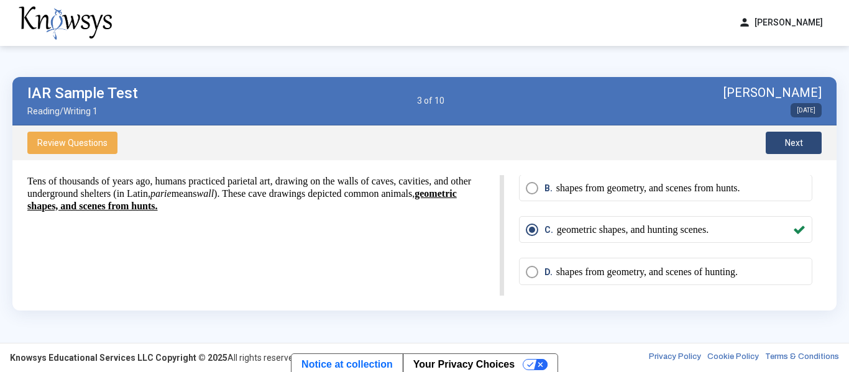
scroll to position [65, 0]
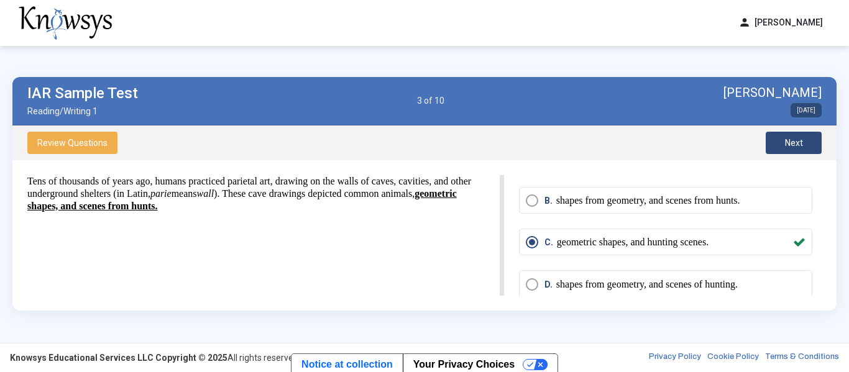
click at [793, 139] on span "Next" at bounding box center [794, 143] width 18 height 10
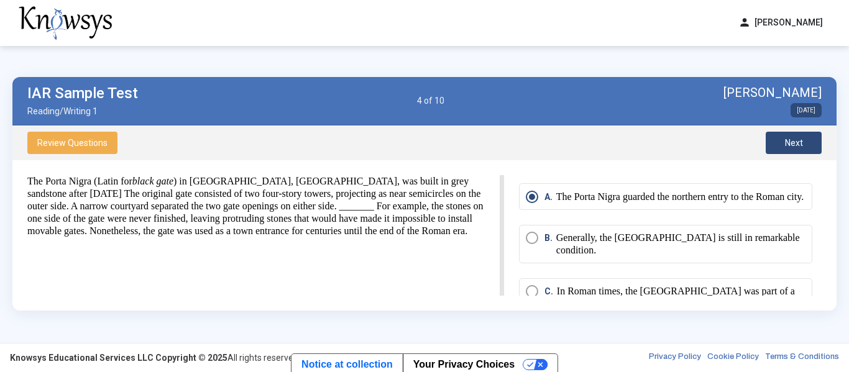
scroll to position [23, 0]
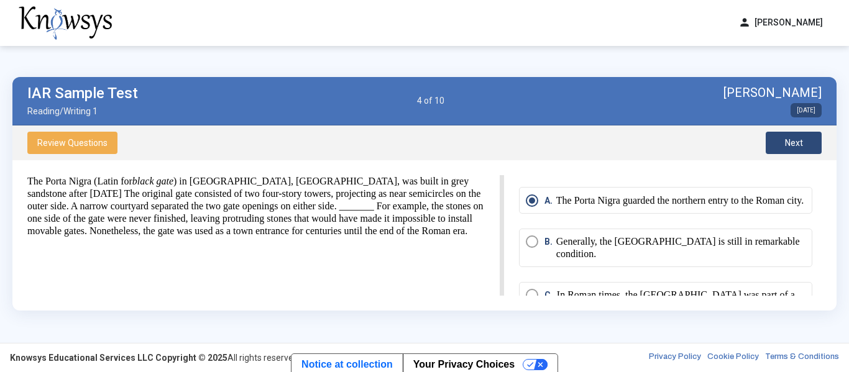
click at [806, 147] on button "Next" at bounding box center [794, 143] width 56 height 22
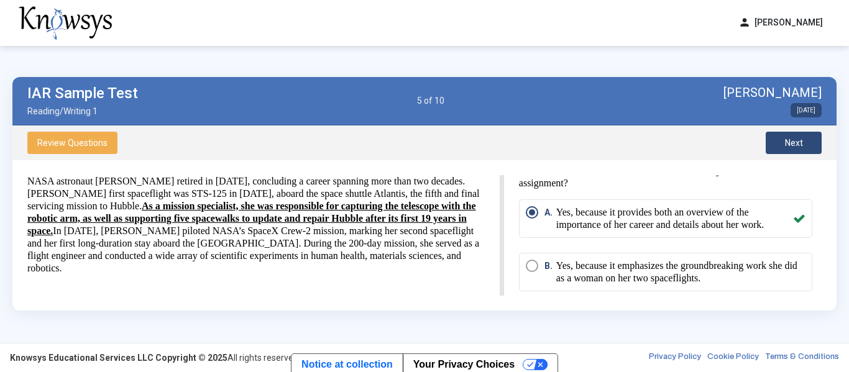
click at [789, 138] on span "Next" at bounding box center [794, 143] width 18 height 10
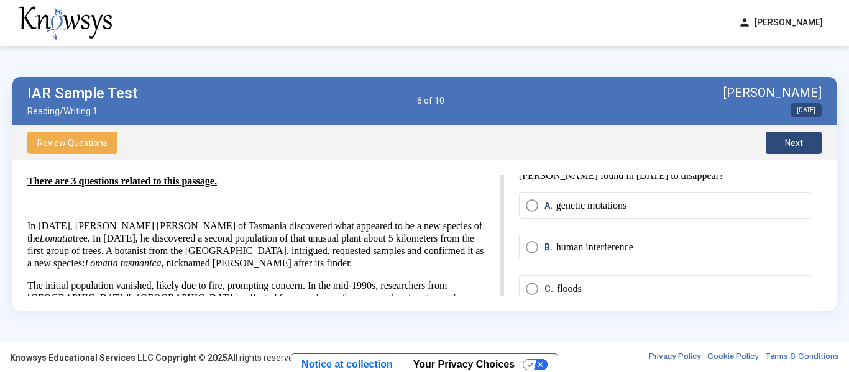
scroll to position [0, 0]
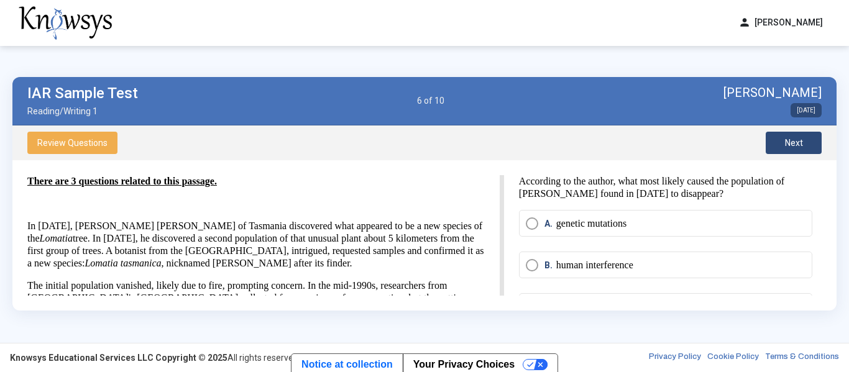
click at [803, 148] on button "Next" at bounding box center [794, 143] width 56 height 22
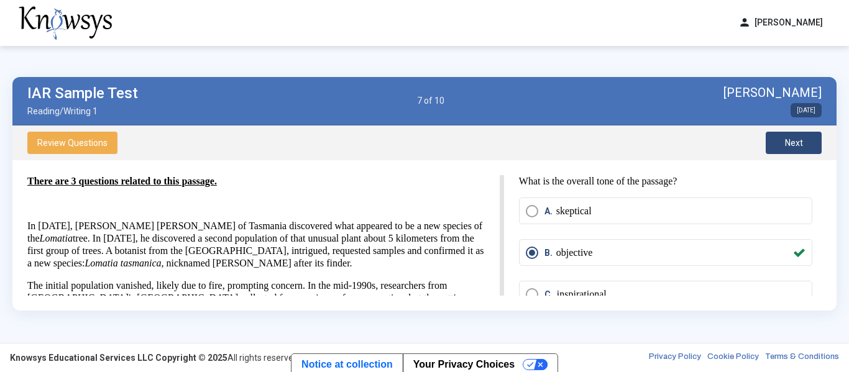
click at [785, 150] on button "Next" at bounding box center [794, 143] width 56 height 22
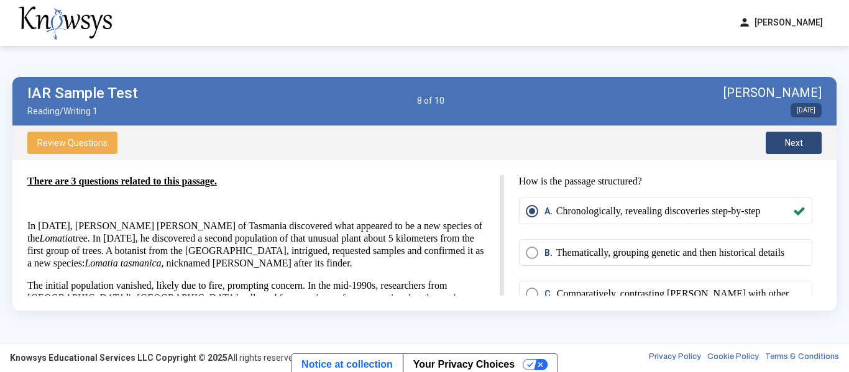
click at [783, 146] on button "Next" at bounding box center [794, 143] width 56 height 22
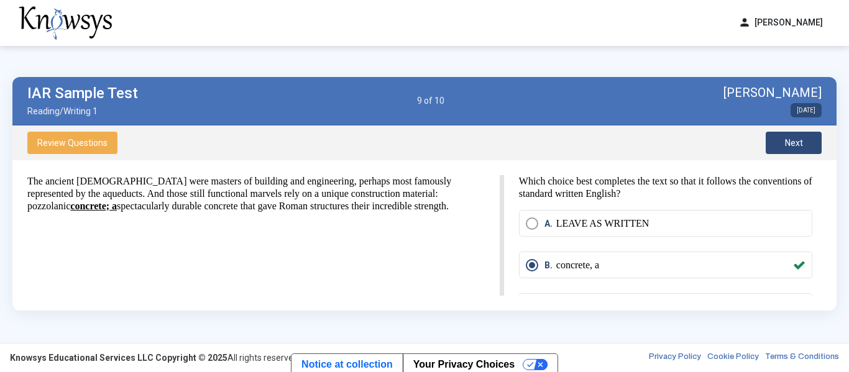
click at [783, 146] on button "Next" at bounding box center [794, 143] width 56 height 22
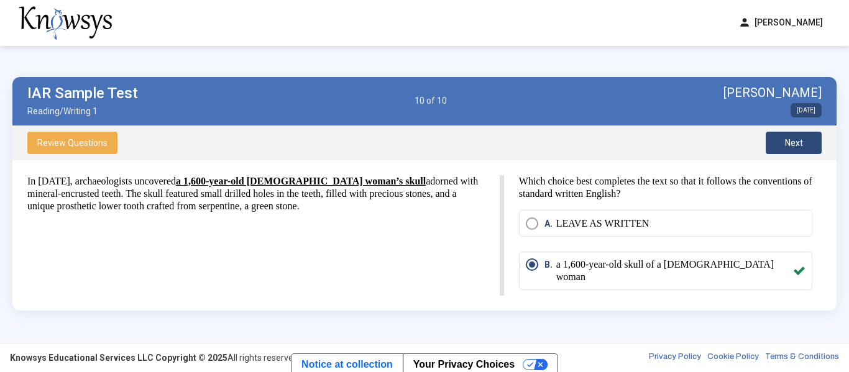
click at [783, 146] on button "Next" at bounding box center [794, 143] width 56 height 22
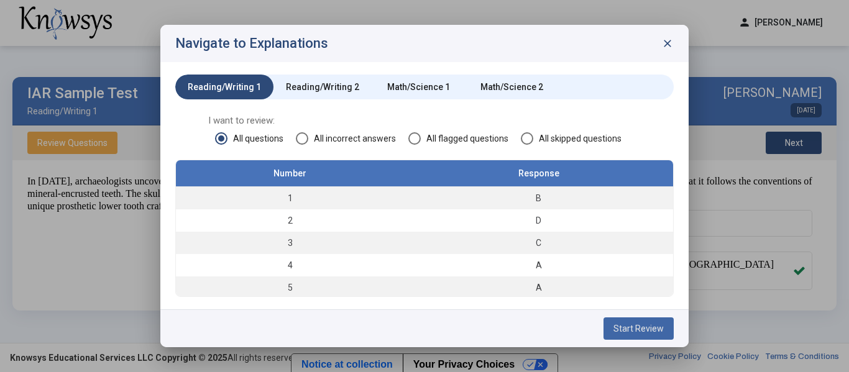
click at [667, 332] on button "Start Review" at bounding box center [639, 329] width 70 height 22
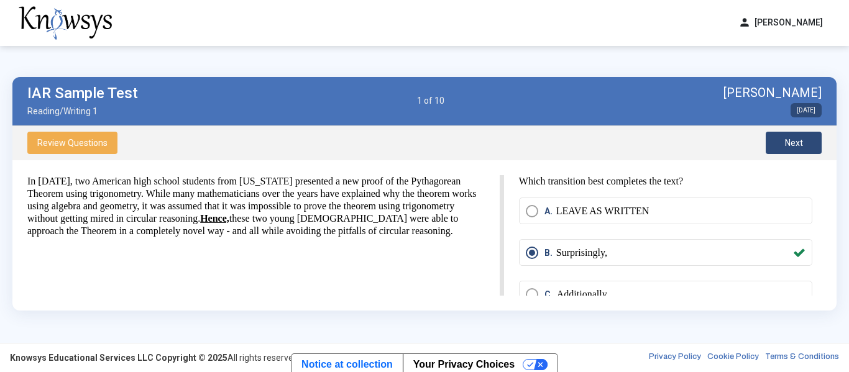
click at [791, 140] on span "Next" at bounding box center [794, 143] width 18 height 10
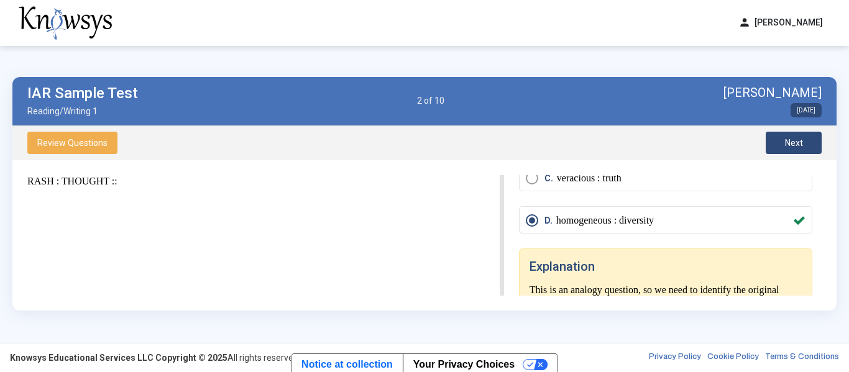
scroll to position [138, 0]
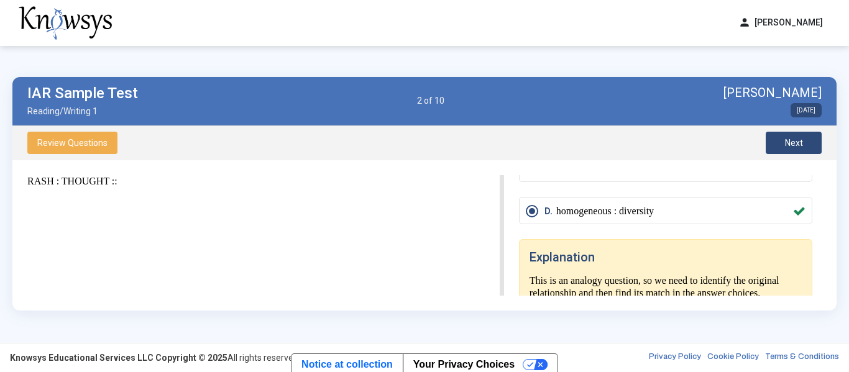
click at [797, 142] on span "Next" at bounding box center [794, 143] width 18 height 10
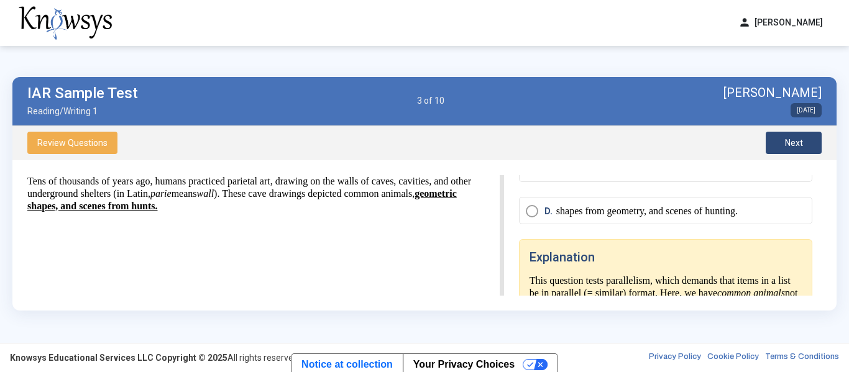
click at [801, 136] on button "Next" at bounding box center [794, 143] width 56 height 22
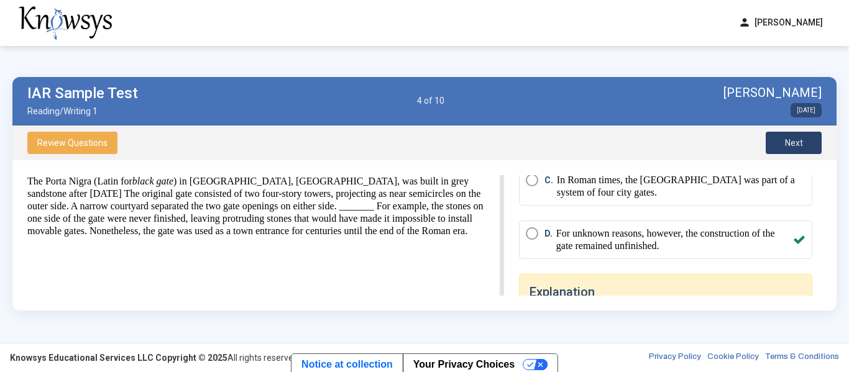
click at [801, 136] on button "Next" at bounding box center [794, 143] width 56 height 22
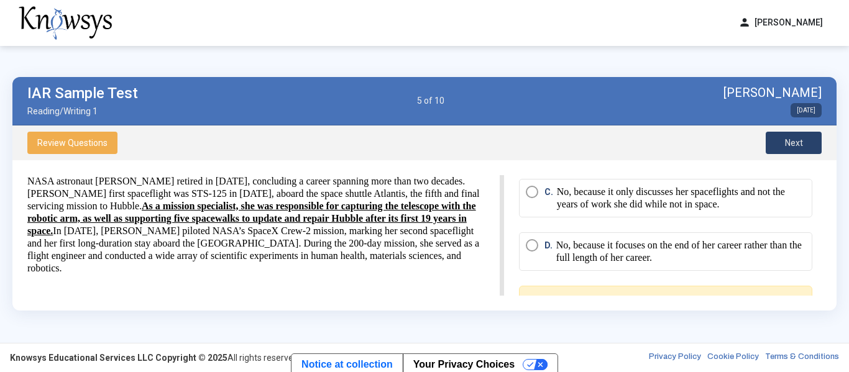
click at [801, 136] on button "Next" at bounding box center [794, 143] width 56 height 22
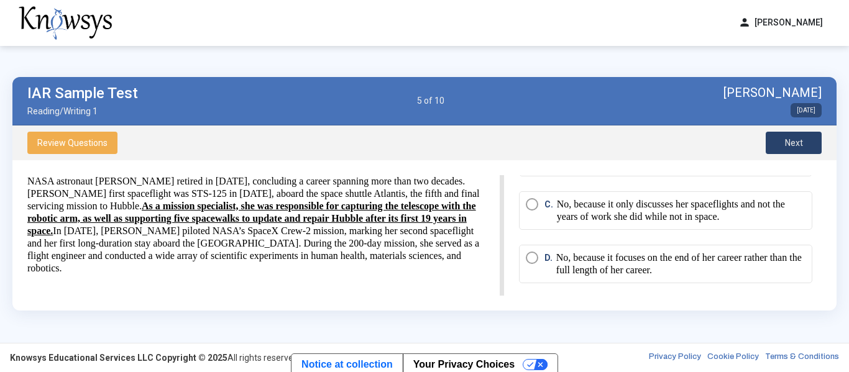
click at [801, 136] on button "Next" at bounding box center [794, 143] width 56 height 22
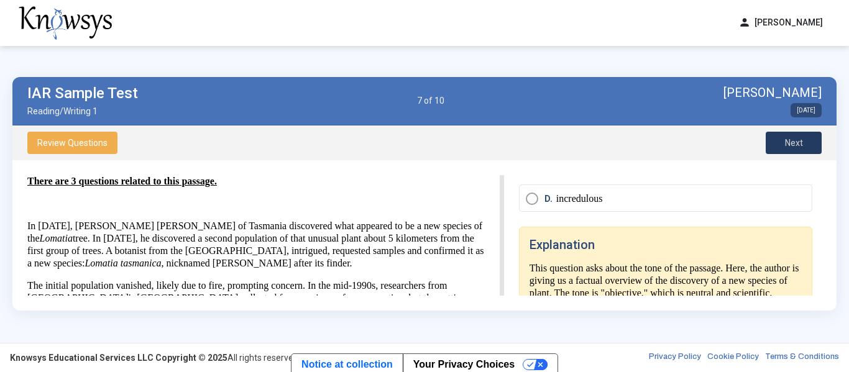
scroll to position [126, 0]
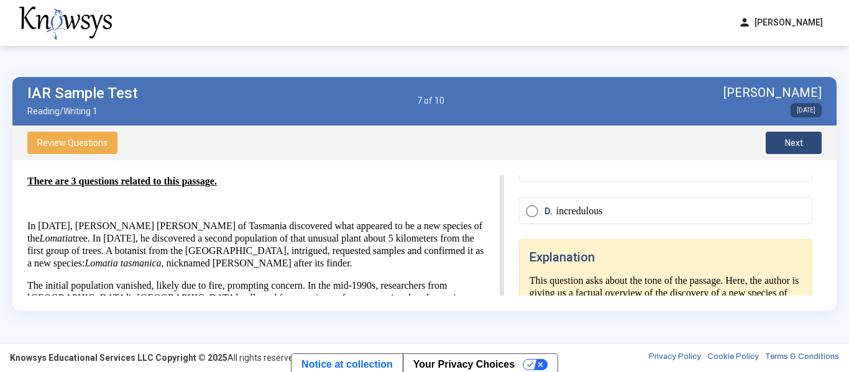
click at [799, 133] on button "Next" at bounding box center [794, 143] width 56 height 22
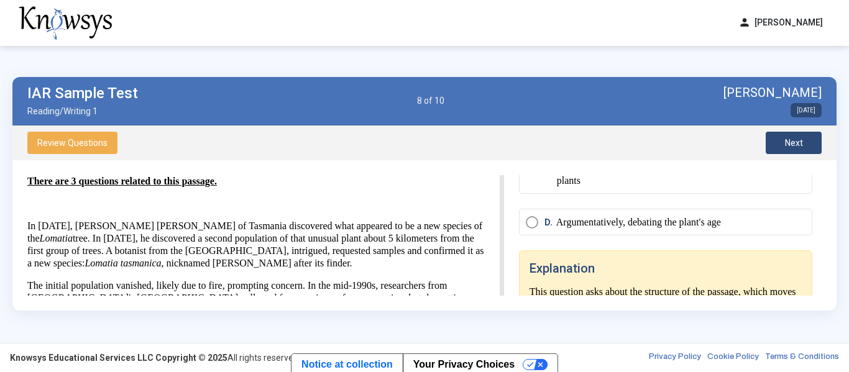
click at [801, 139] on span "Next" at bounding box center [794, 143] width 18 height 10
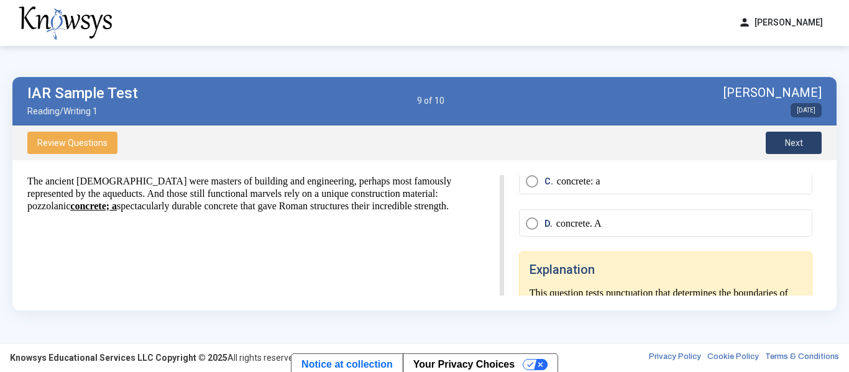
scroll to position [138, 0]
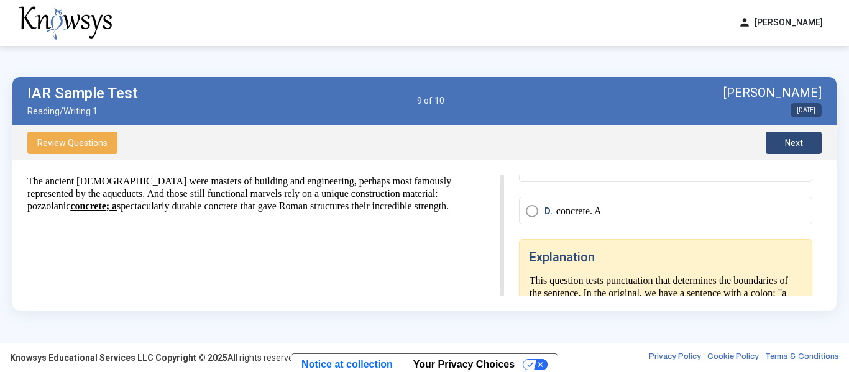
click at [801, 136] on button "Next" at bounding box center [794, 143] width 56 height 22
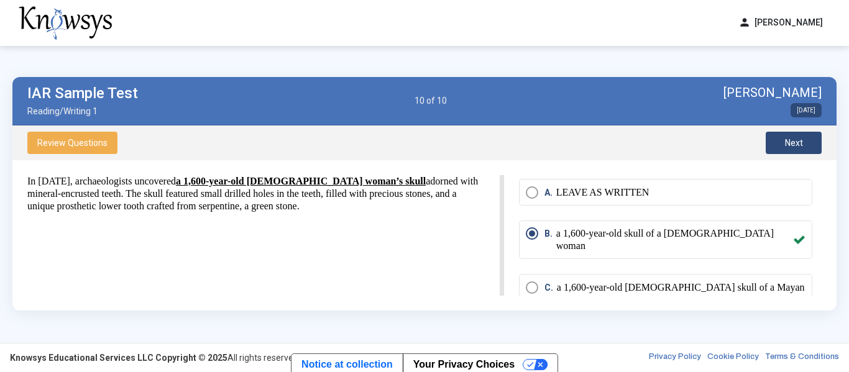
scroll to position [24, 0]
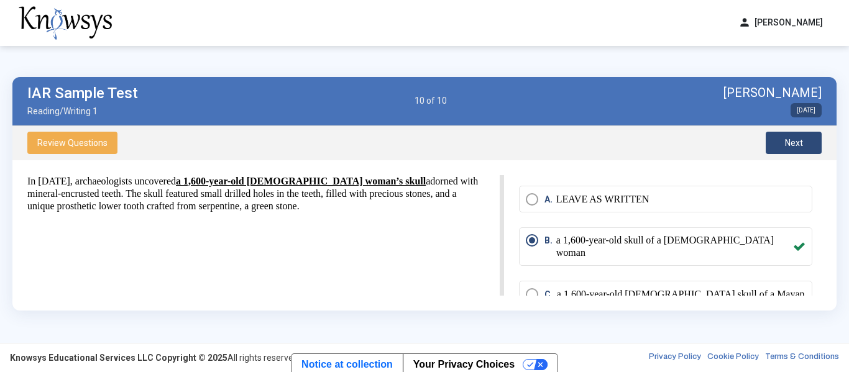
click at [786, 141] on span "Next" at bounding box center [794, 143] width 18 height 10
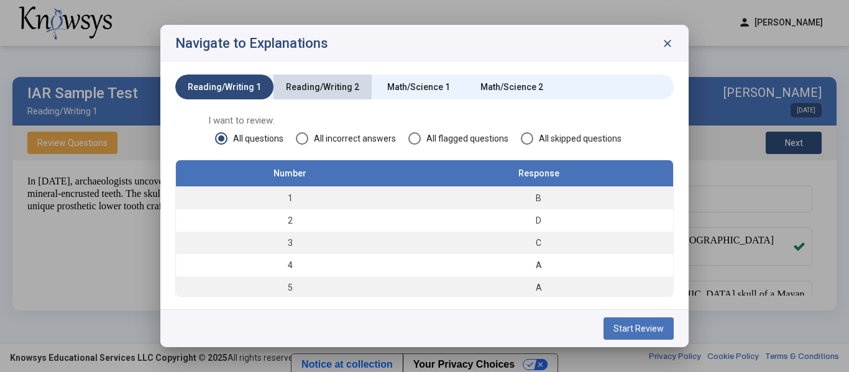
click at [340, 90] on div "Reading/Writing 2" at bounding box center [322, 87] width 73 height 12
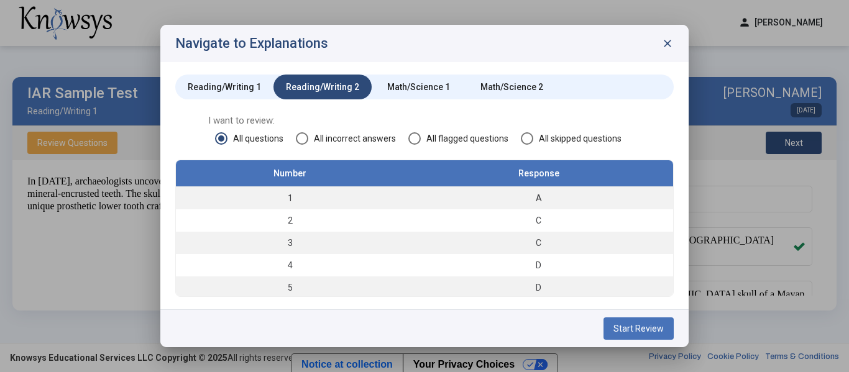
click at [336, 138] on span "All incorrect answers" at bounding box center [352, 138] width 88 height 12
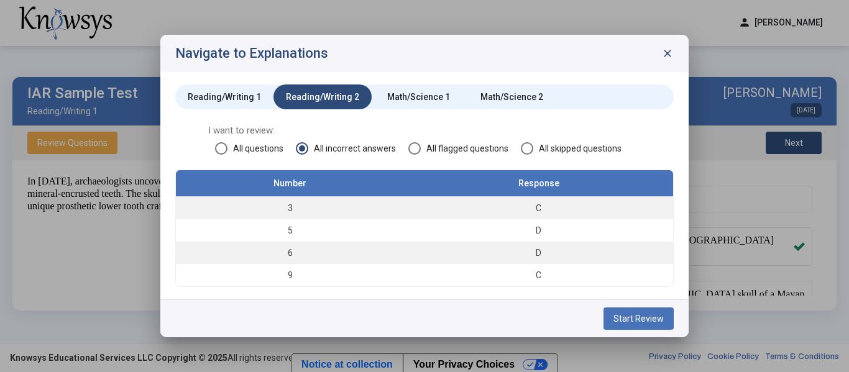
click at [614, 323] on button "Start Review" at bounding box center [639, 319] width 70 height 22
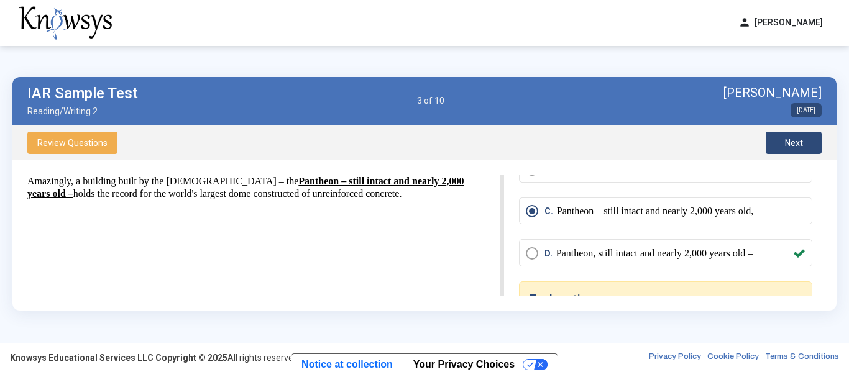
scroll to position [93, 0]
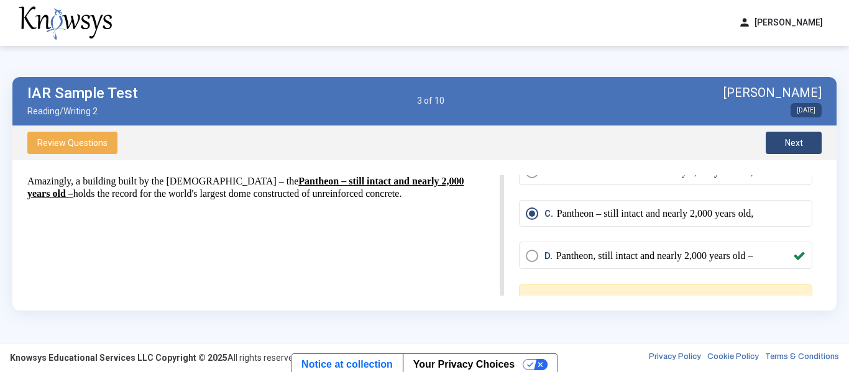
click at [793, 151] on button "Next" at bounding box center [794, 143] width 56 height 22
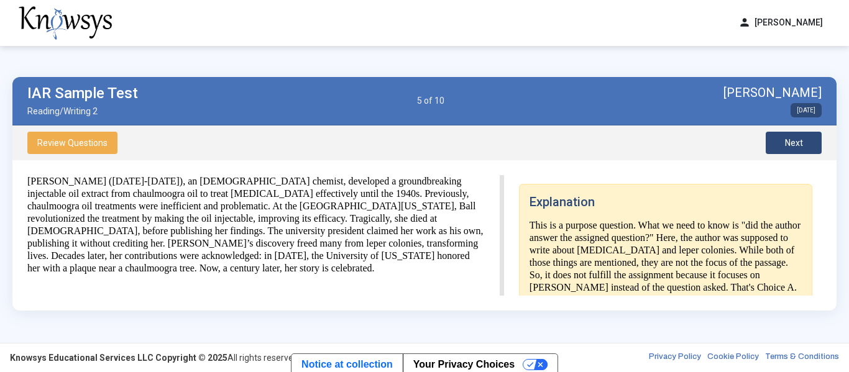
scroll to position [265, 0]
click at [804, 146] on button "Next" at bounding box center [794, 143] width 56 height 22
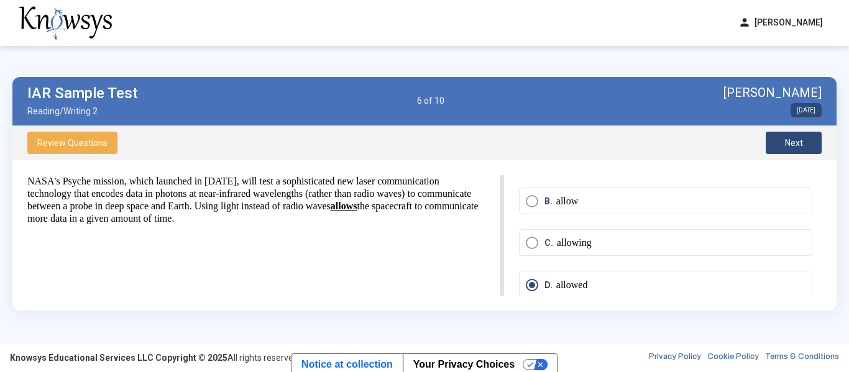
scroll to position [0, 0]
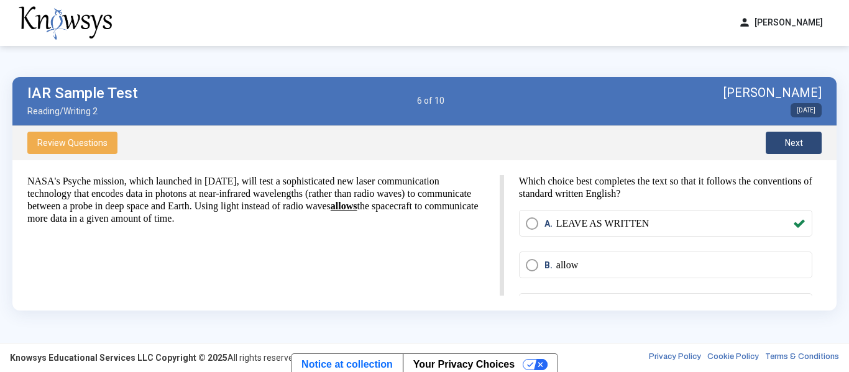
click at [779, 138] on button "Next" at bounding box center [794, 143] width 56 height 22
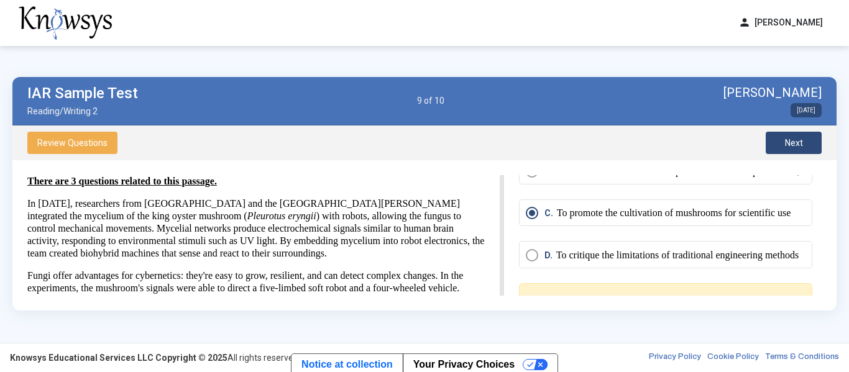
scroll to position [80, 0]
click at [791, 140] on span "Next" at bounding box center [794, 143] width 18 height 10
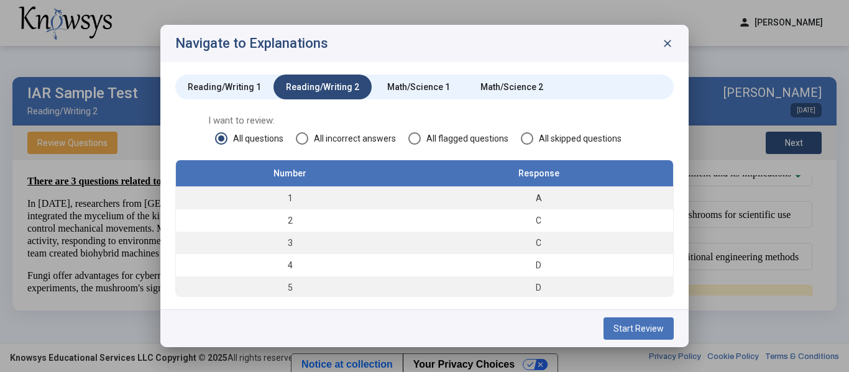
click at [395, 87] on div "Math/Science 1" at bounding box center [418, 87] width 63 height 12
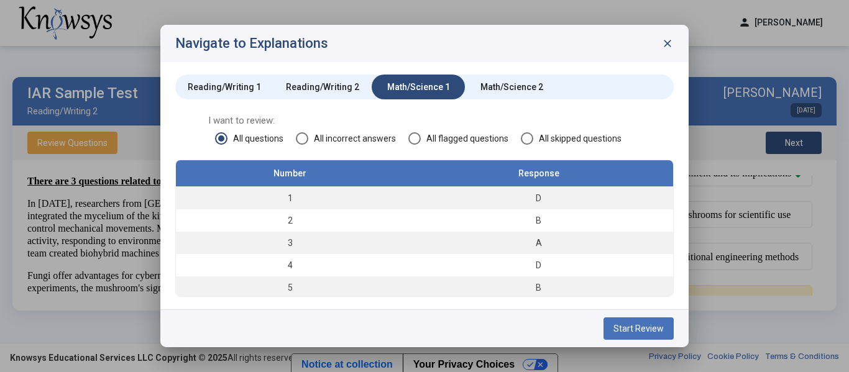
click at [633, 324] on span "Start Review" at bounding box center [639, 329] width 50 height 10
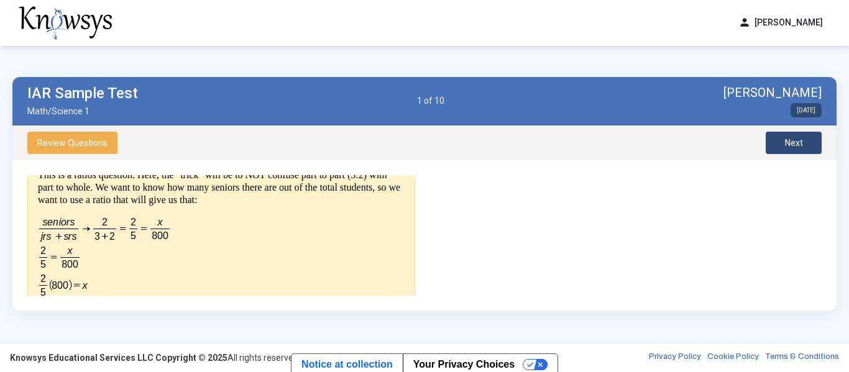
scroll to position [361, 0]
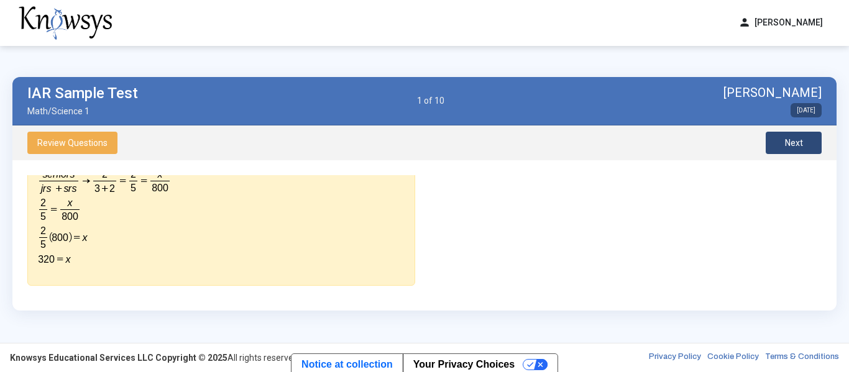
click at [797, 145] on span "Next" at bounding box center [794, 143] width 18 height 10
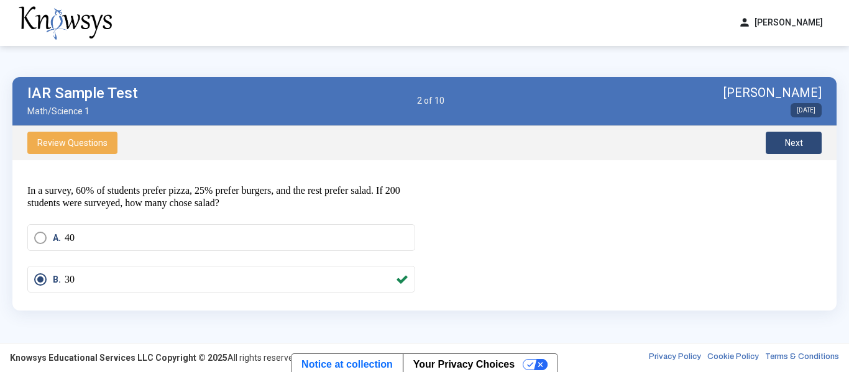
scroll to position [19, 0]
click at [780, 133] on button "Next" at bounding box center [794, 143] width 56 height 22
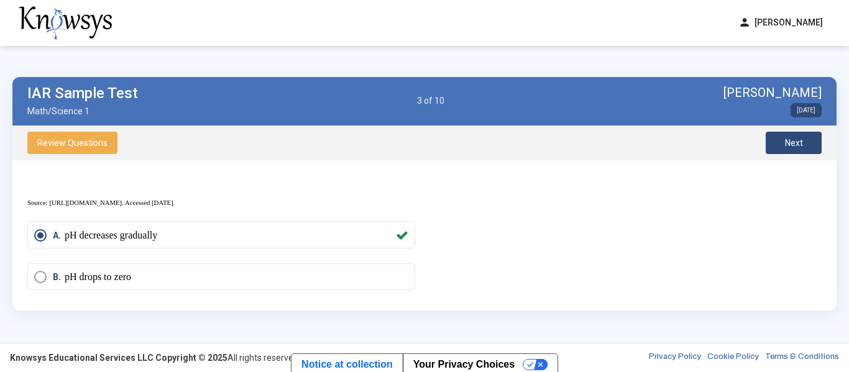
scroll to position [499, 0]
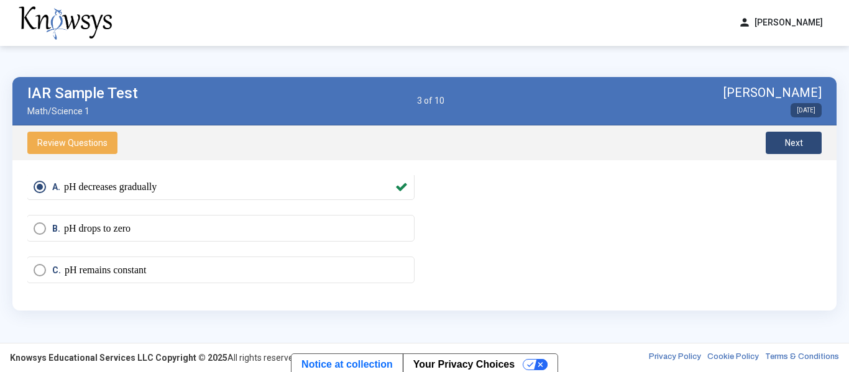
click at [795, 136] on button "Next" at bounding box center [794, 143] width 56 height 22
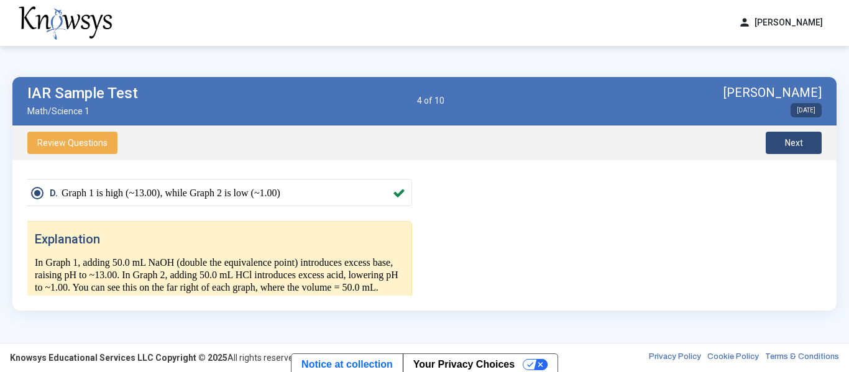
click at [780, 136] on button "Next" at bounding box center [794, 143] width 56 height 22
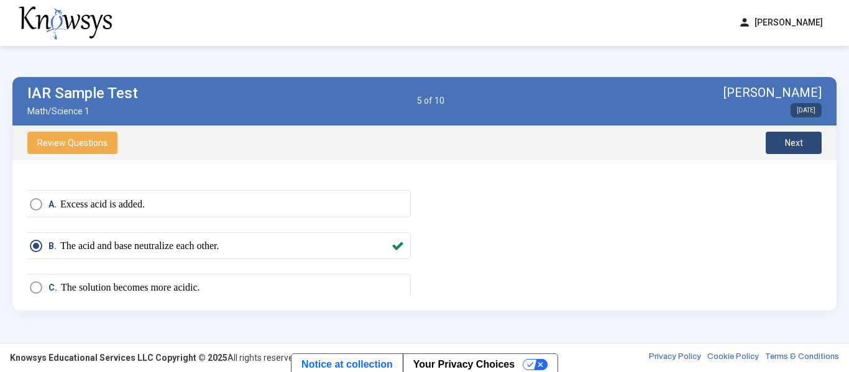
scroll to position [481, 3]
click at [782, 142] on button "Next" at bounding box center [794, 143] width 56 height 22
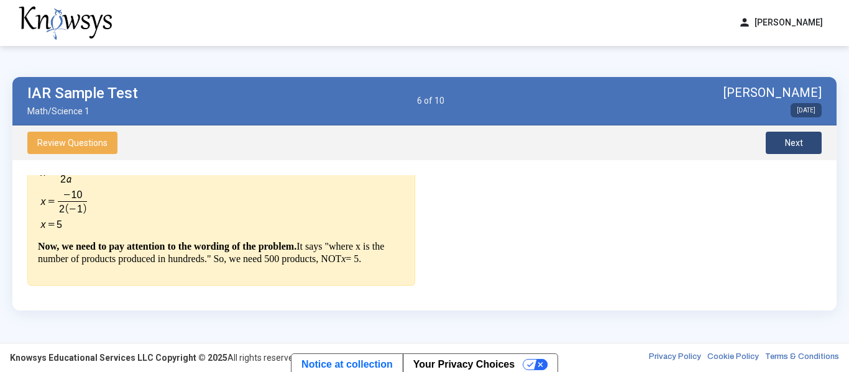
scroll to position [0, 0]
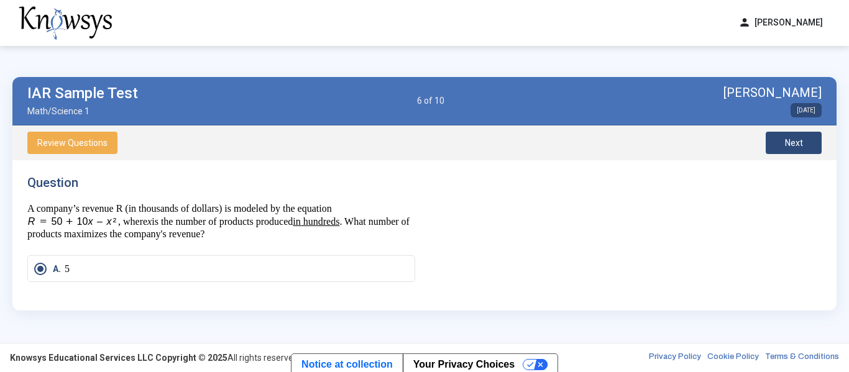
click at [806, 136] on button "Next" at bounding box center [794, 143] width 56 height 22
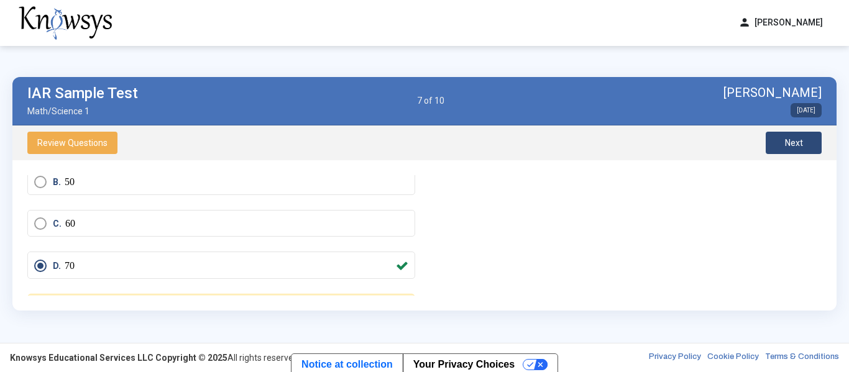
scroll to position [124, 0]
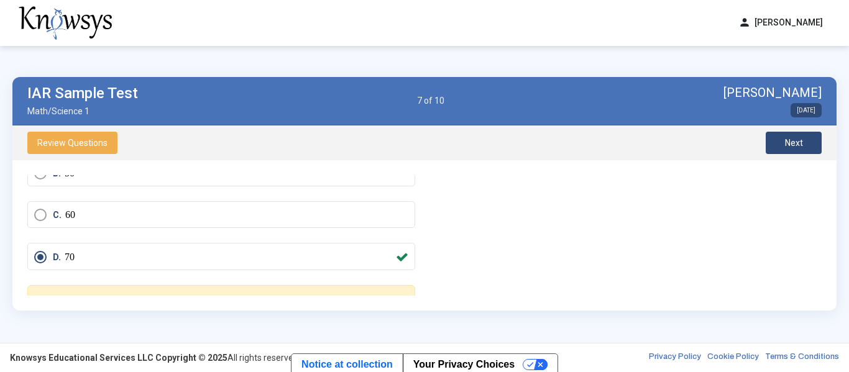
click at [779, 140] on button "Next" at bounding box center [794, 143] width 56 height 22
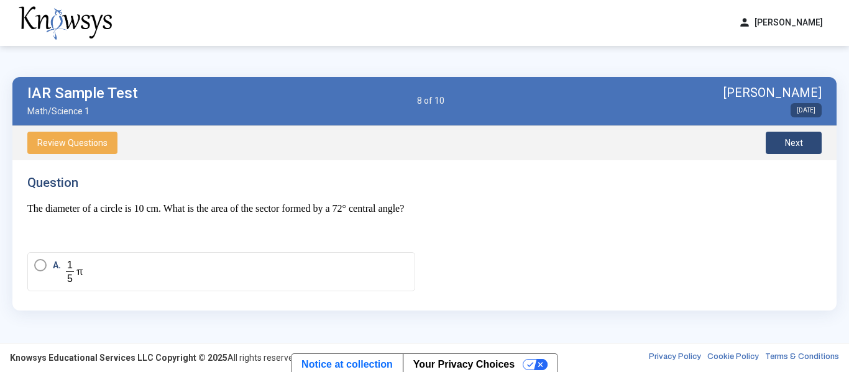
scroll to position [1, 0]
click at [801, 144] on span "Next" at bounding box center [794, 143] width 18 height 10
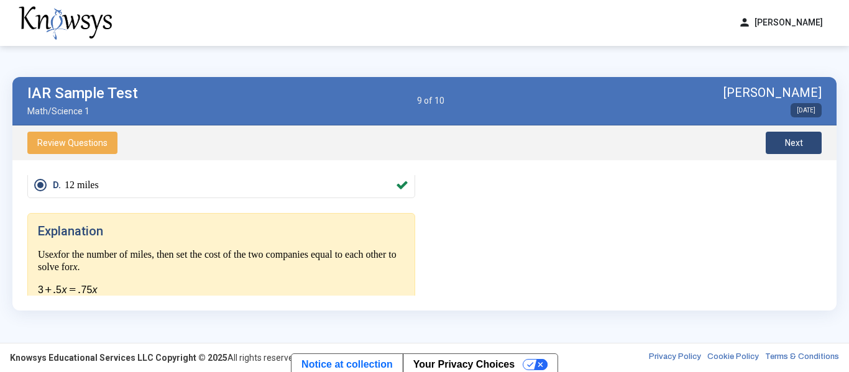
scroll to position [193, 0]
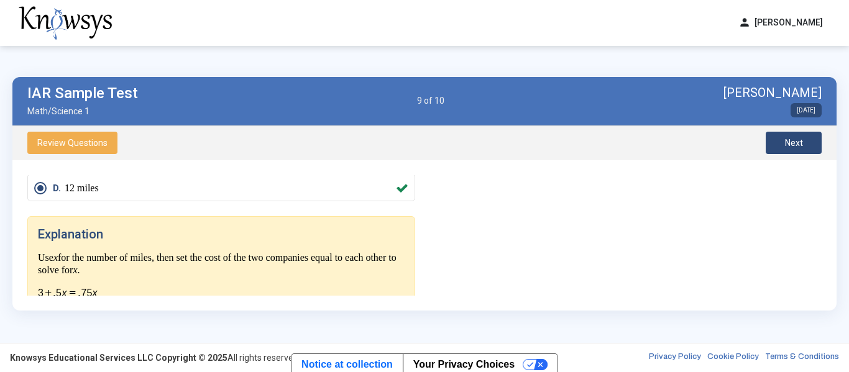
click at [785, 141] on span "Next" at bounding box center [794, 143] width 18 height 10
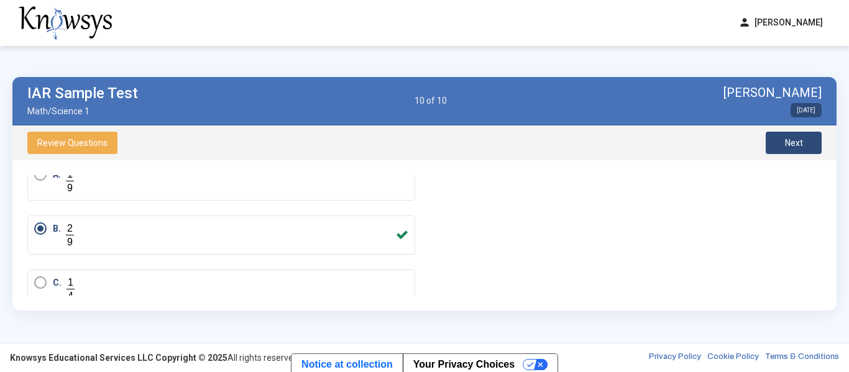
scroll to position [0, 0]
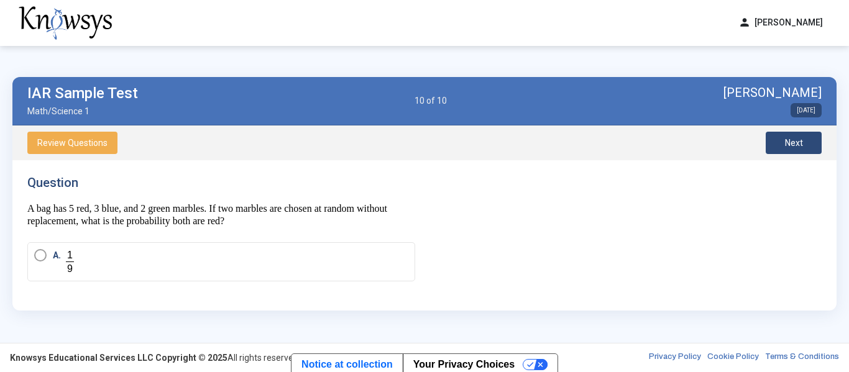
click at [803, 144] on button "Next" at bounding box center [794, 143] width 56 height 22
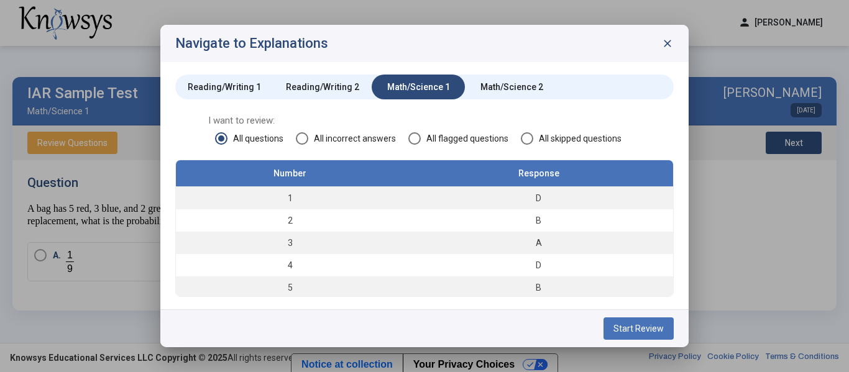
click at [498, 99] on div "Math/Science 2" at bounding box center [511, 87] width 93 height 25
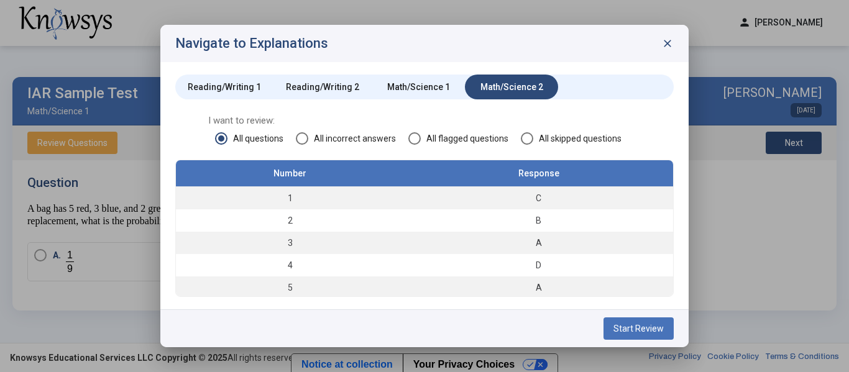
click at [645, 330] on span "Start Review" at bounding box center [639, 329] width 50 height 10
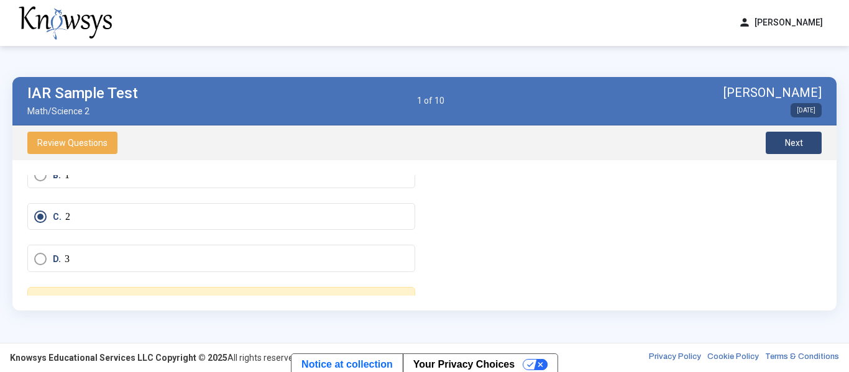
scroll to position [129, 0]
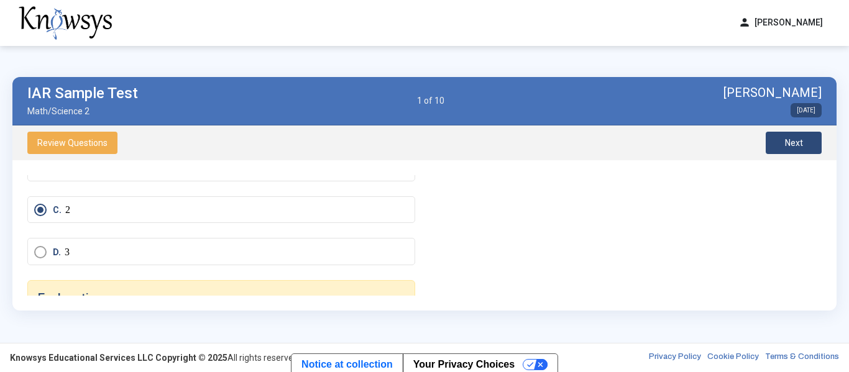
click at [805, 140] on button "Next" at bounding box center [794, 143] width 56 height 22
click at [445, 102] on span "2 of 10" at bounding box center [430, 101] width 27 height 10
click at [98, 140] on span "Review Questions" at bounding box center [72, 143] width 70 height 10
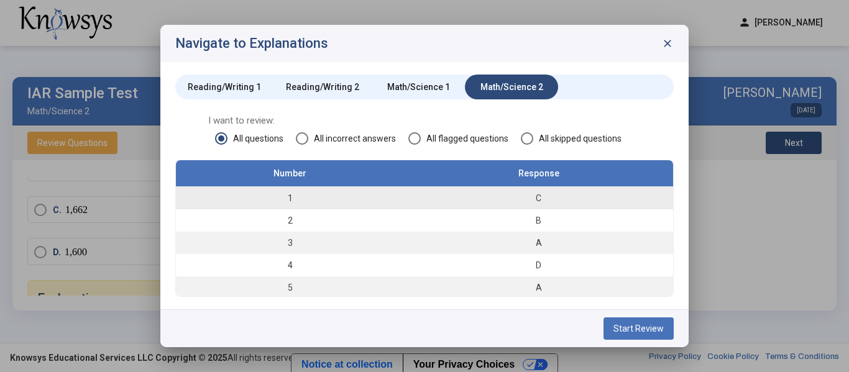
click at [411, 195] on td "C" at bounding box center [538, 198] width 269 height 23
click at [652, 331] on span "Start Review" at bounding box center [639, 329] width 50 height 10
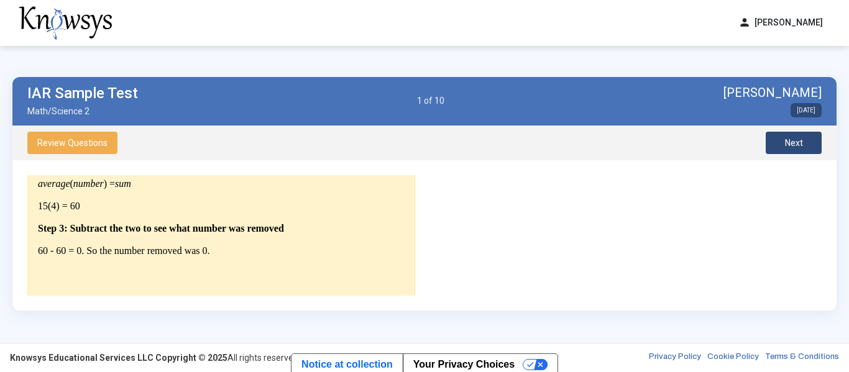
scroll to position [480, 0]
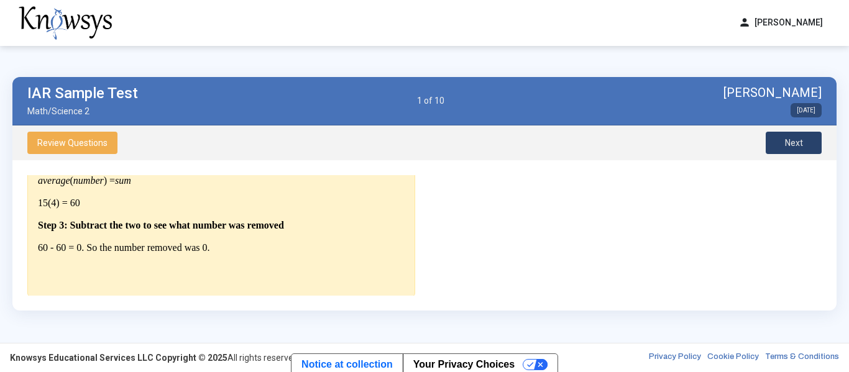
click at [793, 140] on span "Next" at bounding box center [794, 143] width 18 height 10
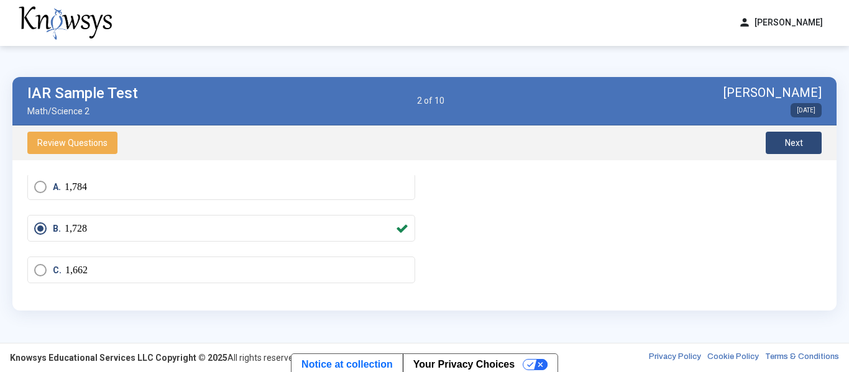
scroll to position [0, 0]
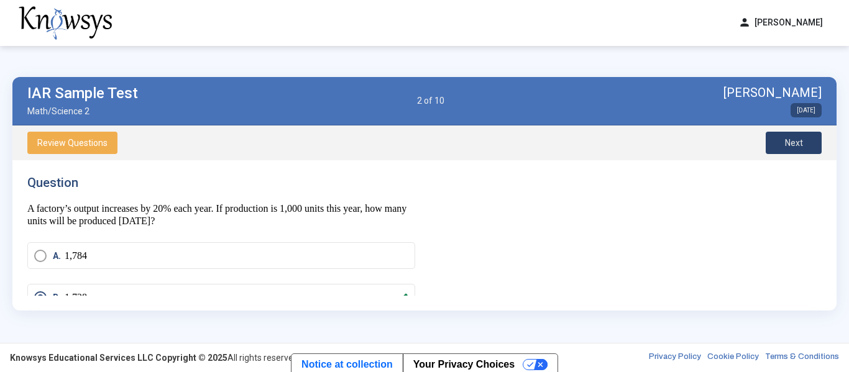
click at [783, 145] on button "Next" at bounding box center [794, 143] width 56 height 22
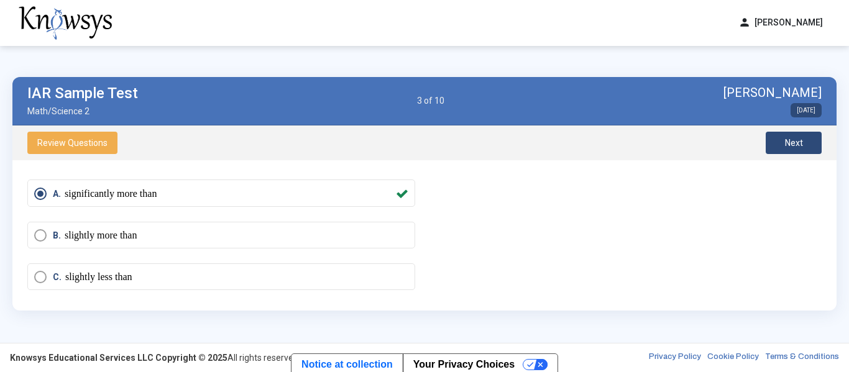
scroll to position [385, 0]
click at [790, 140] on span "Next" at bounding box center [794, 143] width 18 height 10
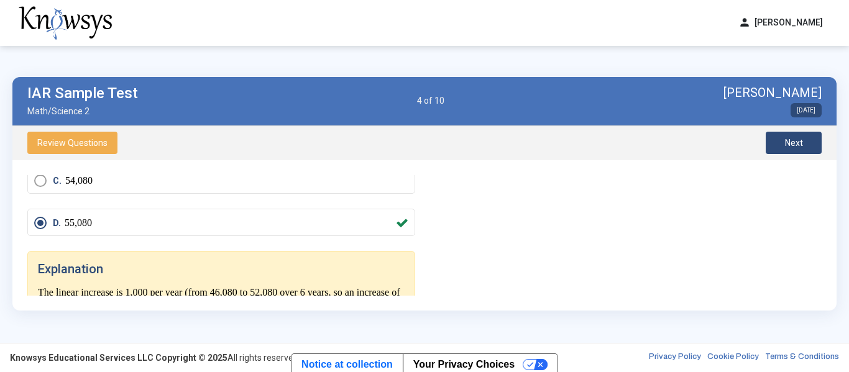
scroll to position [456, 0]
click at [786, 143] on span "Next" at bounding box center [794, 143] width 18 height 10
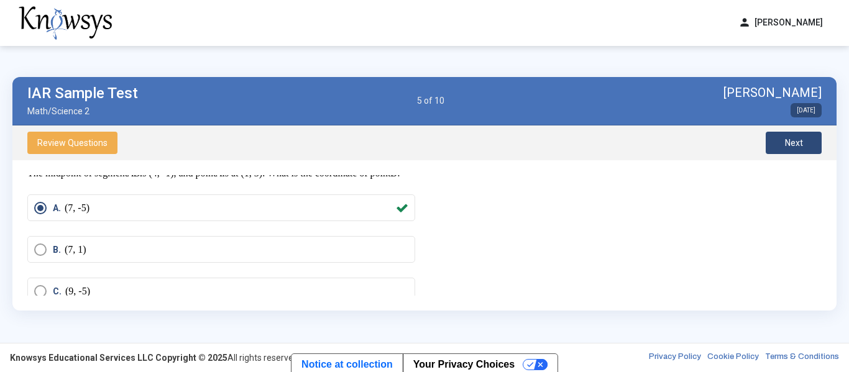
scroll to position [34, 0]
click at [774, 150] on button "Next" at bounding box center [794, 143] width 56 height 22
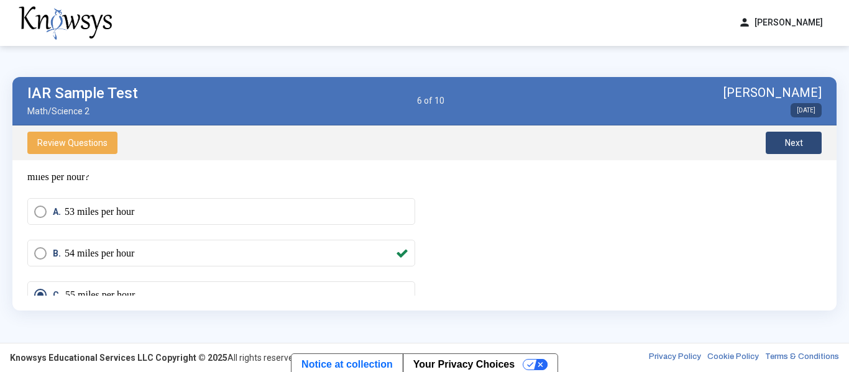
scroll to position [28, 0]
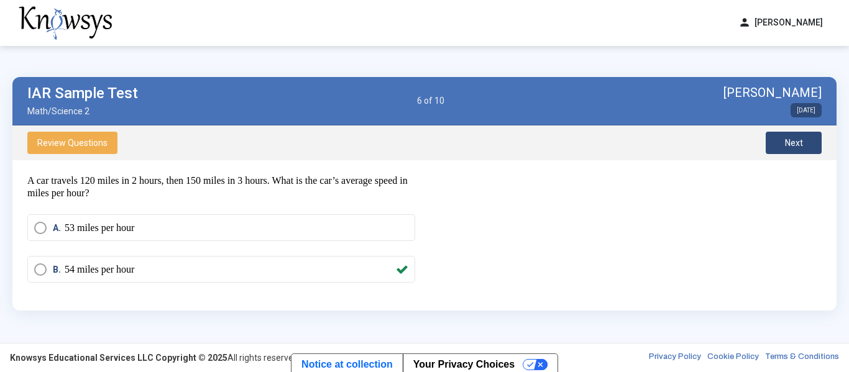
click at [780, 142] on button "Next" at bounding box center [794, 143] width 56 height 22
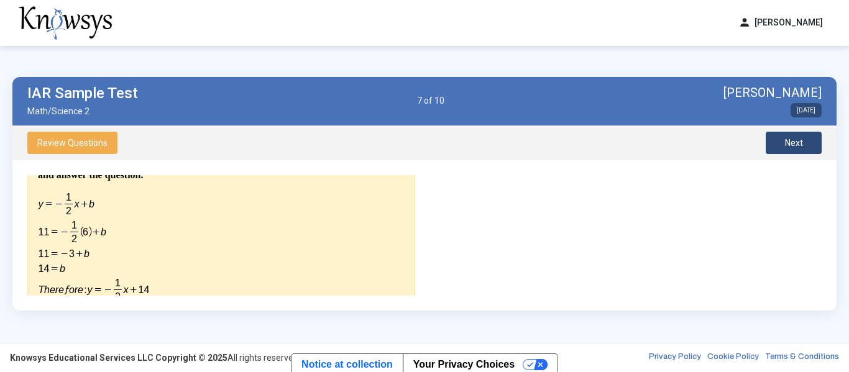
scroll to position [469, 0]
click at [775, 149] on button "Next" at bounding box center [794, 143] width 56 height 22
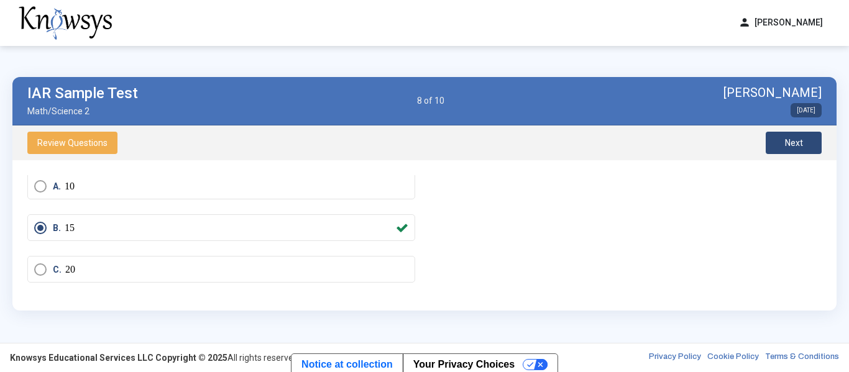
scroll to position [83, 0]
click at [786, 166] on div "Question A streaming service charges a flat fee of $15 per month plus $1.50 for…" at bounding box center [424, 235] width 824 height 150
click at [775, 150] on button "Next" at bounding box center [794, 143] width 56 height 22
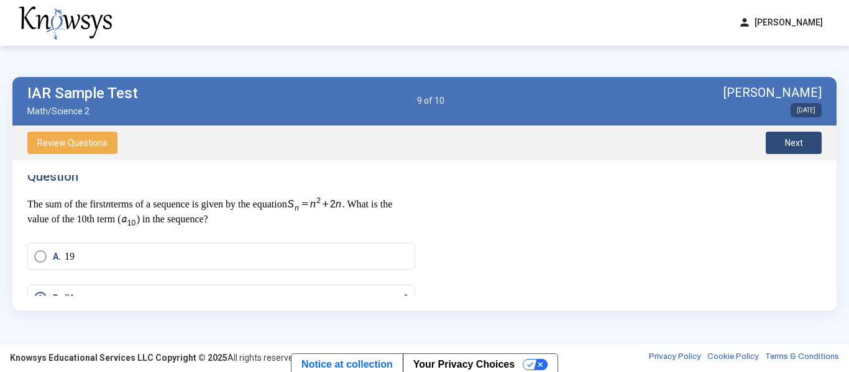
scroll to position [0, 0]
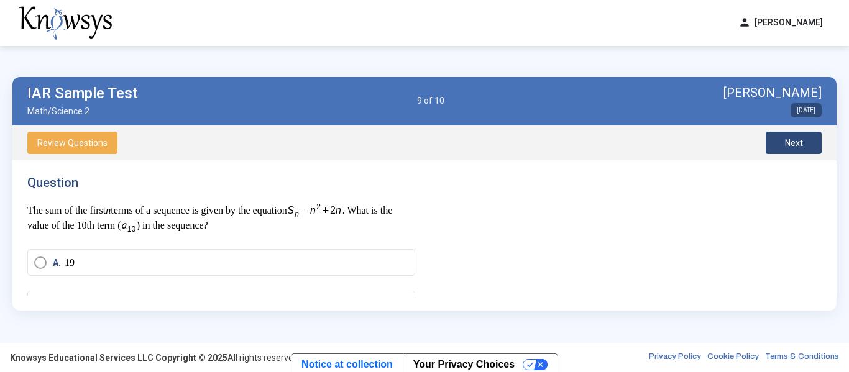
click at [785, 144] on span "Next" at bounding box center [794, 143] width 18 height 10
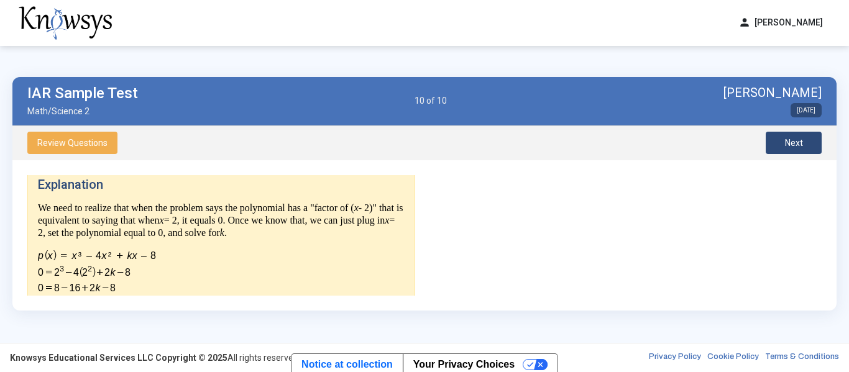
scroll to position [224, 0]
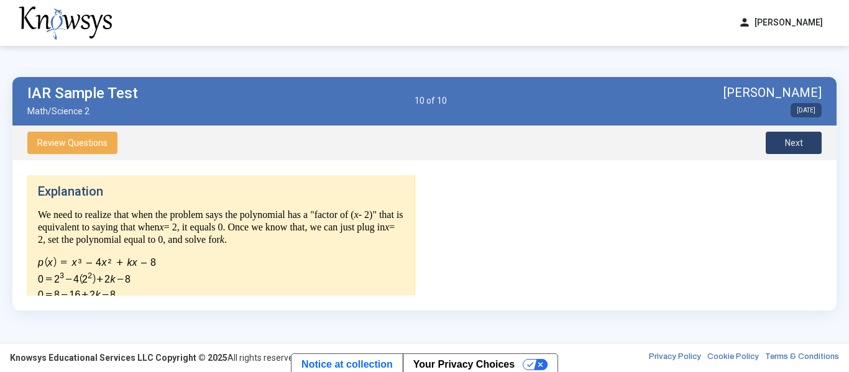
click at [792, 140] on span "Next" at bounding box center [794, 143] width 18 height 10
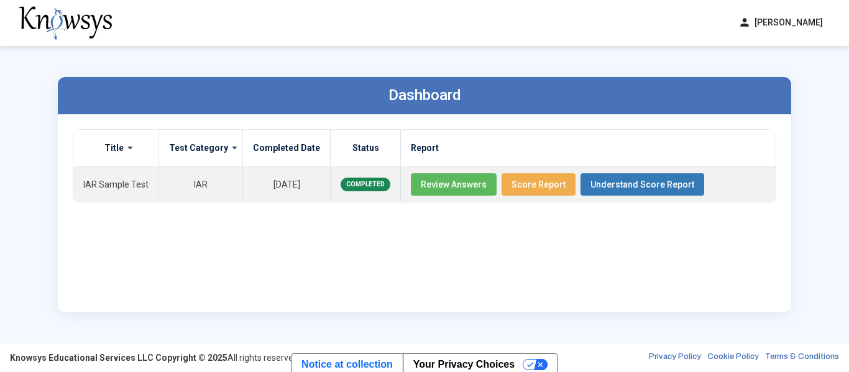
click at [492, 88] on div "Dashboard" at bounding box center [425, 95] width 734 height 37
click at [270, 192] on td "[DATE]" at bounding box center [287, 184] width 88 height 35
click at [267, 188] on td "[DATE]" at bounding box center [287, 184] width 88 height 35
click at [607, 189] on span "Understand Score Report" at bounding box center [643, 185] width 104 height 10
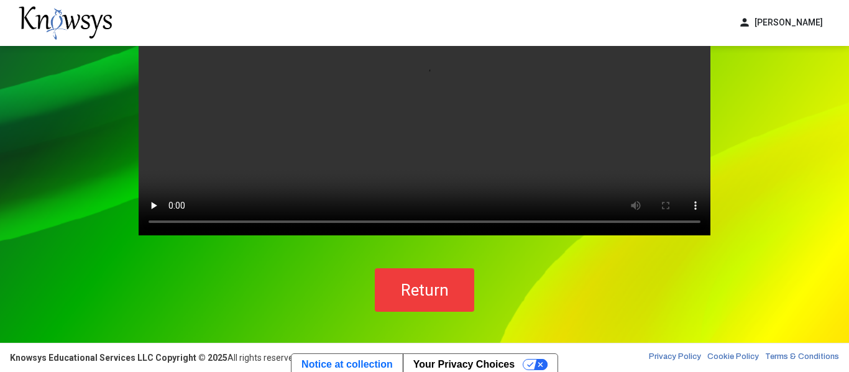
scroll to position [113, 0]
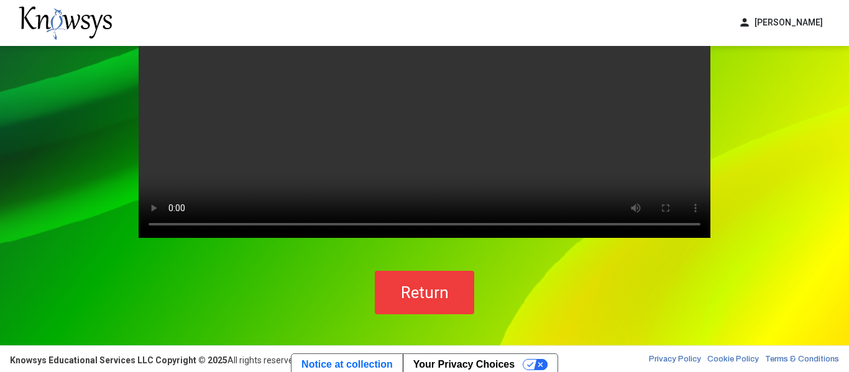
click at [425, 280] on button "Return" at bounding box center [424, 293] width 99 height 44
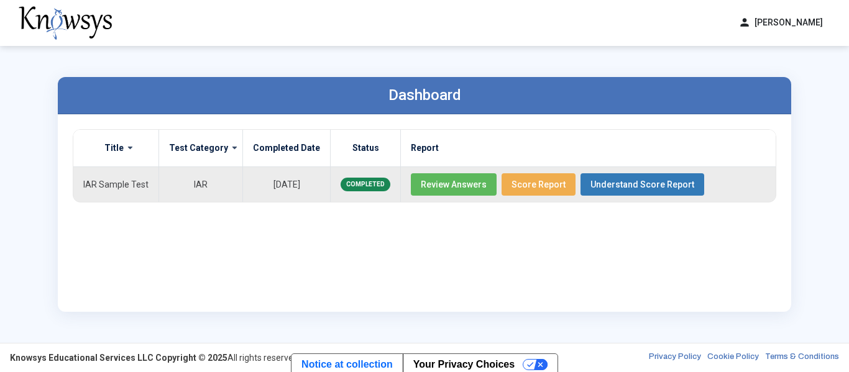
click at [535, 183] on span "Score Report" at bounding box center [539, 185] width 54 height 10
click at [331, 177] on td "COMPLETED" at bounding box center [366, 184] width 70 height 35
click at [332, 190] on td "COMPLETED" at bounding box center [366, 184] width 70 height 35
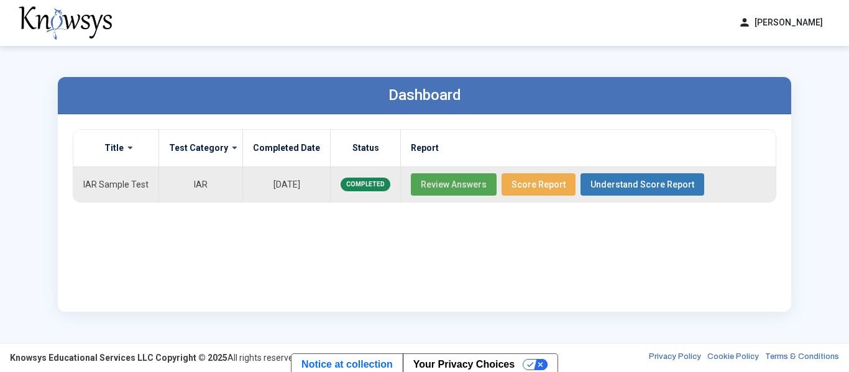
click at [461, 190] on button "Review Answers" at bounding box center [454, 184] width 86 height 22
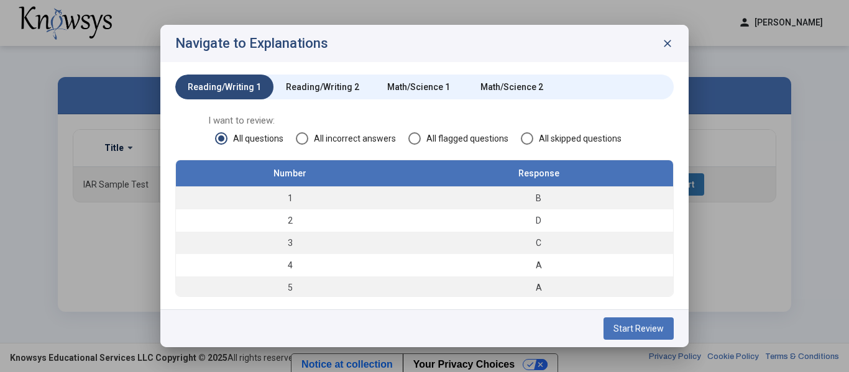
click at [622, 326] on span "Start Review" at bounding box center [639, 329] width 50 height 10
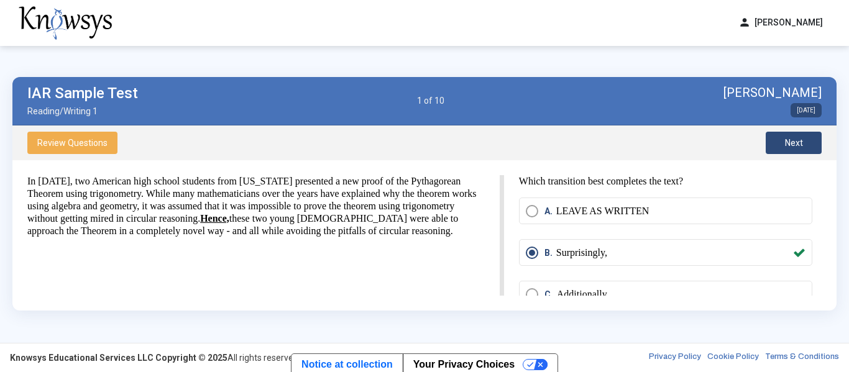
click at [794, 145] on span "Next" at bounding box center [794, 143] width 18 height 10
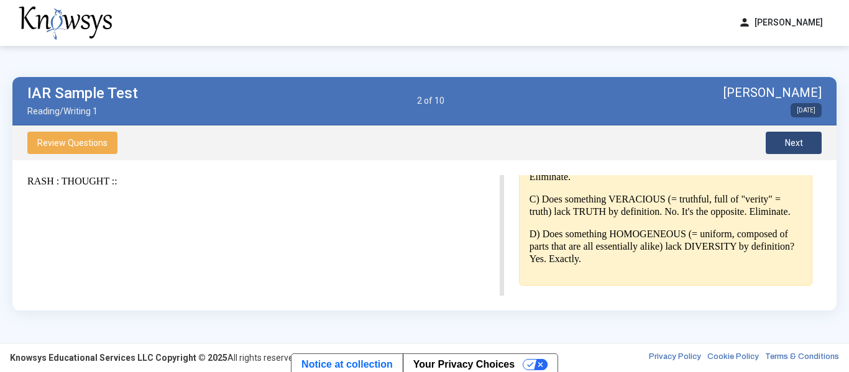
scroll to position [407, 0]
click at [793, 138] on span "Next" at bounding box center [794, 143] width 18 height 10
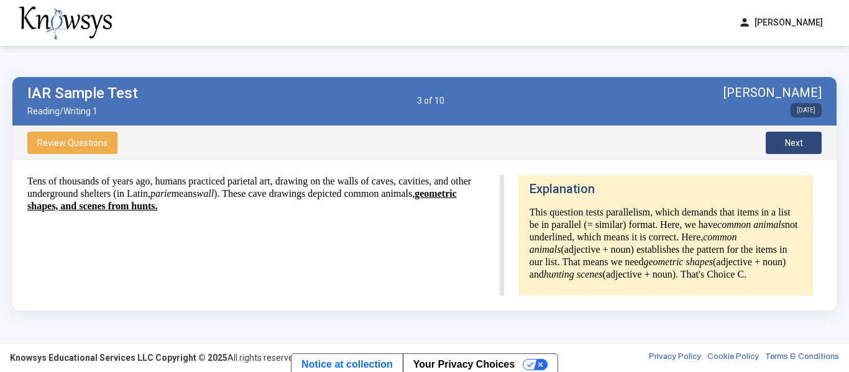
scroll to position [203, 0]
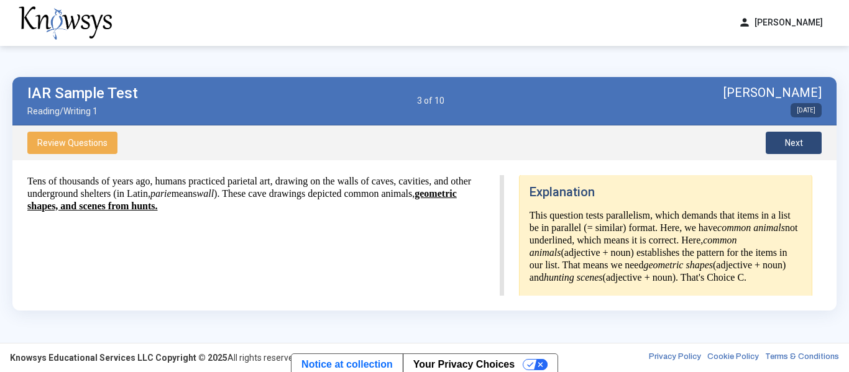
click at [786, 143] on span "Next" at bounding box center [794, 143] width 18 height 10
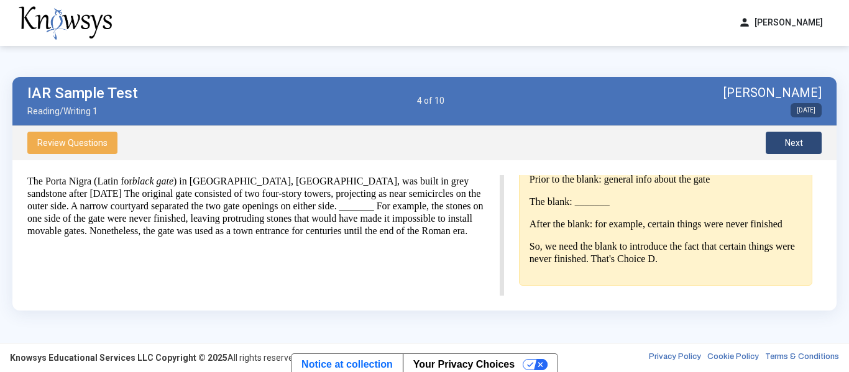
scroll to position [348, 0]
click at [780, 140] on button "Next" at bounding box center [794, 143] width 56 height 22
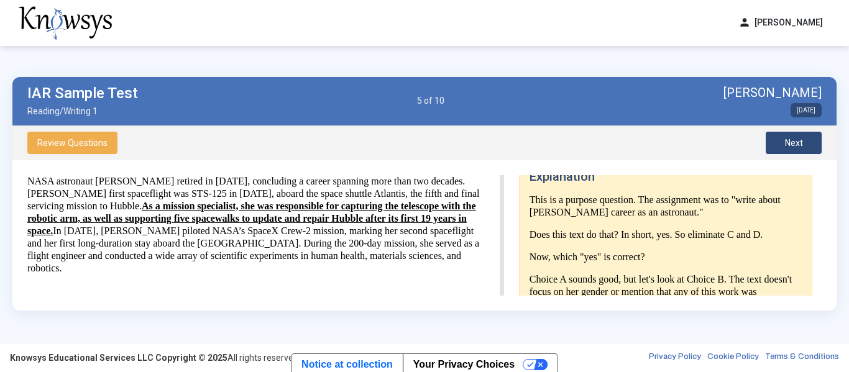
scroll to position [283, 0]
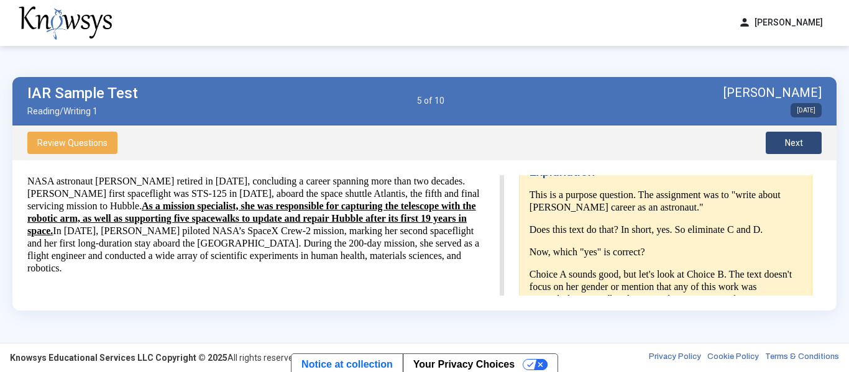
click at [719, 257] on p "Now, which "yes" is correct?" at bounding box center [666, 252] width 272 height 12
click at [789, 146] on span "Next" at bounding box center [794, 143] width 18 height 10
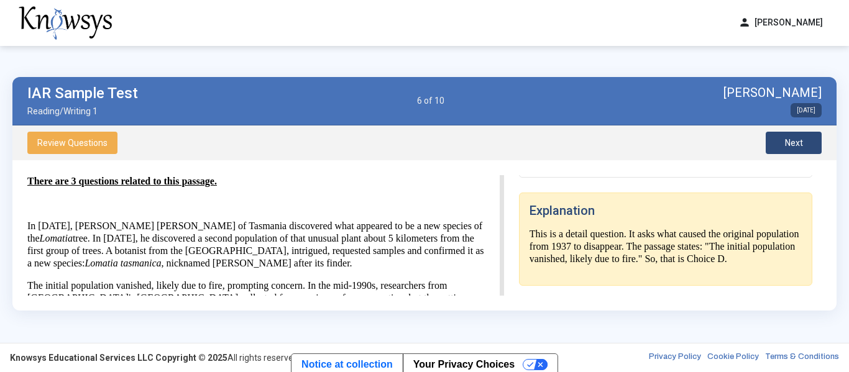
scroll to position [0, 0]
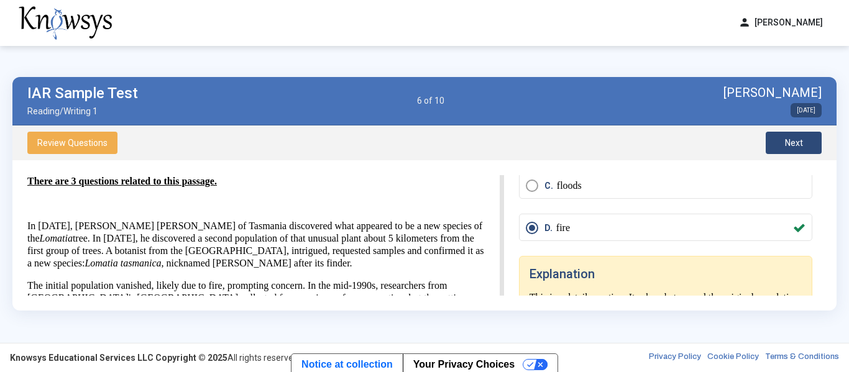
click at [814, 147] on button "Next" at bounding box center [794, 143] width 56 height 22
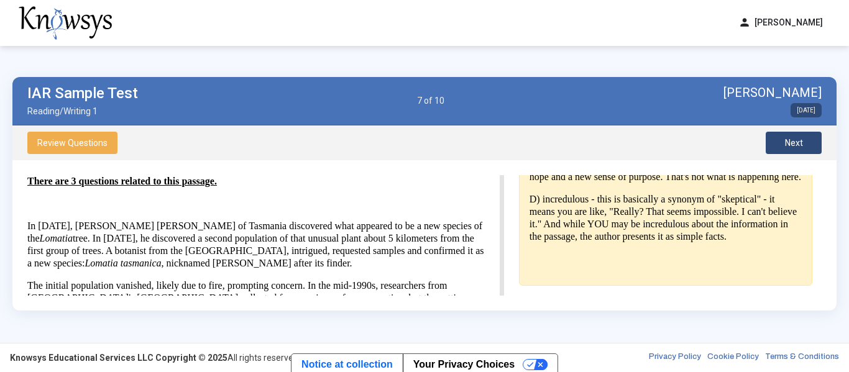
scroll to position [411, 0]
click at [804, 142] on button "Next" at bounding box center [794, 143] width 56 height 22
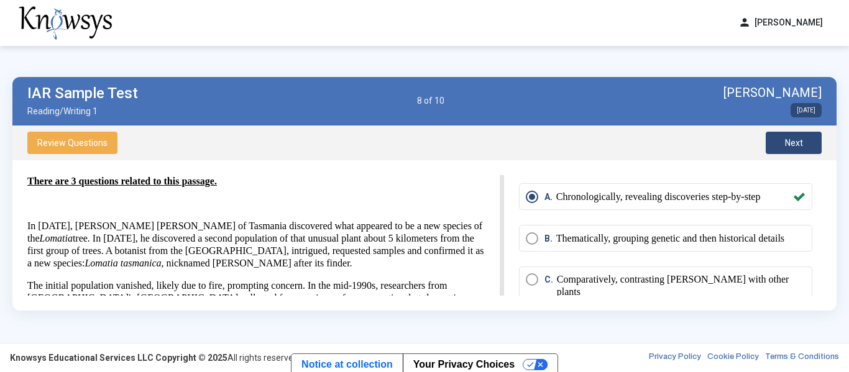
scroll to position [16, 0]
click at [781, 150] on button "Next" at bounding box center [794, 143] width 56 height 22
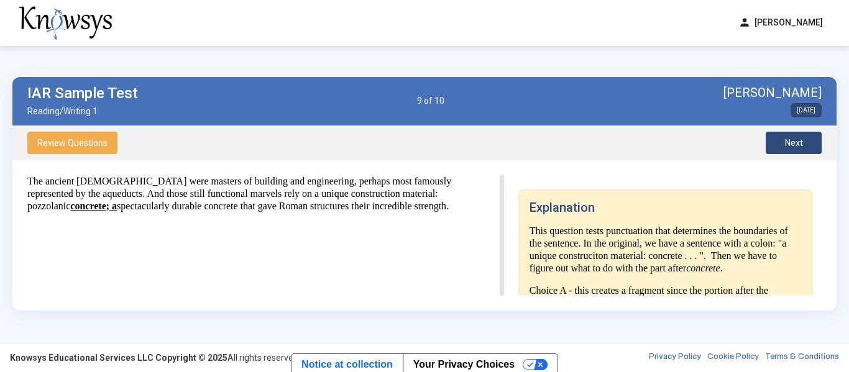
scroll to position [0, 0]
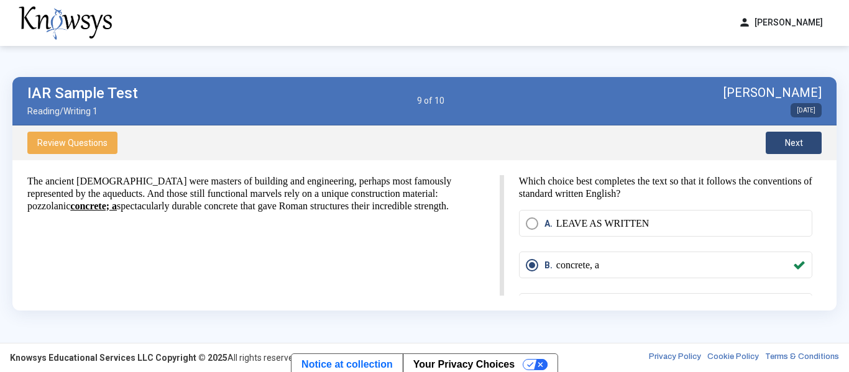
click at [793, 147] on span "Next" at bounding box center [794, 143] width 18 height 10
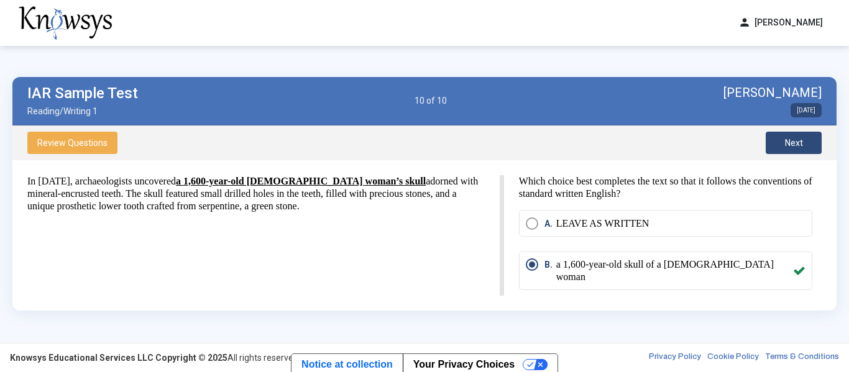
click at [786, 145] on span "Next" at bounding box center [794, 143] width 18 height 10
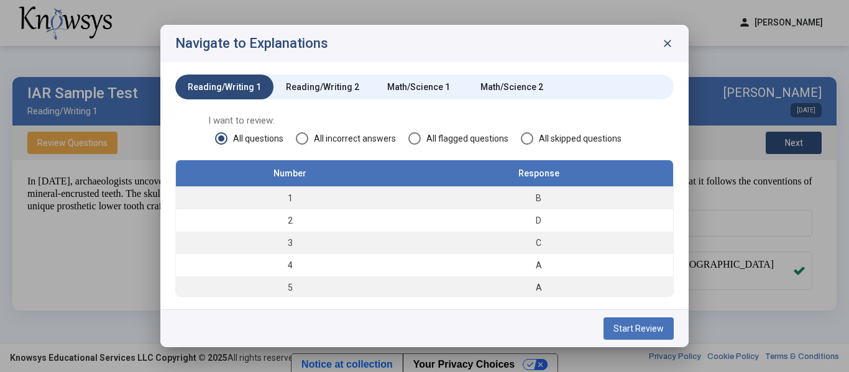
click at [329, 91] on div "Reading/Writing 2" at bounding box center [322, 87] width 73 height 12
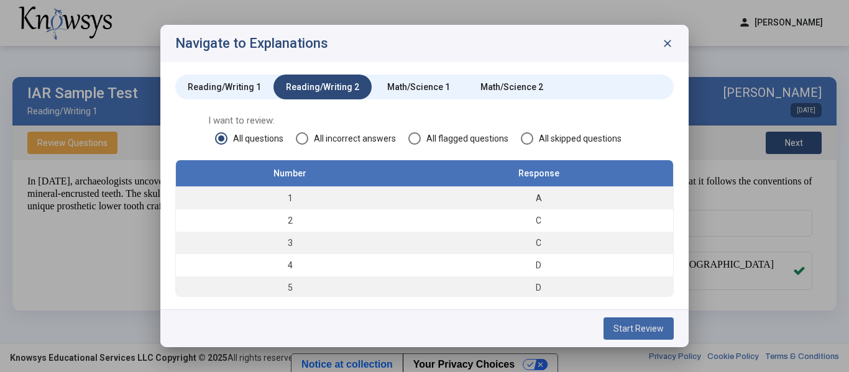
click at [633, 334] on button "Start Review" at bounding box center [639, 329] width 70 height 22
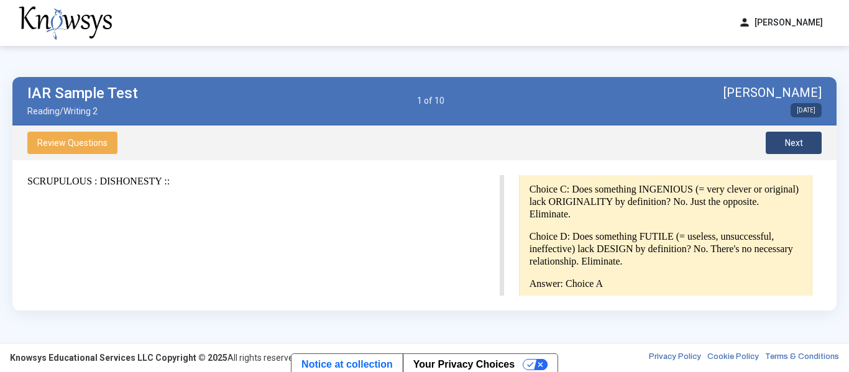
scroll to position [461, 0]
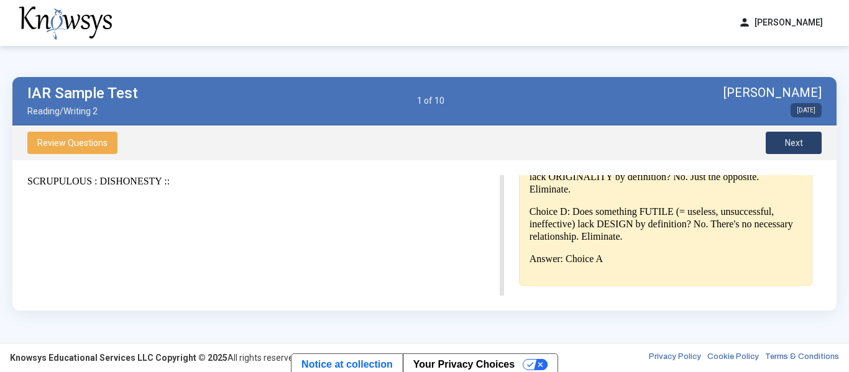
click at [811, 152] on button "Next" at bounding box center [794, 143] width 56 height 22
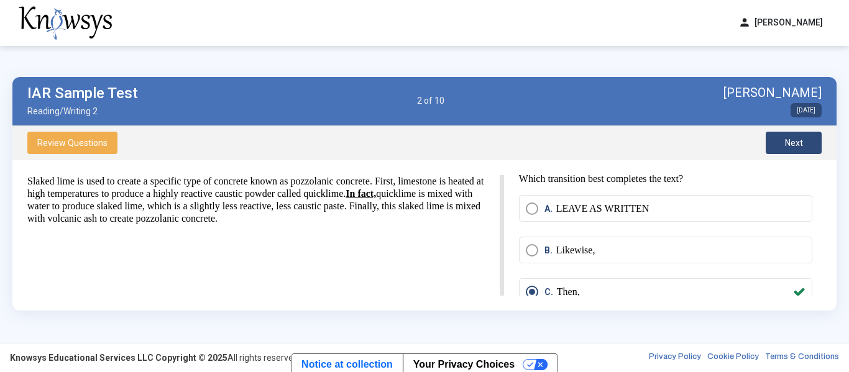
scroll to position [0, 0]
click at [783, 141] on button "Next" at bounding box center [794, 143] width 56 height 22
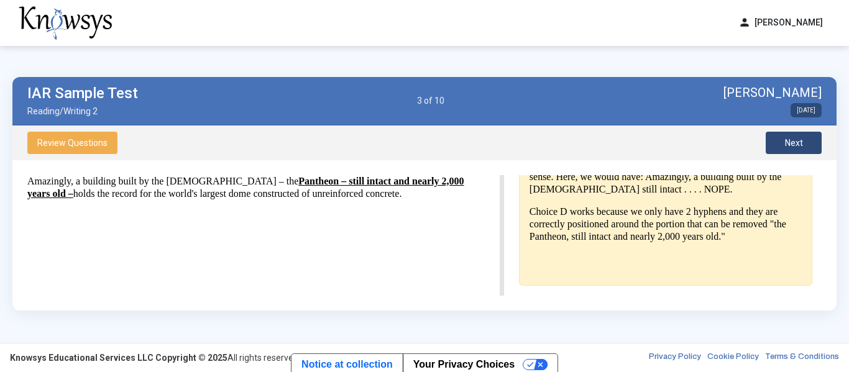
scroll to position [435, 0]
drag, startPoint x: 31, startPoint y: 183, endPoint x: 88, endPoint y: 178, distance: 56.8
click at [88, 178] on p "Amazingly, a building built by the [DEMOGRAPHIC_DATA] – the Pantheon – still in…" at bounding box center [256, 187] width 458 height 25
drag, startPoint x: 27, startPoint y: 180, endPoint x: 443, endPoint y: 198, distance: 416.3
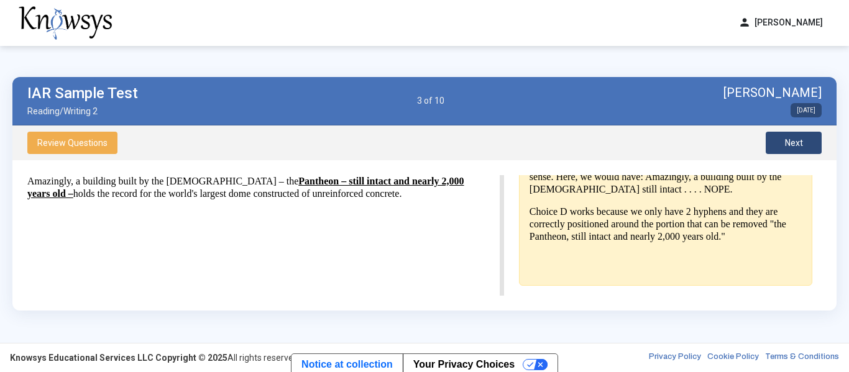
click at [443, 198] on p "Amazingly, a building built by the [DEMOGRAPHIC_DATA] – the Pantheon – still in…" at bounding box center [256, 187] width 458 height 25
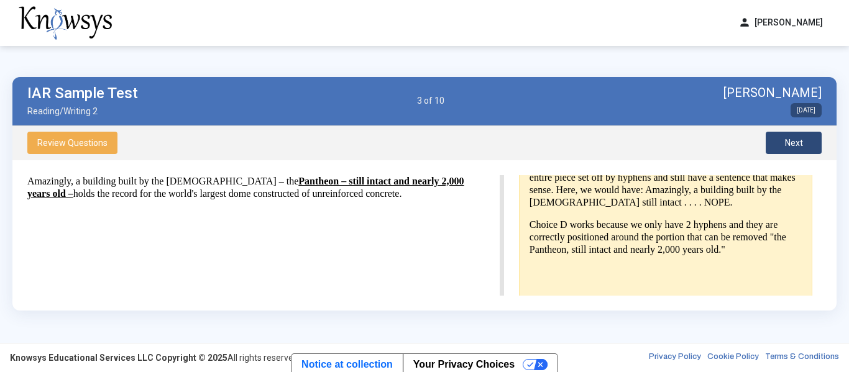
click at [808, 147] on button "Next" at bounding box center [794, 143] width 56 height 22
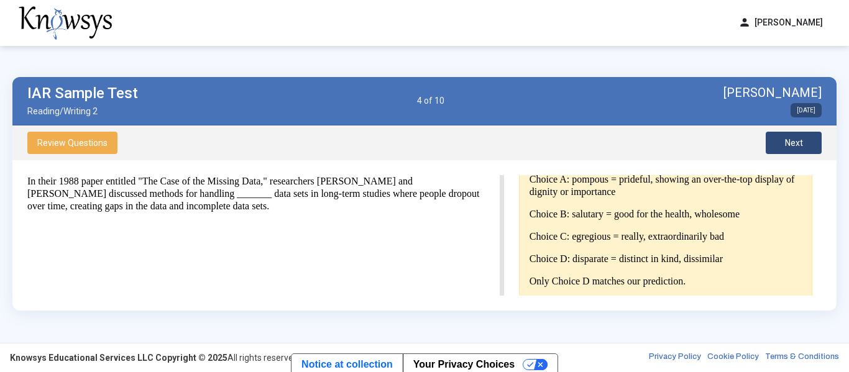
scroll to position [381, 0]
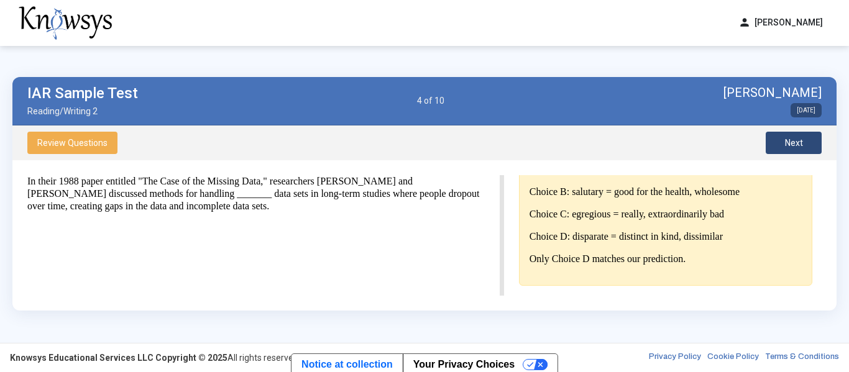
click at [791, 139] on span "Next" at bounding box center [794, 143] width 18 height 10
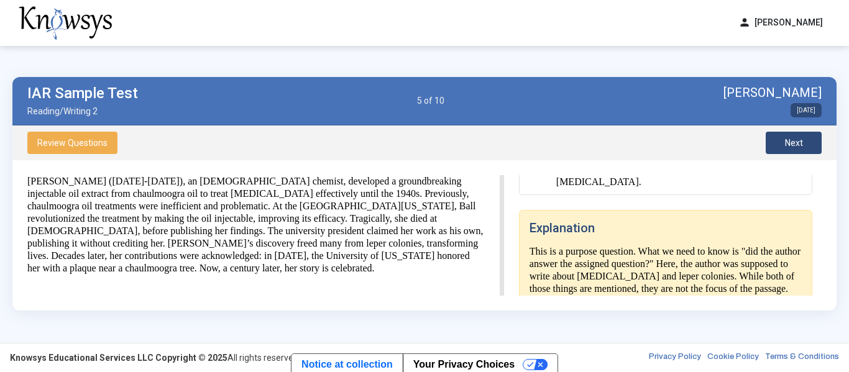
scroll to position [242, 0]
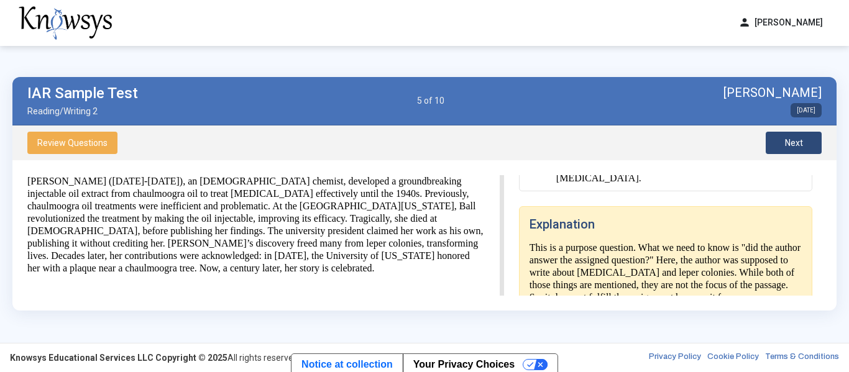
click at [782, 144] on button "Next" at bounding box center [794, 143] width 56 height 22
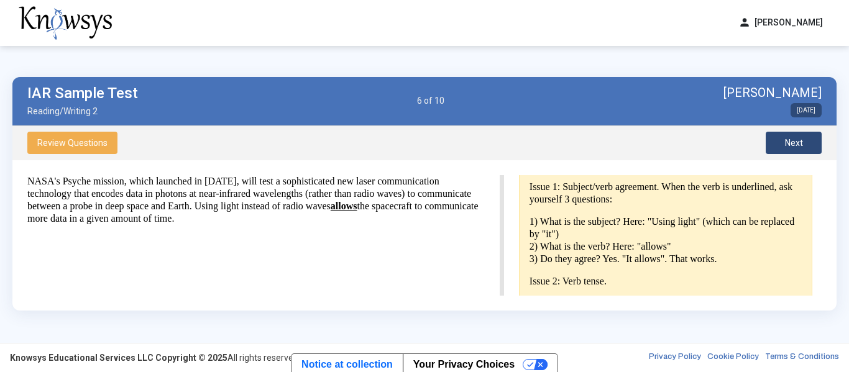
scroll to position [0, 0]
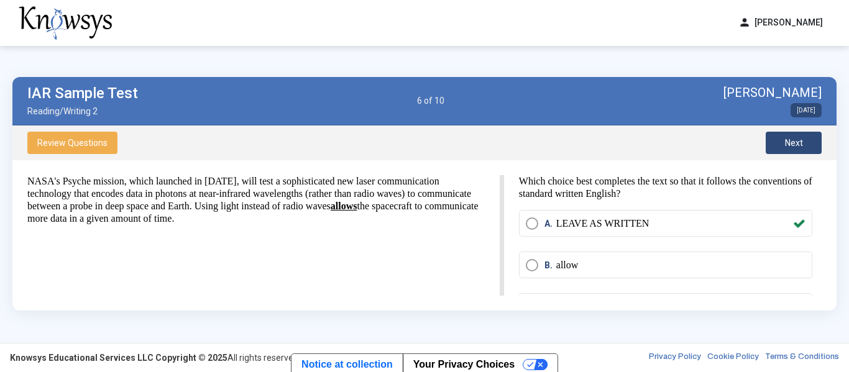
click at [783, 144] on button "Next" at bounding box center [794, 143] width 56 height 22
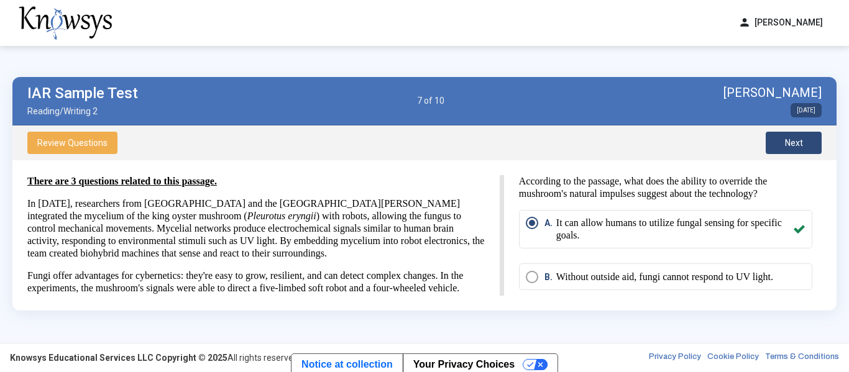
click at [783, 144] on button "Next" at bounding box center [794, 143] width 56 height 22
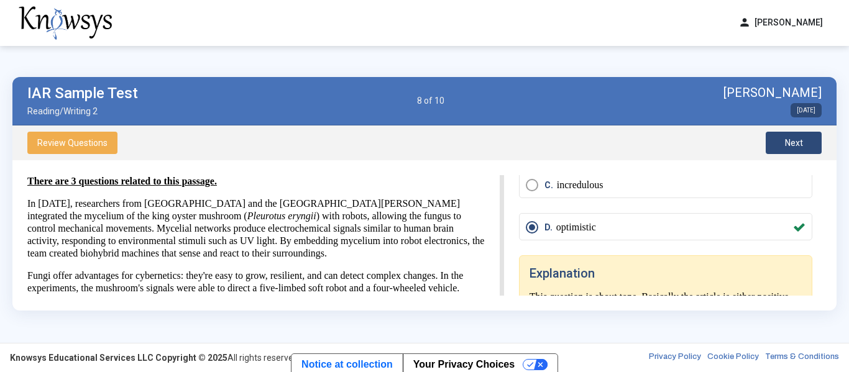
scroll to position [165, 0]
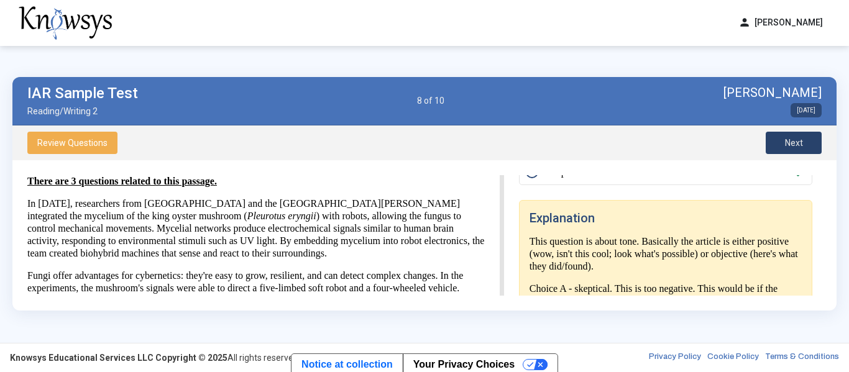
click at [800, 144] on span "Next" at bounding box center [794, 143] width 18 height 10
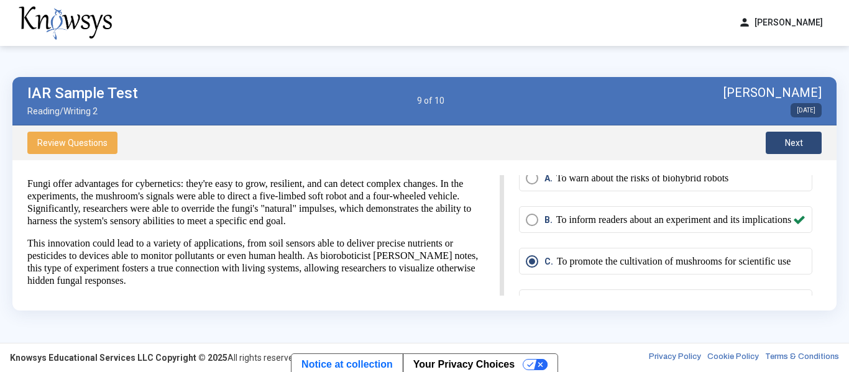
scroll to position [71, 0]
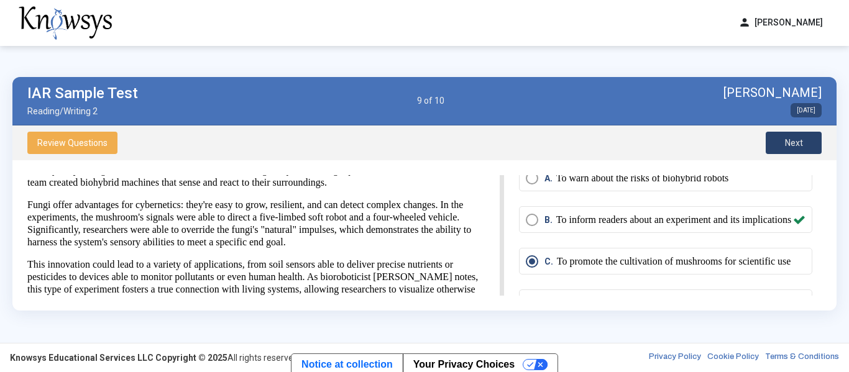
click at [790, 152] on button "Next" at bounding box center [794, 143] width 56 height 22
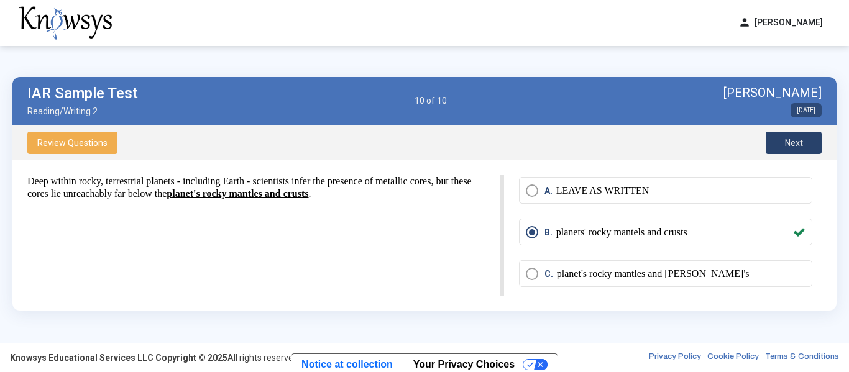
scroll to position [45, 0]
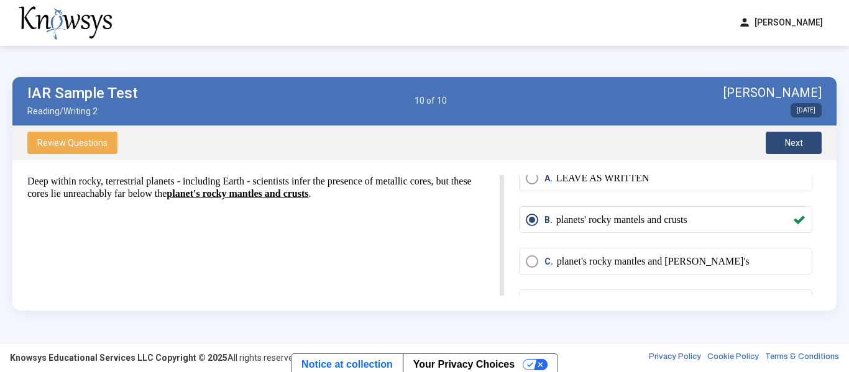
click at [798, 129] on div "Review Questions Next" at bounding box center [424, 143] width 824 height 35
click at [796, 142] on span "Next" at bounding box center [794, 143] width 18 height 10
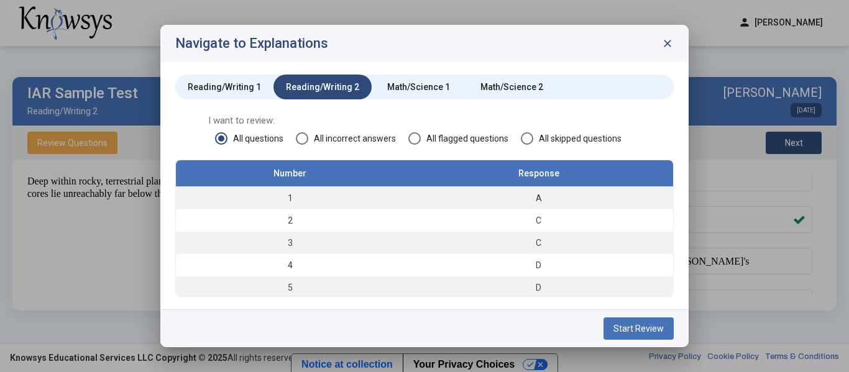
click at [442, 88] on div "Math/Science 1" at bounding box center [418, 87] width 93 height 25
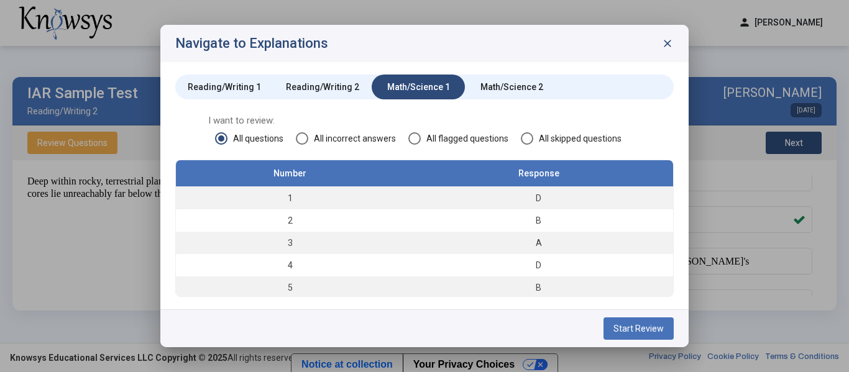
click at [638, 332] on span "Start Review" at bounding box center [639, 329] width 50 height 10
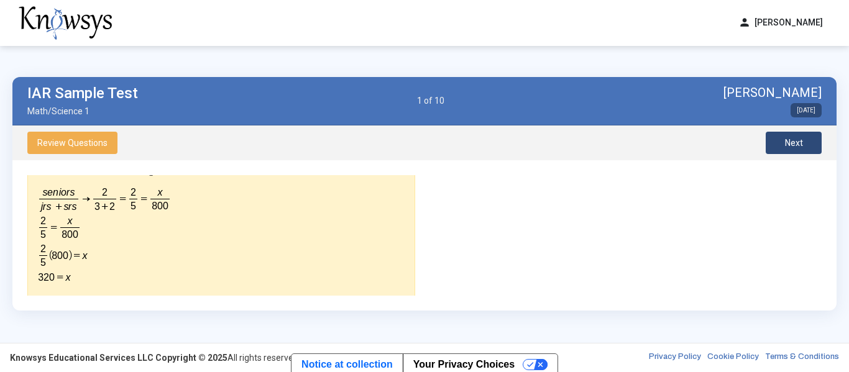
scroll to position [345, 0]
click at [776, 141] on button "Next" at bounding box center [794, 143] width 56 height 22
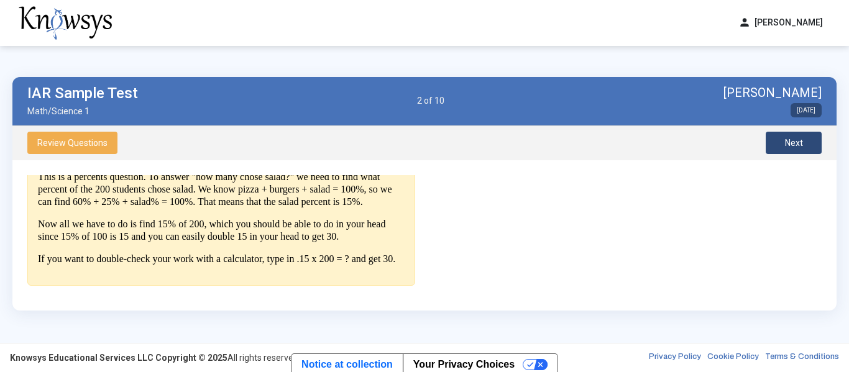
scroll to position [0, 0]
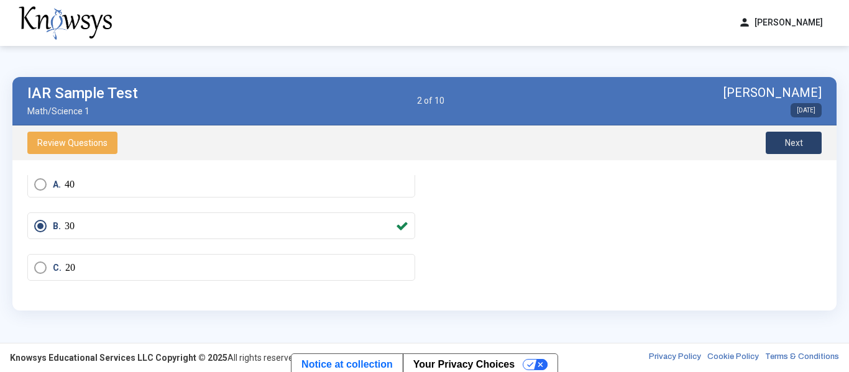
click at [786, 142] on span "Next" at bounding box center [794, 143] width 18 height 10
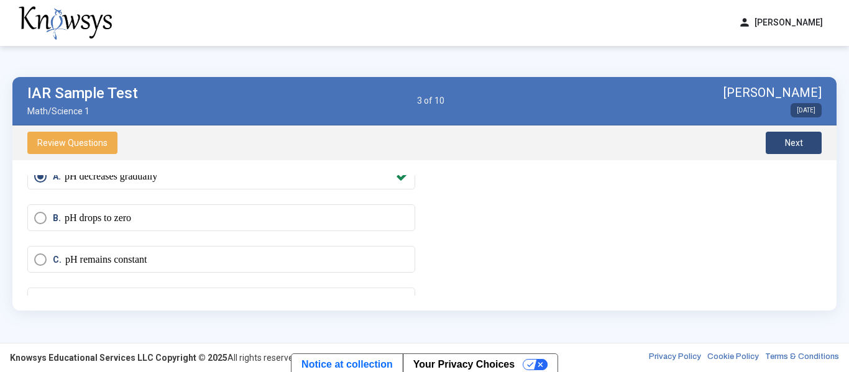
click at [808, 141] on button "Next" at bounding box center [794, 143] width 56 height 22
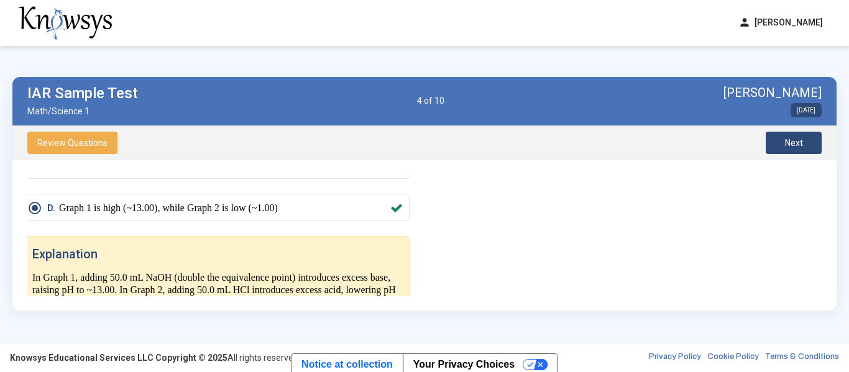
scroll to position [647, 9]
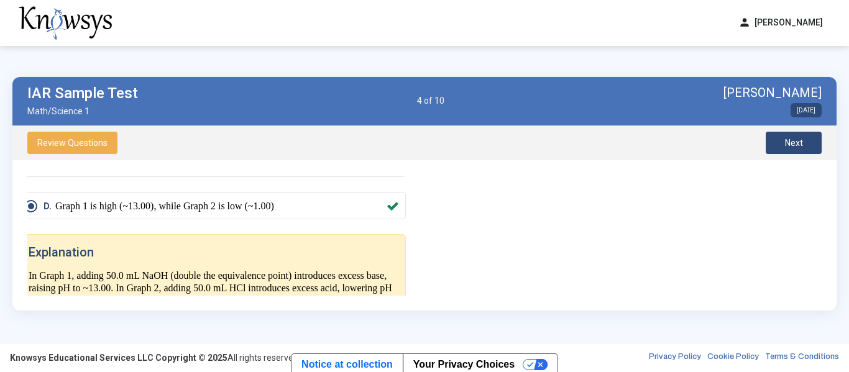
click at [806, 150] on button "Next" at bounding box center [794, 143] width 56 height 22
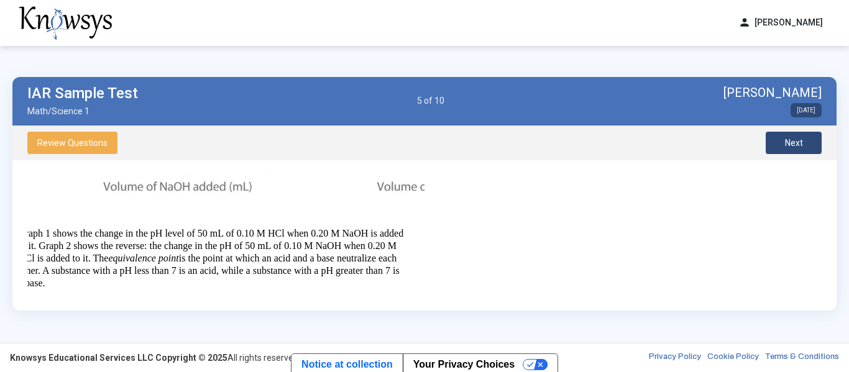
scroll to position [286, 9]
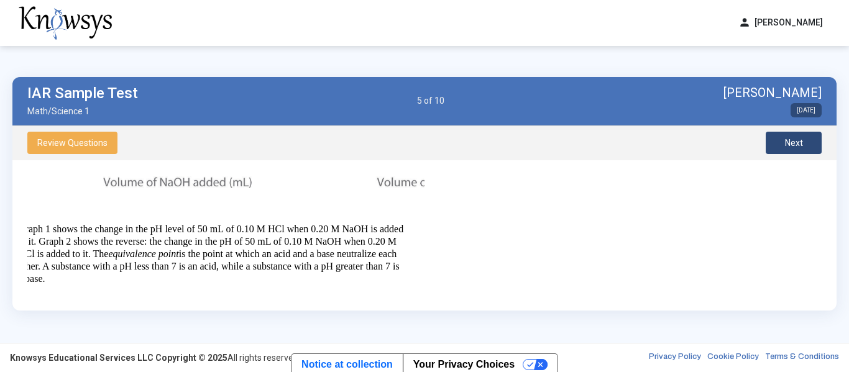
click at [783, 137] on button "Next" at bounding box center [794, 143] width 56 height 22
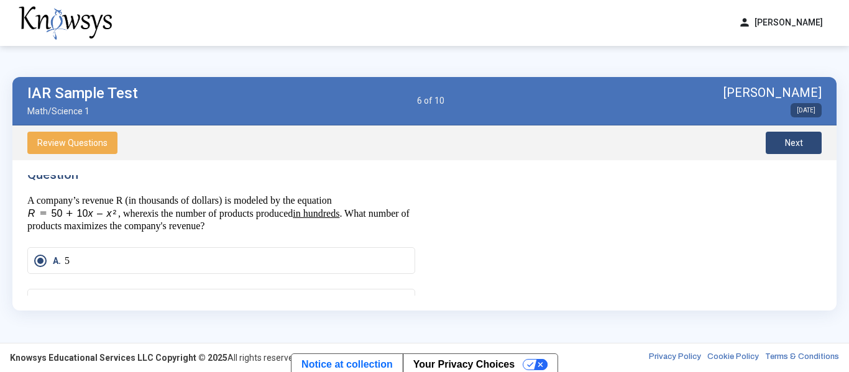
scroll to position [0, 0]
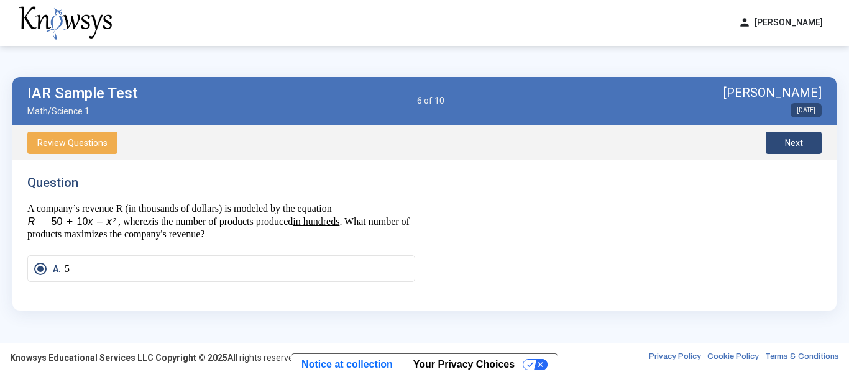
click at [800, 144] on span "Next" at bounding box center [794, 143] width 18 height 10
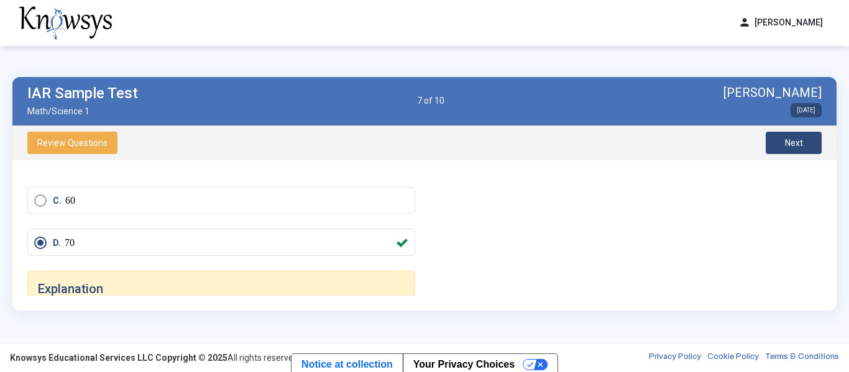
click at [782, 142] on button "Next" at bounding box center [794, 143] width 56 height 22
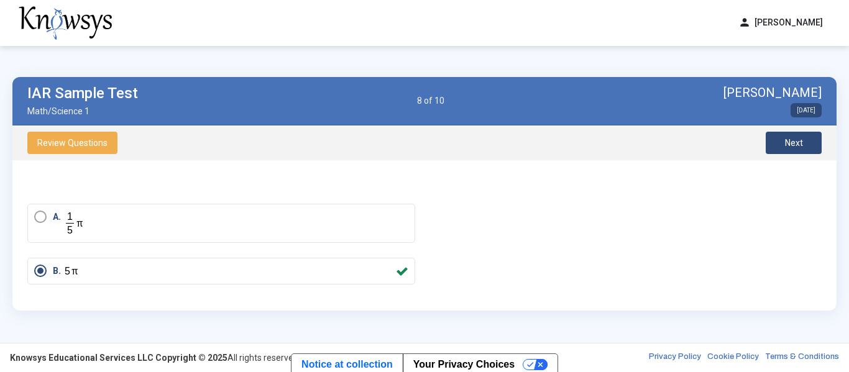
scroll to position [51, 0]
click at [779, 138] on button "Next" at bounding box center [794, 143] width 56 height 22
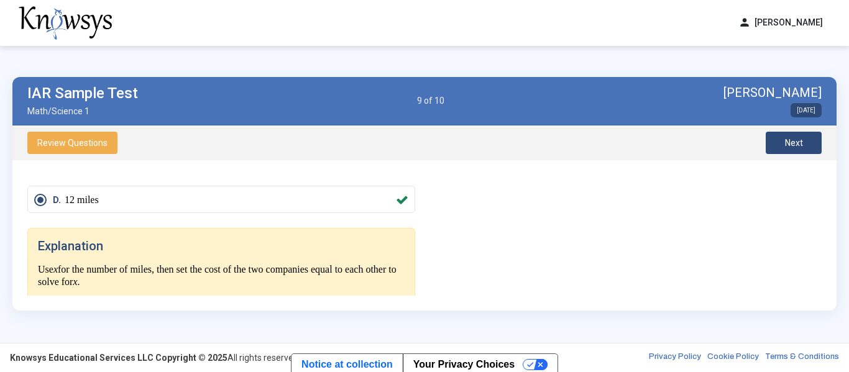
scroll to position [177, 0]
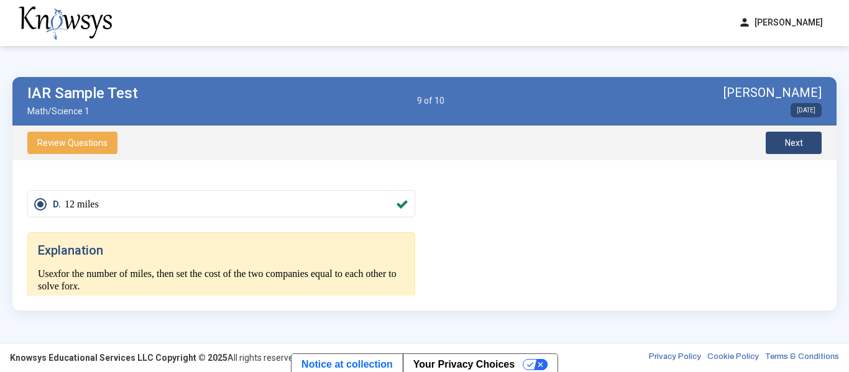
click at [781, 149] on button "Next" at bounding box center [794, 143] width 56 height 22
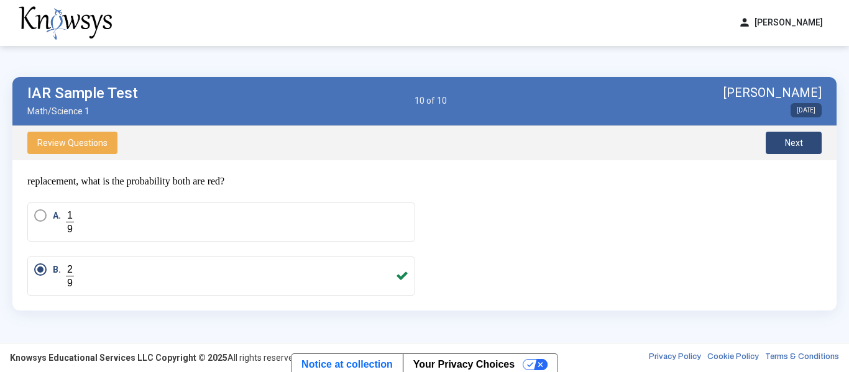
scroll to position [52, 0]
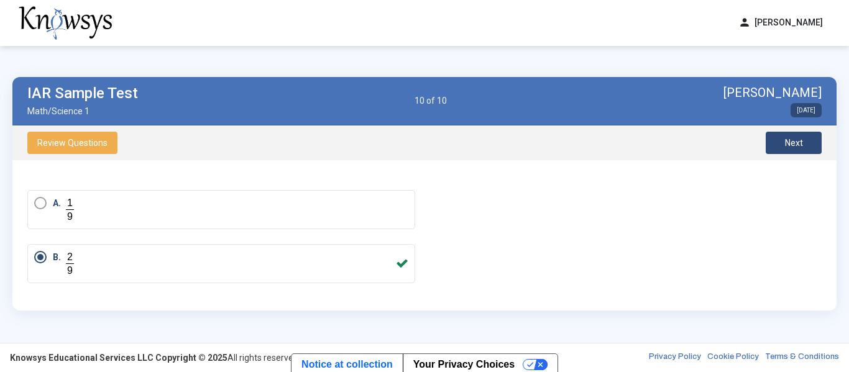
click at [797, 154] on button "Next" at bounding box center [794, 143] width 56 height 22
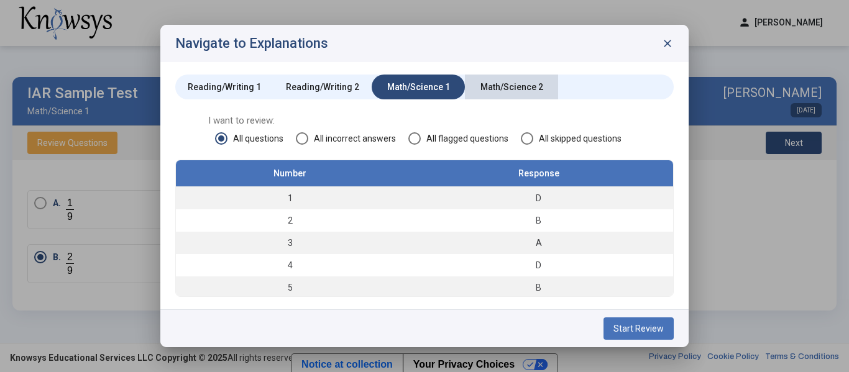
click at [497, 80] on div "Math/Science 2" at bounding box center [511, 87] width 93 height 25
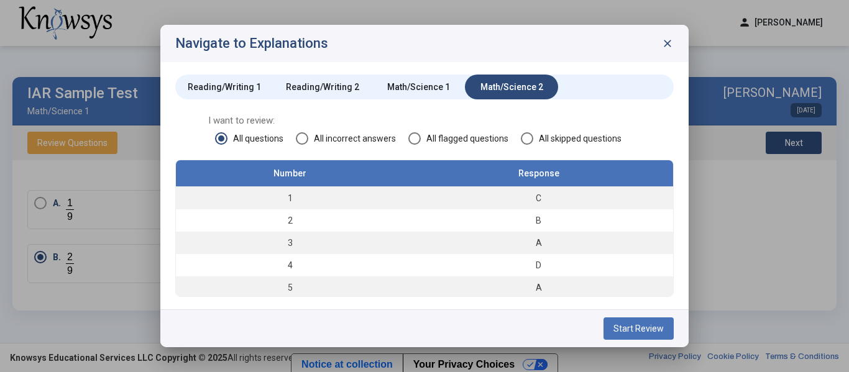
click at [650, 320] on button "Start Review" at bounding box center [639, 329] width 70 height 22
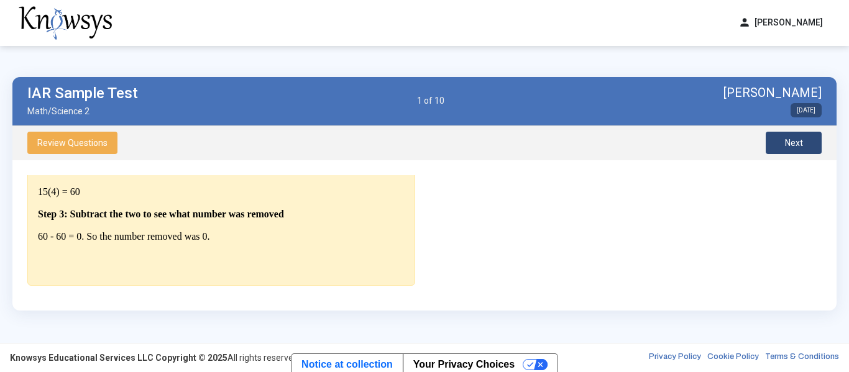
scroll to position [504, 0]
click at [801, 139] on span "Next" at bounding box center [794, 143] width 18 height 10
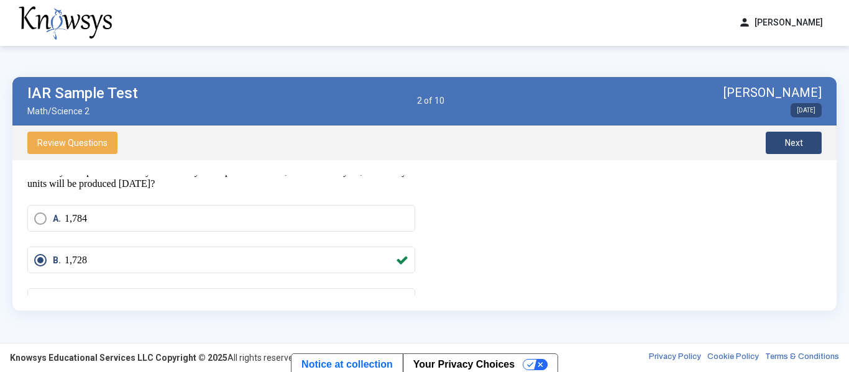
scroll to position [16, 0]
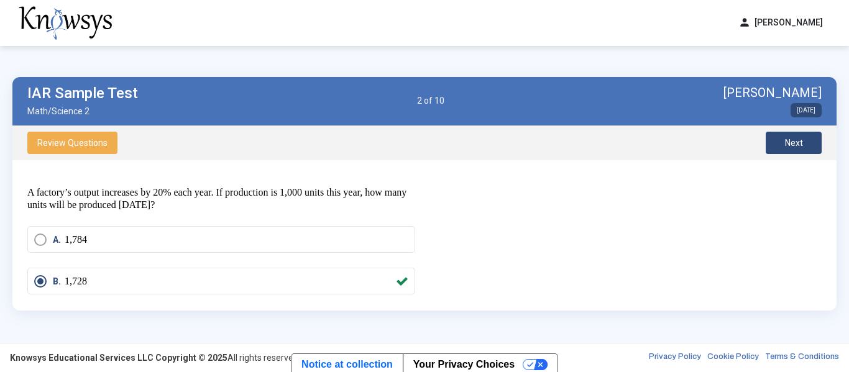
click at [799, 142] on span "Next" at bounding box center [794, 143] width 18 height 10
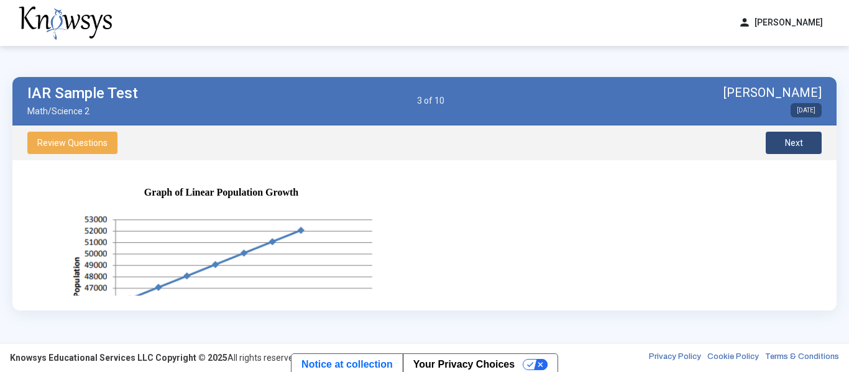
click at [799, 142] on span "Next" at bounding box center [794, 143] width 18 height 10
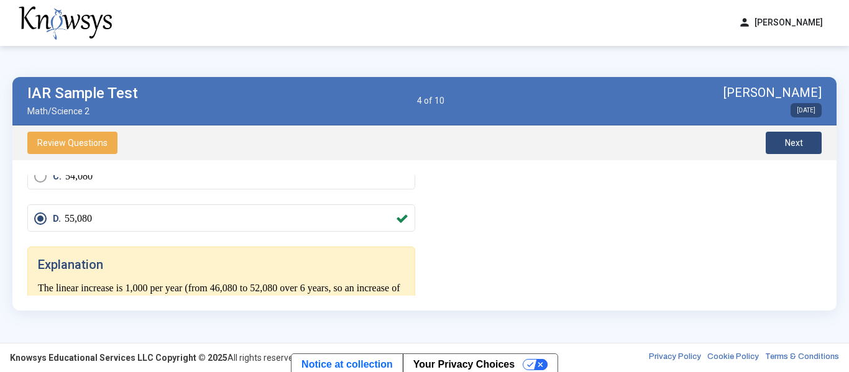
scroll to position [460, 0]
click at [796, 140] on span "Next" at bounding box center [794, 143] width 18 height 10
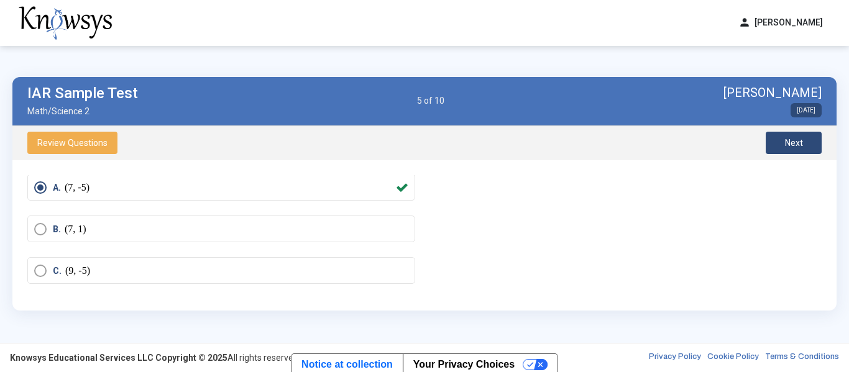
scroll to position [58, 0]
click at [809, 140] on button "Next" at bounding box center [794, 143] width 56 height 22
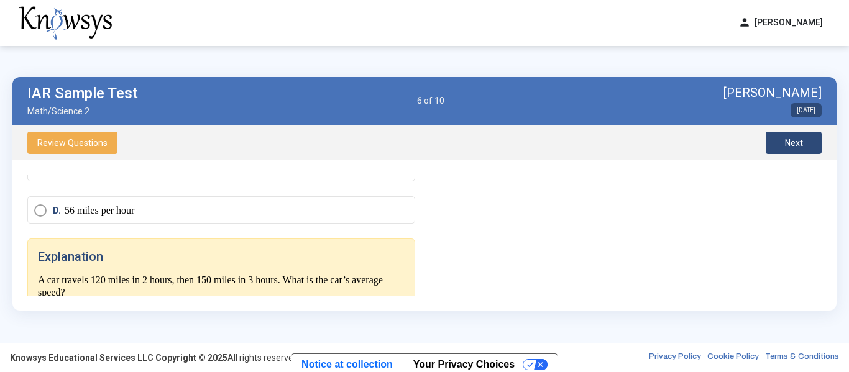
scroll to position [172, 0]
click at [808, 140] on button "Next" at bounding box center [794, 143] width 56 height 22
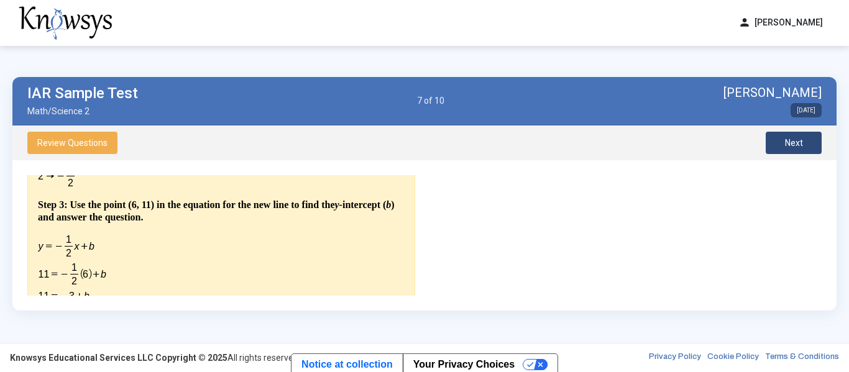
scroll to position [427, 0]
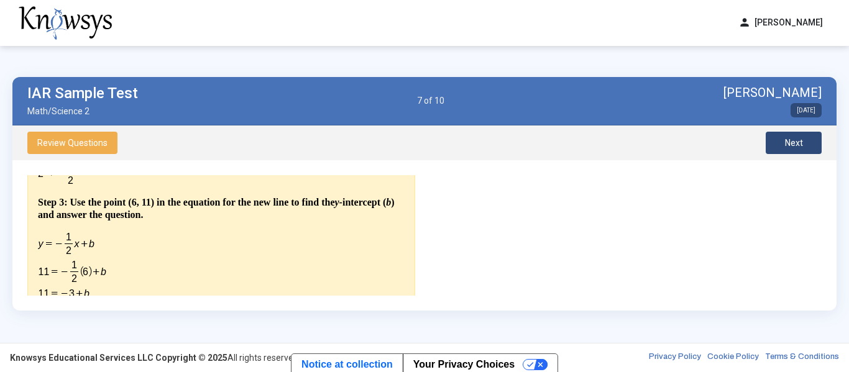
click at [782, 139] on button "Next" at bounding box center [794, 143] width 56 height 22
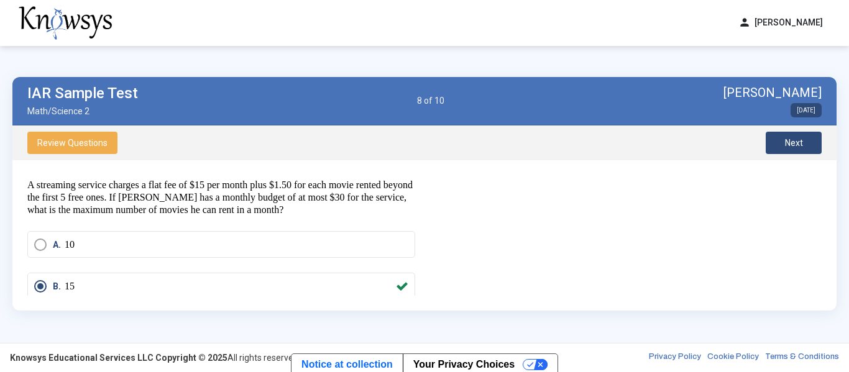
scroll to position [23, 0]
click at [794, 146] on span "Next" at bounding box center [794, 143] width 18 height 10
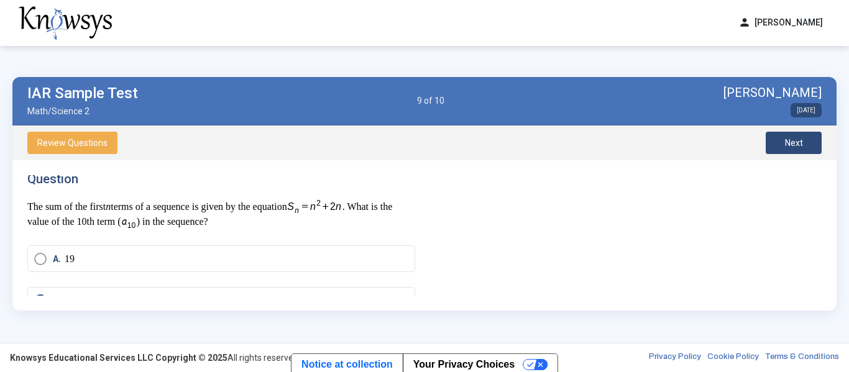
scroll to position [0, 0]
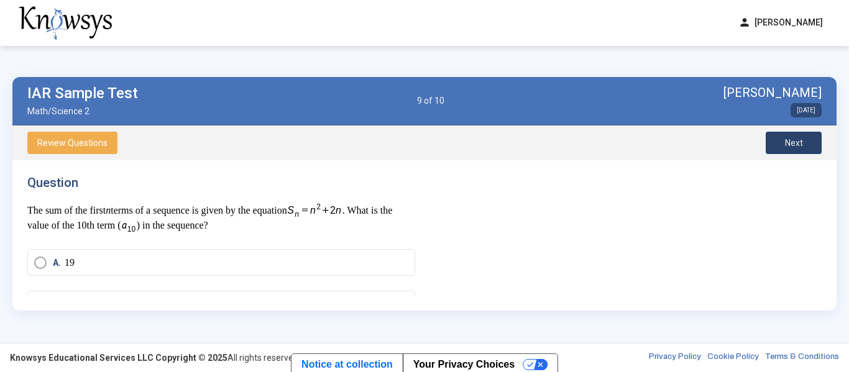
click at [810, 142] on button "Next" at bounding box center [794, 143] width 56 height 22
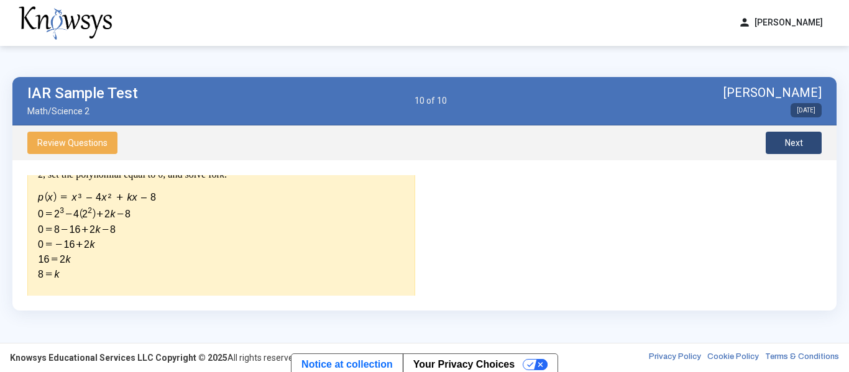
scroll to position [293, 0]
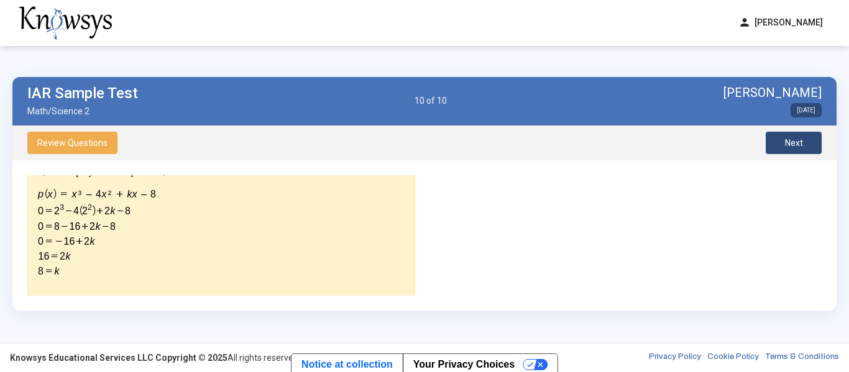
click at [773, 149] on button "Next" at bounding box center [794, 143] width 56 height 22
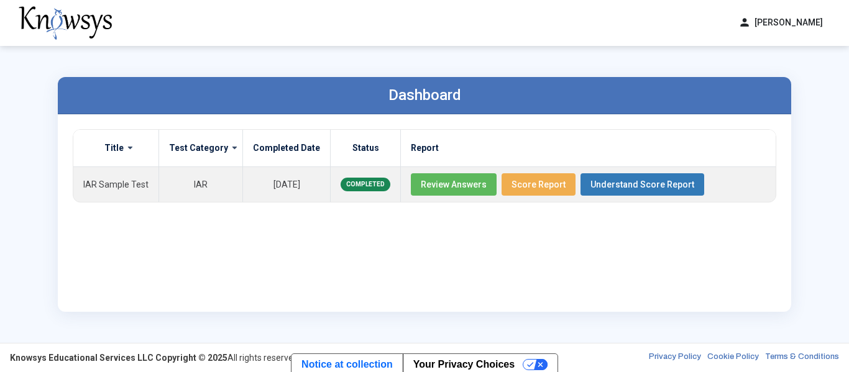
click at [118, 144] on label "Title" at bounding box center [113, 147] width 19 height 11
